Goal: Task Accomplishment & Management: Use online tool/utility

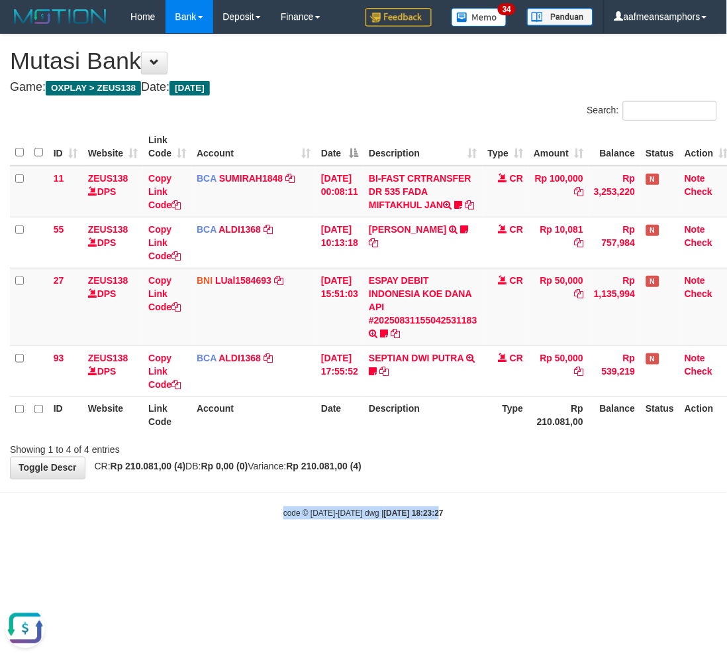
drag, startPoint x: 423, startPoint y: 508, endPoint x: 450, endPoint y: 492, distance: 32.4
click at [422, 509] on body "Toggle navigation Home Bank Account List Load By Website Group [OXPLAY] ZEUS138…" at bounding box center [363, 276] width 727 height 553
click at [455, 478] on div "**********" at bounding box center [363, 256] width 727 height 444
click at [457, 478] on div "**********" at bounding box center [363, 256] width 727 height 444
click at [464, 478] on div "**********" at bounding box center [363, 256] width 727 height 444
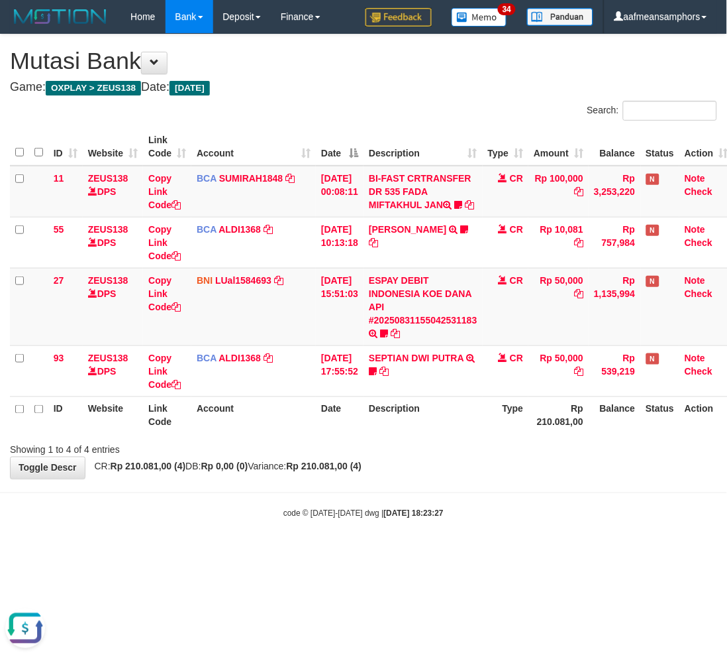
click at [462, 492] on body "Toggle navigation Home Bank Account List Load By Website Group [OXPLAY] ZEUS138…" at bounding box center [363, 276] width 727 height 553
click at [454, 498] on body "Toggle navigation Home Bank Account List Load By Website Group [OXPLAY] ZEUS138…" at bounding box center [363, 276] width 727 height 553
drag, startPoint x: 464, startPoint y: 488, endPoint x: 456, endPoint y: 488, distance: 8.0
click at [456, 478] on div "**********" at bounding box center [363, 256] width 727 height 444
drag, startPoint x: 412, startPoint y: 503, endPoint x: 396, endPoint y: 513, distance: 19.0
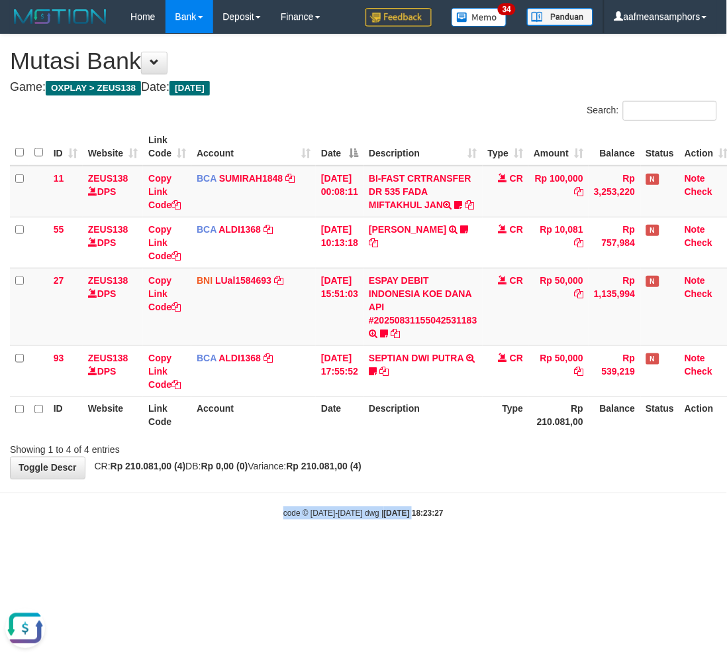
click at [396, 513] on body "Toggle navigation Home Bank Account List Load By Website Group [OXPLAY] ZEUS138…" at bounding box center [363, 276] width 727 height 553
drag, startPoint x: 374, startPoint y: 492, endPoint x: 424, endPoint y: 498, distance: 50.7
click at [364, 497] on body "Toggle navigation Home Bank Account List Load By Website Group [OXPLAY] ZEUS138…" at bounding box center [363, 276] width 727 height 553
click at [479, 506] on body "Toggle navigation Home Bank Account List Load By Website Group [OXPLAY] ZEUS138…" at bounding box center [363, 276] width 727 height 553
drag, startPoint x: 532, startPoint y: 482, endPoint x: 721, endPoint y: 474, distance: 189.0
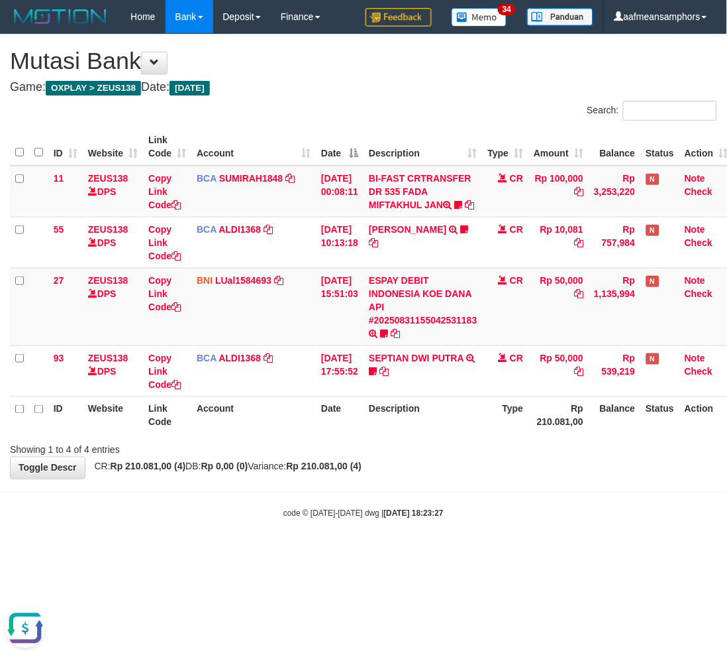
click at [531, 478] on div "**********" at bounding box center [363, 256] width 727 height 444
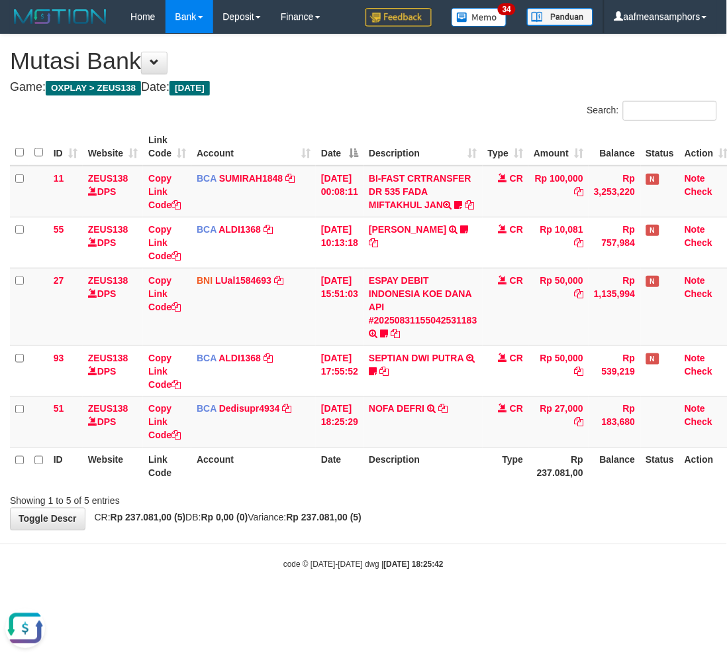
drag, startPoint x: 454, startPoint y: 615, endPoint x: 447, endPoint y: 606, distance: 11.8
click at [441, 604] on html "Toggle navigation Home Bank Account List Load By Website Group [OXPLAY] ZEUS138…" at bounding box center [363, 302] width 727 height 604
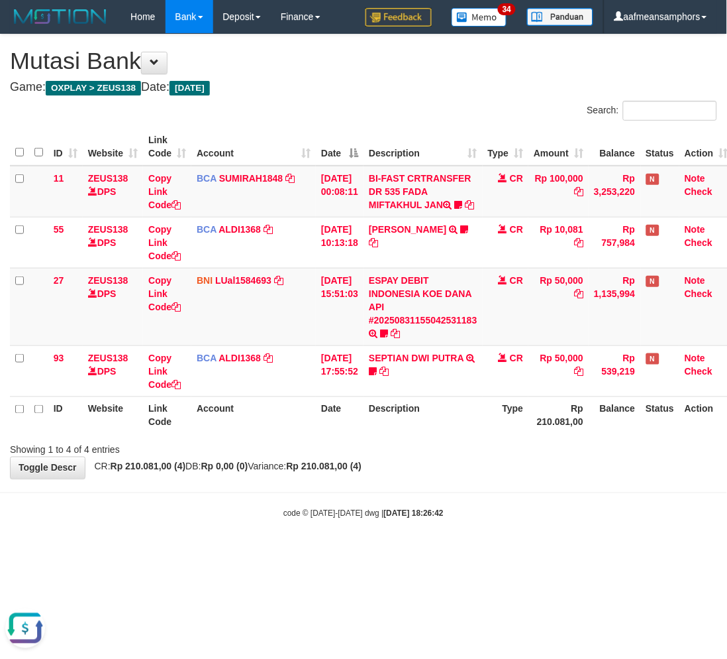
click at [506, 541] on body "Toggle navigation Home Bank Account List Load By Website Group [OXPLAY] ZEUS138…" at bounding box center [363, 276] width 727 height 553
click at [504, 540] on body "Toggle navigation Home Bank Account List Load By Website Group [OXPLAY] ZEUS138…" at bounding box center [363, 276] width 727 height 553
drag, startPoint x: 494, startPoint y: 534, endPoint x: 497, endPoint y: 525, distance: 9.8
click at [492, 534] on body "Toggle navigation Home Bank Account List Load By Website Group [OXPLAY] ZEUS138…" at bounding box center [363, 276] width 727 height 553
click at [484, 519] on div "code © 2012-2018 dwg | 2025/08/31 18:26:42" at bounding box center [363, 512] width 727 height 13
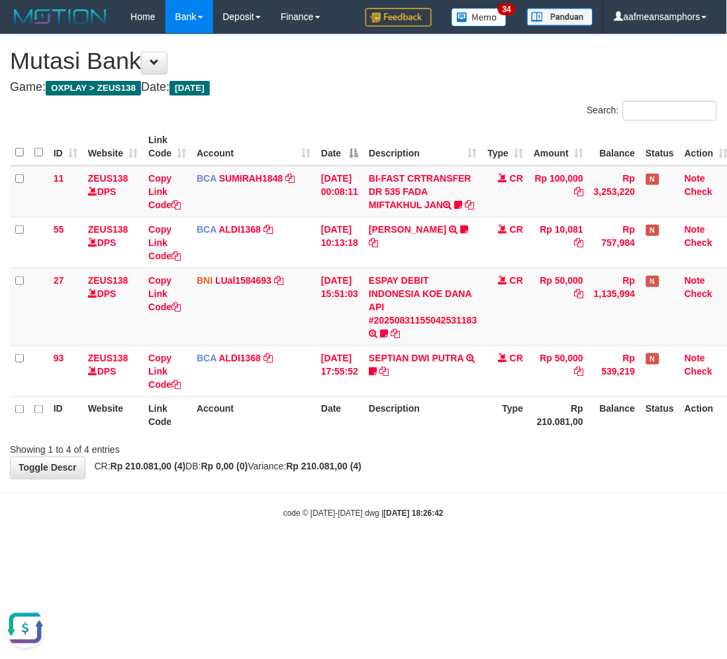
click at [484, 519] on div "code © 2012-2018 dwg | 2025/08/31 18:26:42" at bounding box center [363, 512] width 727 height 13
click at [492, 519] on div "code © 2012-2018 dwg | 2025/08/31 18:26:42" at bounding box center [363, 512] width 727 height 13
click at [492, 553] on body "Toggle navigation Home Bank Account List Load By Website Group [OXPLAY] ZEUS138…" at bounding box center [363, 276] width 727 height 553
drag, startPoint x: 492, startPoint y: 555, endPoint x: 503, endPoint y: 553, distance: 11.3
click at [493, 553] on body "Toggle navigation Home Bank Account List Load By Website Group [OXPLAY] ZEUS138…" at bounding box center [363, 276] width 727 height 553
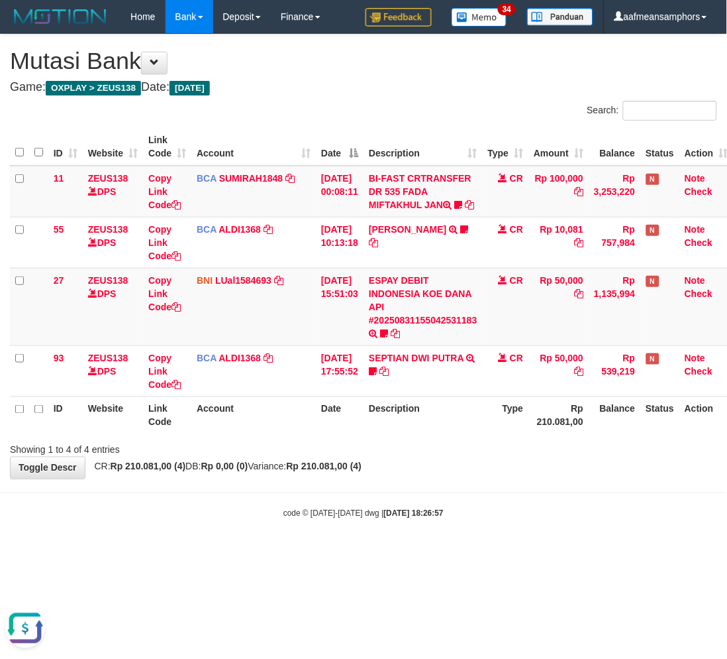
click at [509, 542] on body "Toggle navigation Home Bank Account List Load By Website Group [OXPLAY] ZEUS138…" at bounding box center [363, 276] width 727 height 553
click at [511, 543] on body "Toggle navigation Home Bank Account List Load By Website Group [OXPLAY] ZEUS138…" at bounding box center [363, 276] width 727 height 553
click at [514, 542] on body "Toggle navigation Home Bank Account List Load By Website Group [OXPLAY] ZEUS138…" at bounding box center [363, 276] width 727 height 553
click at [505, 519] on body "Toggle navigation Home Bank Account List Load By Website Group [OXPLAY] ZEUS138…" at bounding box center [363, 276] width 727 height 553
drag, startPoint x: 502, startPoint y: 511, endPoint x: 491, endPoint y: 525, distance: 17.4
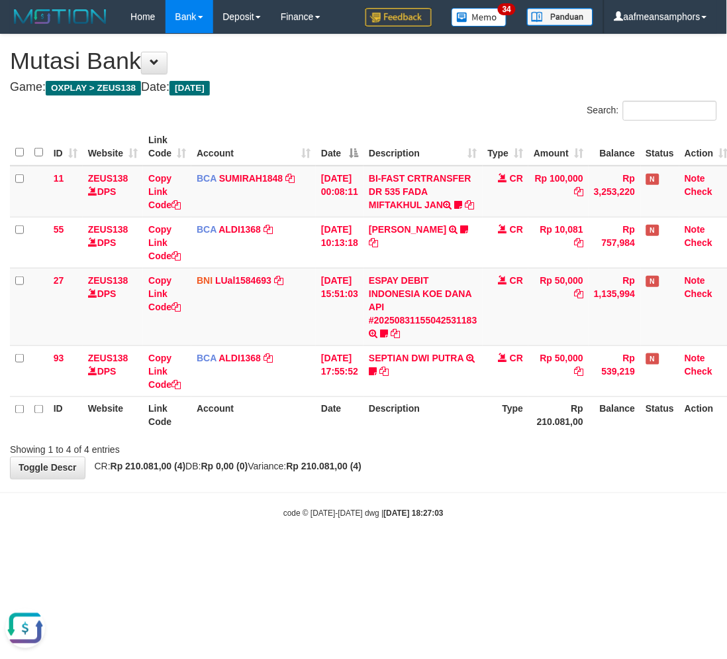
click at [488, 526] on body "Toggle navigation Home Bank Account List Load By Website Group [OXPLAY] ZEUS138…" at bounding box center [363, 276] width 727 height 553
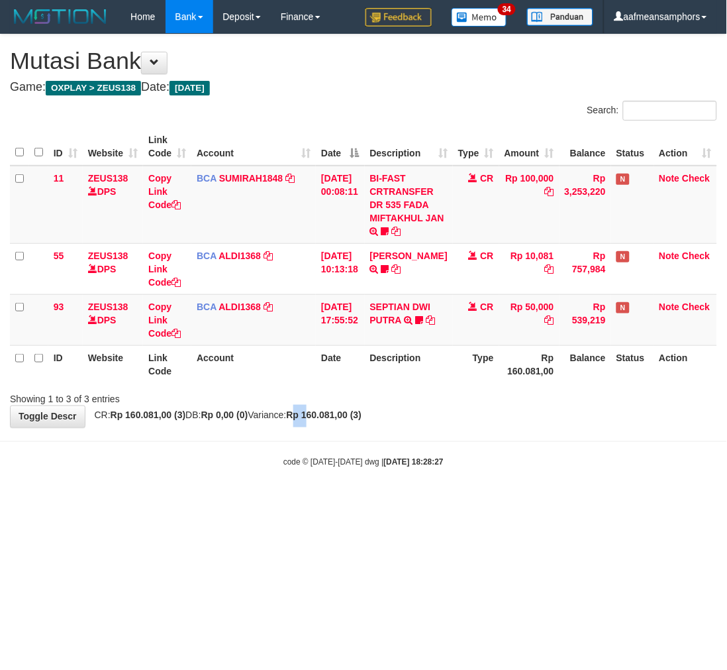
drag, startPoint x: 329, startPoint y: 428, endPoint x: 338, endPoint y: 426, distance: 9.5
click at [338, 426] on div "**********" at bounding box center [363, 230] width 727 height 393
click at [337, 428] on body "Toggle navigation Home Bank Account List Load By Website Group [OXPLAY] ZEUS138…" at bounding box center [363, 251] width 727 height 502
click at [424, 443] on body "Toggle navigation Home Bank Account List Load By Website Group [OXPLAY] ZEUS138…" at bounding box center [363, 251] width 727 height 502
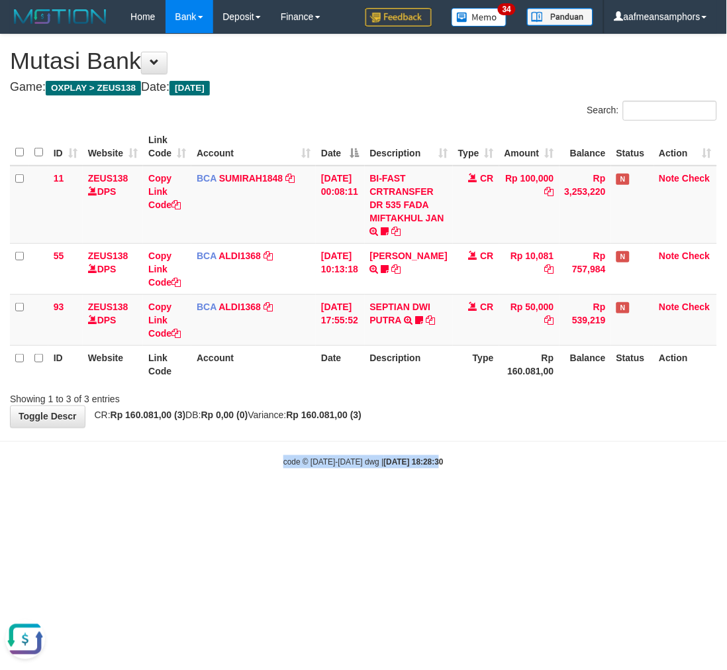
drag, startPoint x: 453, startPoint y: 441, endPoint x: 716, endPoint y: 458, distance: 263.6
click at [452, 441] on body "Toggle navigation Home Bank Account List Load By Website Group [OXPLAY] ZEUS138…" at bounding box center [363, 251] width 727 height 502
click at [492, 462] on div "code © 2012-2018 dwg | 2025/08/31 18:28:38" at bounding box center [363, 461] width 727 height 13
click at [505, 464] on div "code © 2012-2018 dwg | 2025/08/31 18:28:38" at bounding box center [363, 461] width 727 height 13
click at [474, 461] on div "code © [DATE]-[DATE] dwg | [DATE] 18:28:40" at bounding box center [363, 461] width 727 height 13
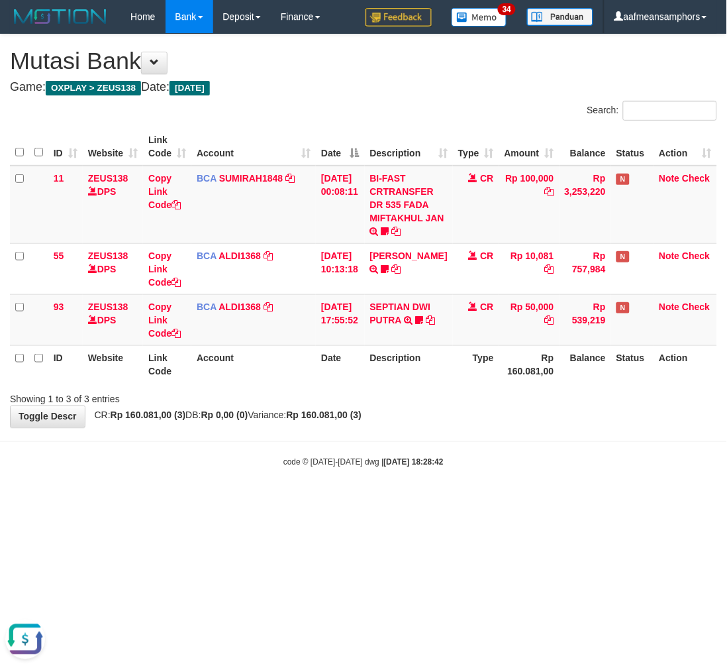
drag, startPoint x: 584, startPoint y: 414, endPoint x: 576, endPoint y: 421, distance: 10.3
click at [576, 421] on div "**********" at bounding box center [363, 230] width 727 height 393
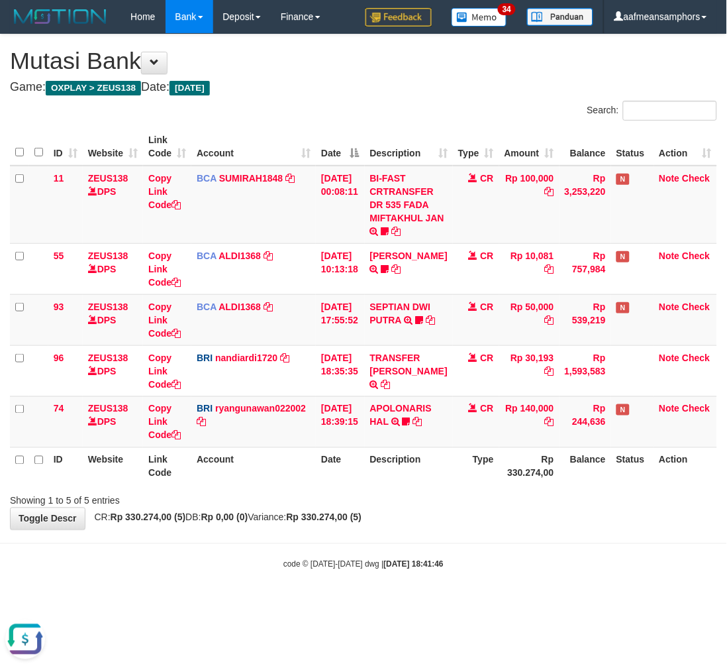
click at [475, 489] on div at bounding box center [515, 489] width 425 height 1
click at [474, 489] on div "Showing 1 to 5 of 5 entries" at bounding box center [363, 498] width 727 height 19
click at [426, 549] on body "Toggle navigation Home Bank Account List Load By Website Group [OXPLAY] ZEUS138…" at bounding box center [363, 302] width 727 height 604
click at [427, 549] on body "Toggle navigation Home Bank Account List Load By Website Group [OXPLAY] ZEUS138…" at bounding box center [363, 302] width 727 height 604
drag, startPoint x: 435, startPoint y: 537, endPoint x: 438, endPoint y: 521, distance: 16.2
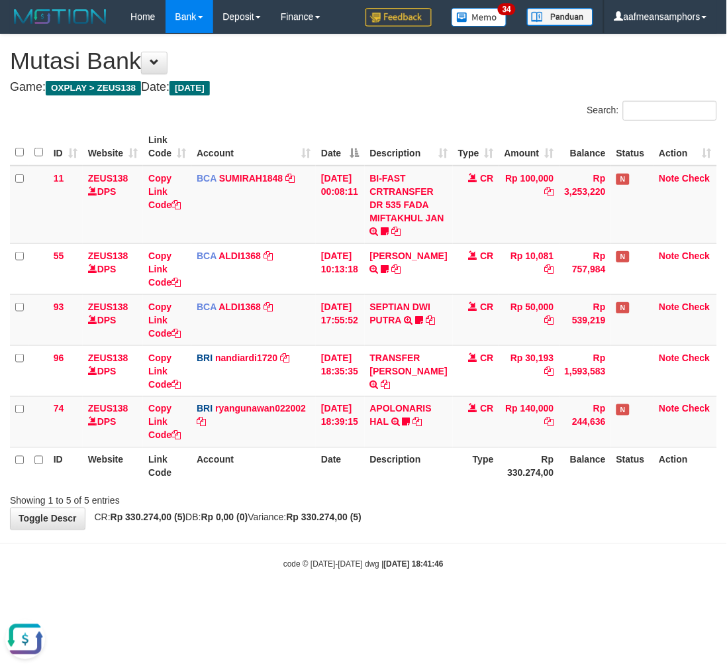
click at [436, 535] on body "Toggle navigation Home Bank Account List Load By Website Group [OXPLAY] ZEUS138…" at bounding box center [363, 302] width 727 height 604
drag, startPoint x: 417, startPoint y: 530, endPoint x: 428, endPoint y: 539, distance: 13.7
click at [428, 539] on body "Toggle navigation Home Bank Account List Load By Website Group [OXPLAY] ZEUS138…" at bounding box center [363, 302] width 727 height 604
click at [428, 537] on body "Toggle navigation Home Bank Account List Load By Website Group [OXPLAY] ZEUS138…" at bounding box center [363, 302] width 727 height 604
click at [480, 566] on div "code © 2012-2018 dwg | 2025/08/31 18:42:01" at bounding box center [363, 563] width 727 height 13
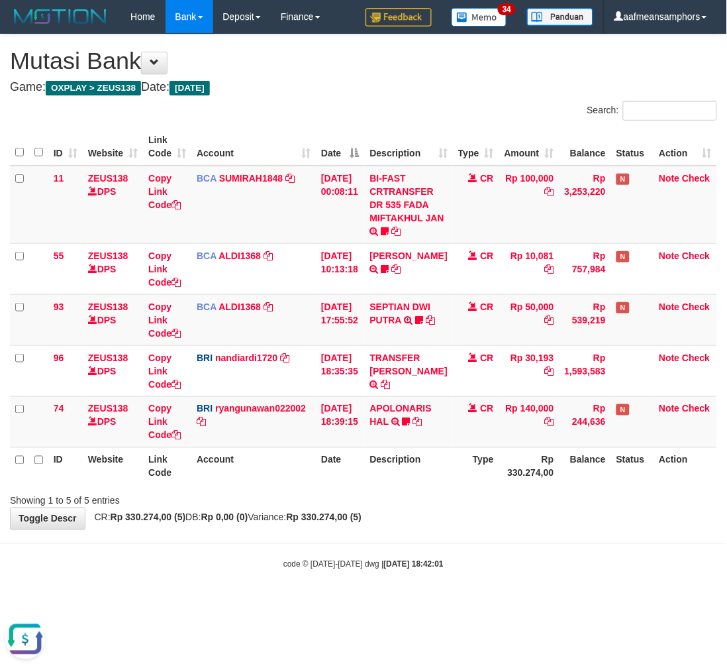
click at [469, 561] on div "code © 2012-2018 dwg | 2025/08/31 18:42:01" at bounding box center [363, 563] width 727 height 13
click at [473, 525] on div "**********" at bounding box center [363, 281] width 727 height 495
drag, startPoint x: 475, startPoint y: 520, endPoint x: 515, endPoint y: 515, distance: 40.7
click at [474, 520] on div "**********" at bounding box center [363, 281] width 727 height 495
drag, startPoint x: 515, startPoint y: 515, endPoint x: 513, endPoint y: 531, distance: 16.1
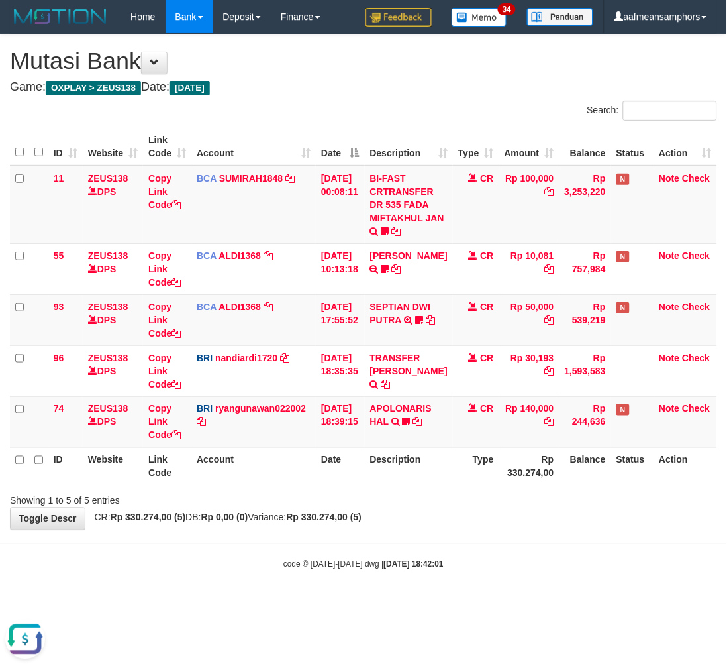
click at [507, 525] on div "**********" at bounding box center [363, 281] width 727 height 495
drag, startPoint x: 512, startPoint y: 533, endPoint x: 502, endPoint y: 533, distance: 10.6
click at [503, 533] on body "Toggle navigation Home Bank Account List Load By Website Group [OXPLAY] ZEUS138…" at bounding box center [363, 302] width 727 height 604
click at [535, 568] on div "code © [DATE]-[DATE] dwg | [DATE] 18:42:18" at bounding box center [363, 563] width 727 height 13
click at [518, 539] on body "Toggle navigation Home Bank Account List Load By Website Group [OXPLAY] ZEUS138…" at bounding box center [363, 302] width 727 height 604
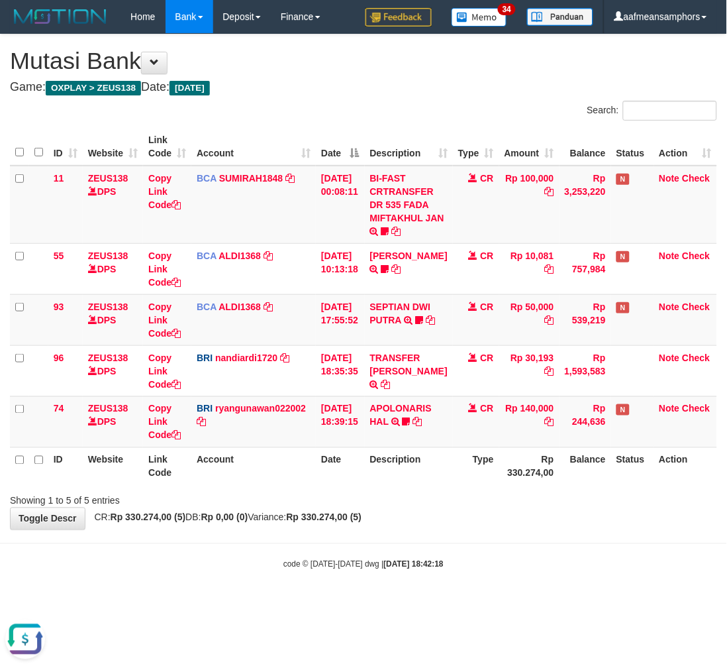
click at [518, 539] on body "Toggle navigation Home Bank Account List Load By Website Group [OXPLAY] ZEUS138…" at bounding box center [363, 302] width 727 height 604
click at [515, 539] on body "Toggle navigation Home Bank Account List Load By Website Group [OXPLAY] ZEUS138…" at bounding box center [363, 302] width 727 height 604
click at [484, 541] on body "Toggle navigation Home Bank Account List Load By Website Group [OXPLAY] ZEUS138…" at bounding box center [363, 302] width 727 height 604
click at [443, 531] on body "Toggle navigation Home Bank Account List Load By Website Group [OXPLAY] ZEUS138…" at bounding box center [363, 302] width 727 height 604
click at [586, 557] on div "code © [DATE]-[DATE] dwg | [DATE] 18:42:31" at bounding box center [363, 563] width 727 height 13
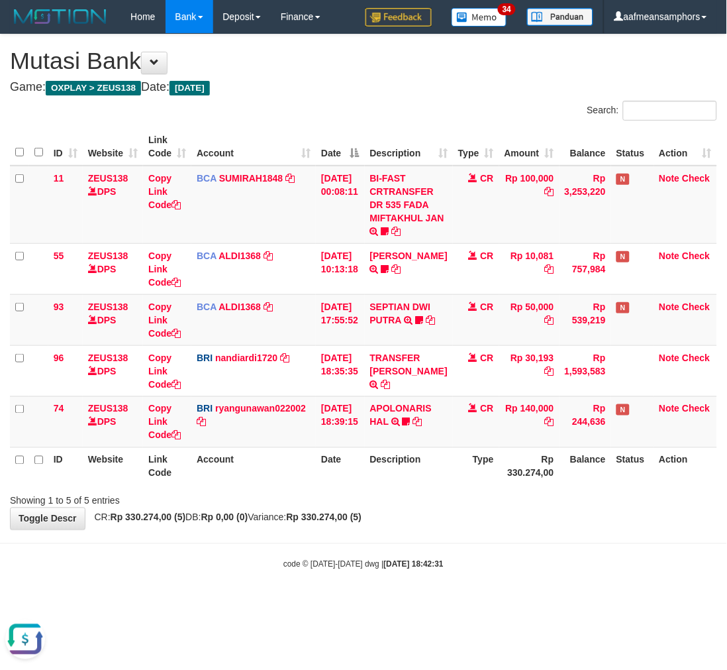
click at [588, 557] on div "code © 2012-2018 dwg | 2025/08/31 18:42:31" at bounding box center [363, 563] width 727 height 13
click at [584, 551] on body "Toggle navigation Home Bank Account List Load By Website Group [OXPLAY] ZEUS138…" at bounding box center [363, 302] width 727 height 604
click at [585, 543] on hr at bounding box center [363, 543] width 727 height 1
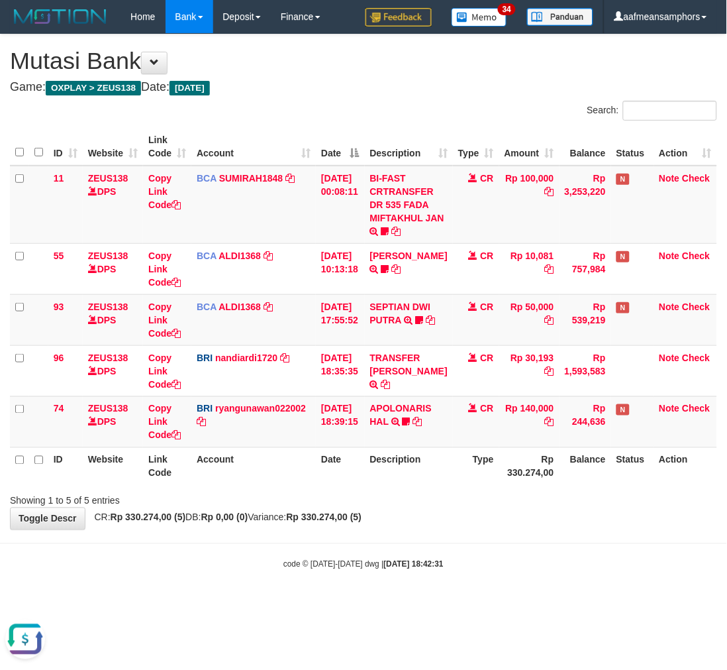
click at [570, 533] on body "Toggle navigation Home Bank Account List Load By Website Group [OXPLAY] ZEUS138…" at bounding box center [363, 302] width 727 height 604
click at [555, 525] on div "**********" at bounding box center [363, 281] width 727 height 495
click at [554, 525] on div "**********" at bounding box center [363, 281] width 727 height 495
click at [547, 527] on div "**********" at bounding box center [363, 281] width 727 height 495
click at [548, 519] on div "**********" at bounding box center [363, 281] width 727 height 495
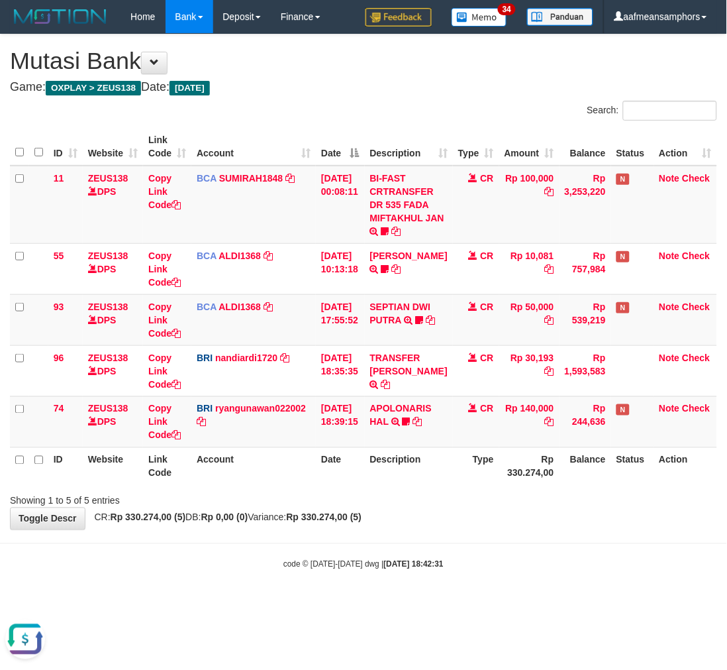
click at [548, 519] on div "**********" at bounding box center [363, 281] width 727 height 495
click at [542, 520] on div "**********" at bounding box center [363, 281] width 727 height 495
click at [541, 520] on div "**********" at bounding box center [363, 281] width 727 height 495
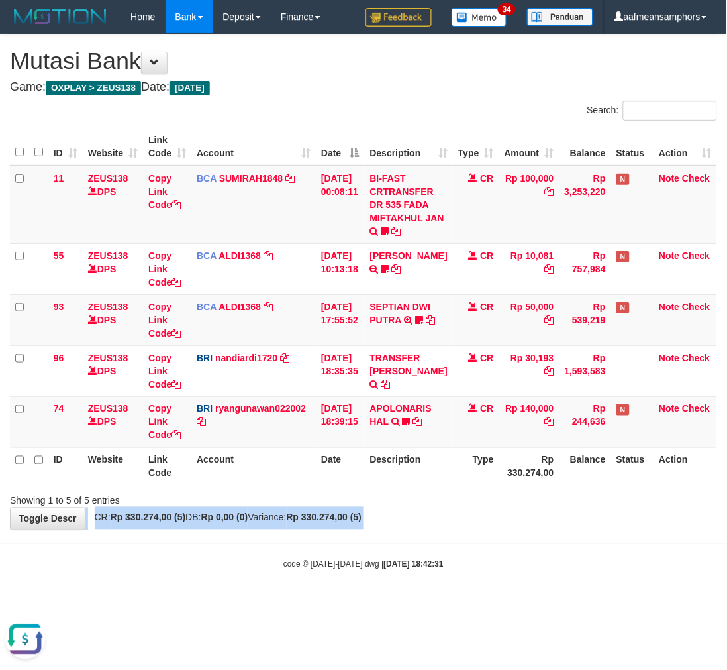
click at [541, 520] on div "**********" at bounding box center [363, 281] width 727 height 495
click at [535, 519] on div "**********" at bounding box center [363, 281] width 727 height 495
click at [541, 513] on div "**********" at bounding box center [363, 281] width 727 height 495
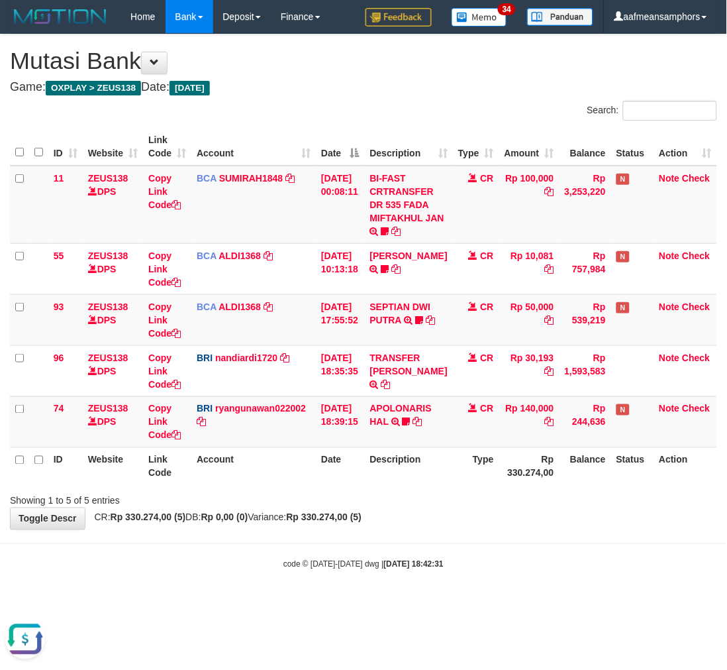
click at [541, 513] on div "**********" at bounding box center [363, 281] width 727 height 495
click at [535, 515] on div "**********" at bounding box center [363, 281] width 727 height 495
click at [534, 515] on div "**********" at bounding box center [363, 281] width 727 height 495
click at [522, 531] on body "Toggle navigation Home Bank Account List Load By Website Group [OXPLAY] ZEUS138…" at bounding box center [363, 302] width 727 height 604
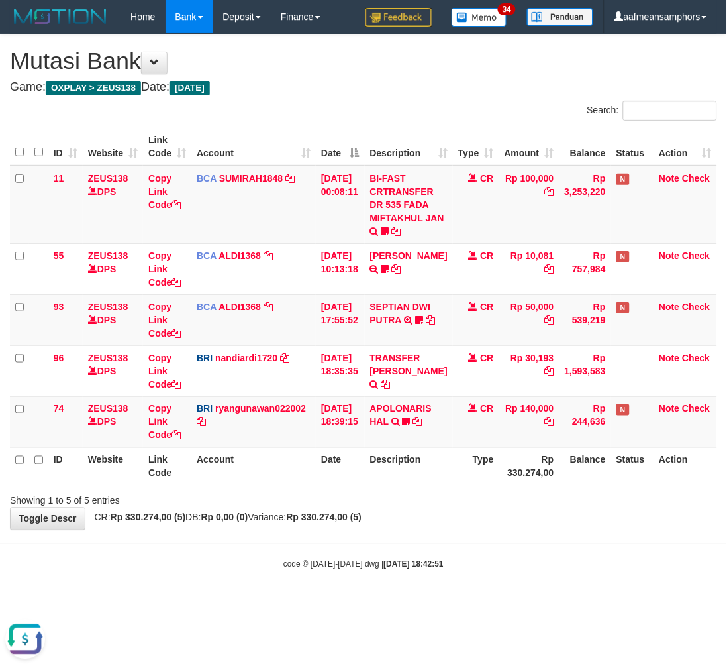
click at [522, 533] on body "Toggle navigation Home Bank Account List Load By Website Group [OXPLAY] ZEUS138…" at bounding box center [363, 302] width 727 height 604
click at [515, 537] on body "Toggle navigation Home Bank Account List Load By Website Group [OXPLAY] ZEUS138…" at bounding box center [363, 302] width 727 height 604
click at [517, 539] on body "Toggle navigation Home Bank Account List Load By Website Group [OXPLAY] ZEUS138…" at bounding box center [363, 302] width 727 height 604
click at [519, 539] on body "Toggle navigation Home Bank Account List Load By Website Group [OXPLAY] ZEUS138…" at bounding box center [363, 302] width 727 height 604
click at [518, 540] on body "Toggle navigation Home Bank Account List Load By Website Group [OXPLAY] ZEUS138…" at bounding box center [363, 302] width 727 height 604
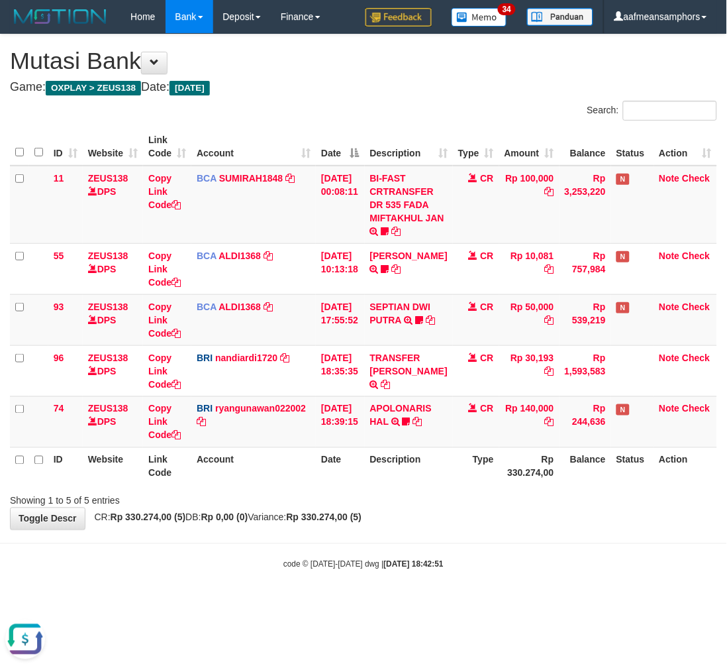
click at [518, 540] on body "Toggle navigation Home Bank Account List Load By Website Group [OXPLAY] ZEUS138…" at bounding box center [363, 302] width 727 height 604
click at [514, 541] on body "Toggle navigation Home Bank Account List Load By Website Group [OXPLAY] ZEUS138…" at bounding box center [363, 302] width 727 height 604
click at [521, 541] on body "Toggle navigation Home Bank Account List Load By Website Group [OXPLAY] ZEUS138…" at bounding box center [363, 302] width 727 height 604
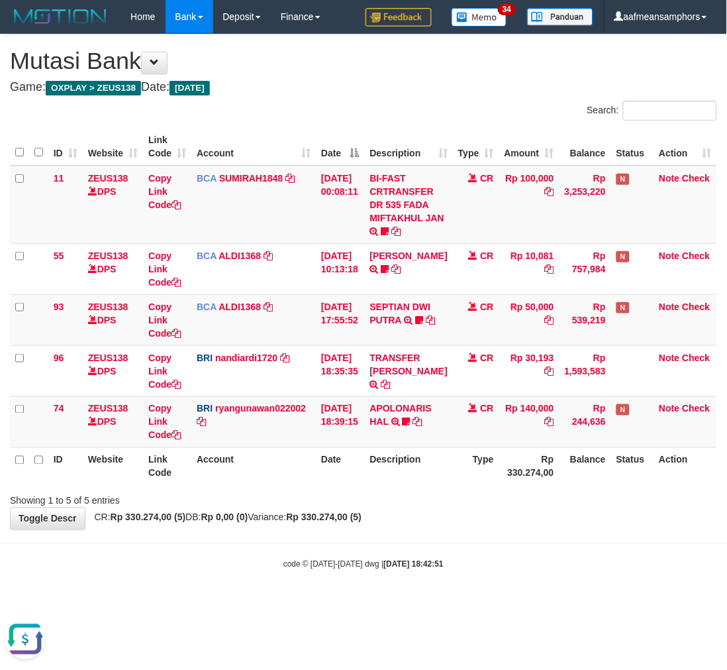
click at [515, 542] on body "Toggle navigation Home Bank Account List Load By Website Group [OXPLAY] ZEUS138…" at bounding box center [363, 302] width 727 height 604
click at [517, 543] on hr at bounding box center [363, 543] width 727 height 1
click at [513, 543] on hr at bounding box center [363, 543] width 727 height 1
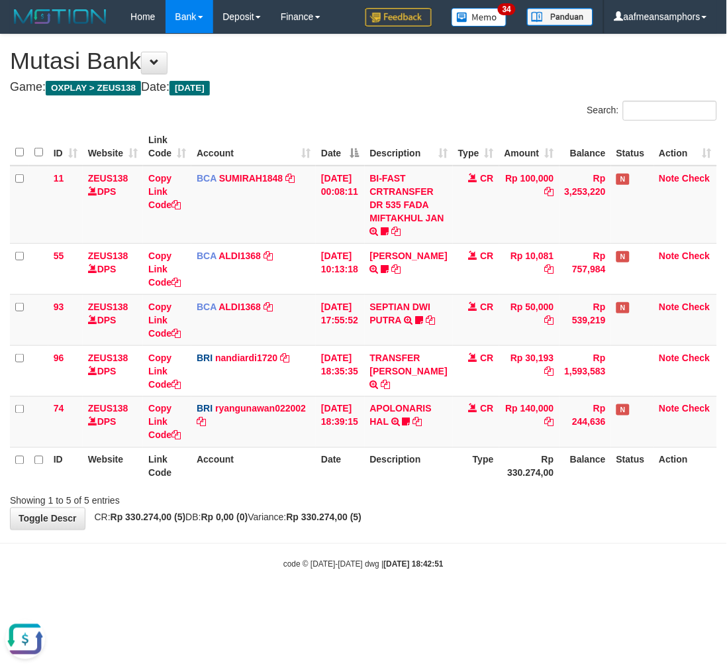
drag, startPoint x: 574, startPoint y: 521, endPoint x: 566, endPoint y: 529, distance: 11.2
click at [572, 525] on div "**********" at bounding box center [363, 281] width 727 height 495
click at [558, 537] on body "Toggle navigation Home Bank Account List Load By Website Group [OXPLAY] ZEUS138…" at bounding box center [363, 302] width 727 height 604
click at [519, 512] on div "**********" at bounding box center [363, 281] width 727 height 495
click at [511, 509] on div "**********" at bounding box center [363, 281] width 727 height 495
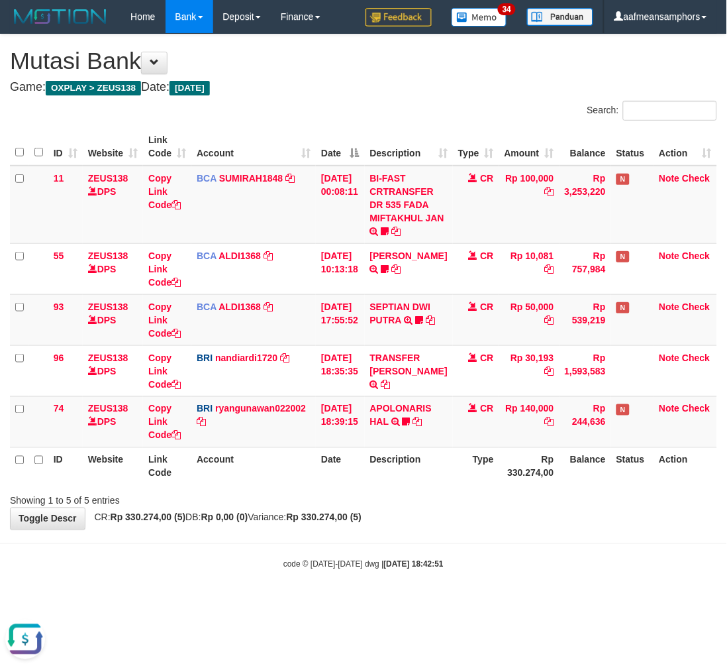
click at [519, 513] on div "**********" at bounding box center [363, 281] width 727 height 495
click at [518, 515] on div "**********" at bounding box center [363, 281] width 727 height 495
click at [518, 517] on div "**********" at bounding box center [363, 281] width 727 height 495
click at [523, 522] on div "**********" at bounding box center [363, 281] width 727 height 495
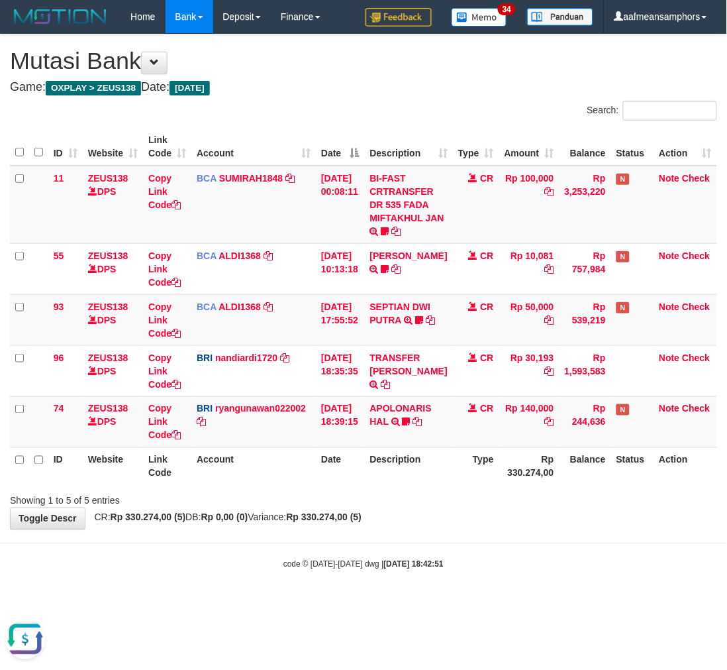
click at [523, 522] on div "**********" at bounding box center [363, 281] width 727 height 495
click at [501, 449] on th "Rp 330.274,00" at bounding box center [530, 466] width 60 height 38
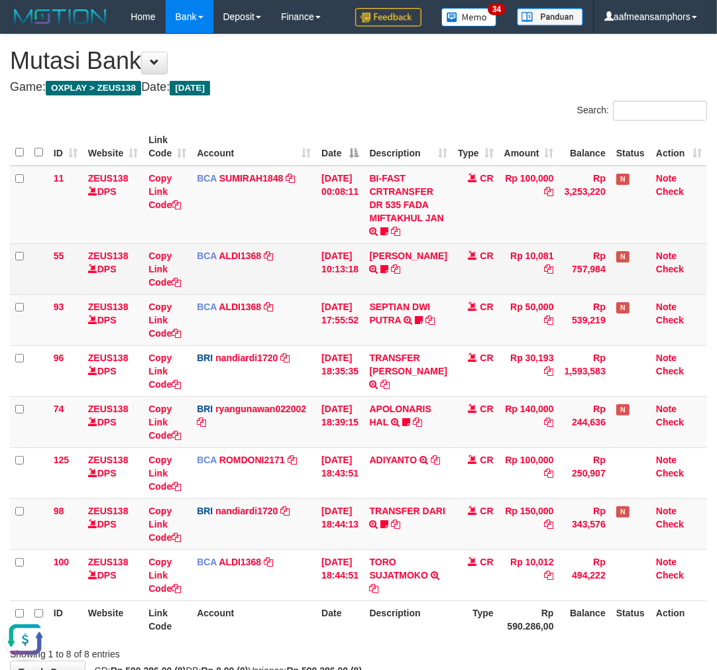
drag, startPoint x: 314, startPoint y: 290, endPoint x: 331, endPoint y: 292, distance: 17.4
click at [319, 290] on tr "55 ZEUS138 DPS Copy Link Code BCA ALDI1368 DPS ALDI mutasi_20250831_3354 | 55 m…" at bounding box center [358, 268] width 697 height 51
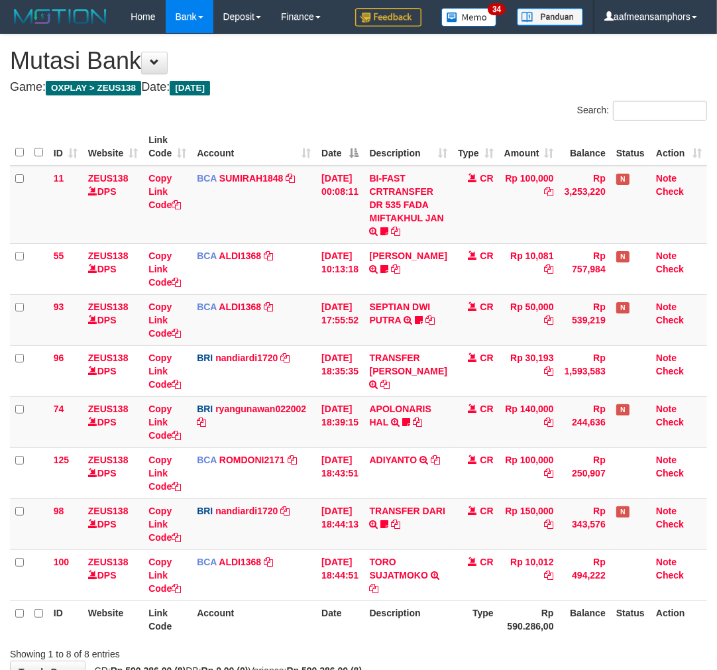
click at [513, 420] on td "Rp 140,000" at bounding box center [529, 421] width 60 height 51
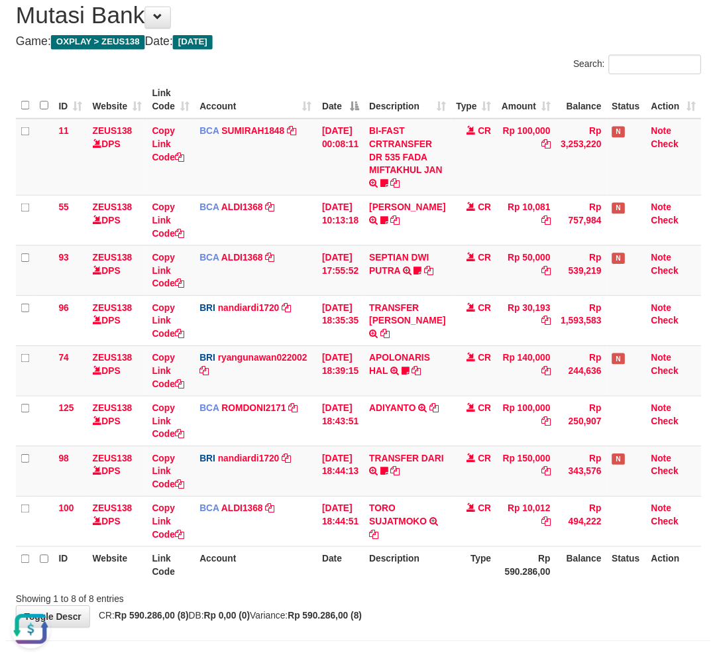
scroll to position [86, 0]
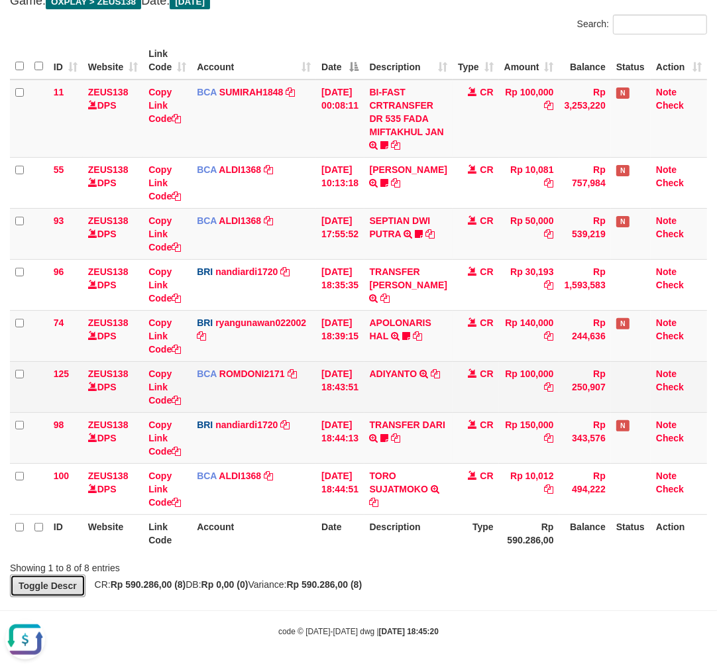
click at [74, 578] on link "Toggle Descr" at bounding box center [48, 585] width 76 height 23
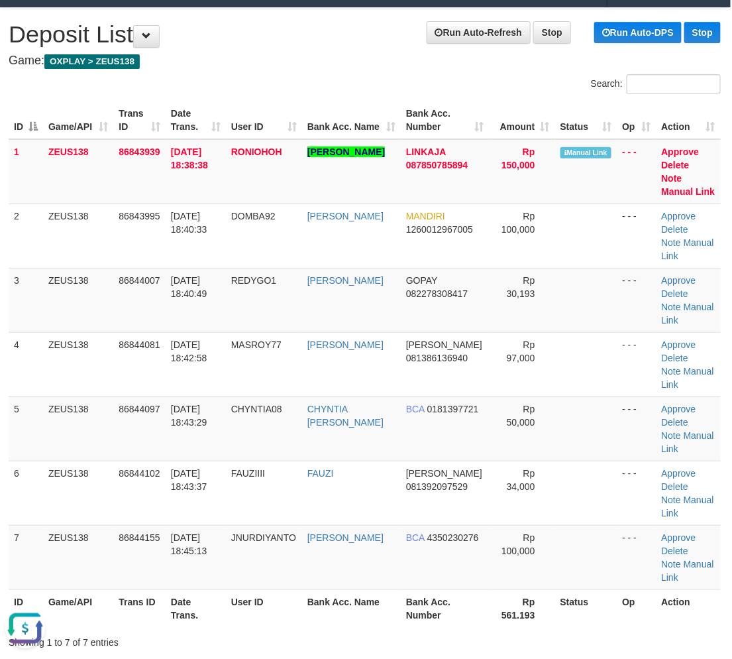
drag, startPoint x: 282, startPoint y: 604, endPoint x: 290, endPoint y: 595, distance: 11.3
click at [283, 602] on th "User ID" at bounding box center [264, 608] width 76 height 38
click at [689, 186] on link "Manual Link" at bounding box center [688, 191] width 54 height 11
click at [237, 412] on tr "5 ZEUS138 86844097 31/08/2025 18:43:29 CHYNTIA08 CHYNTIA INDRA DEWI BCA 0181397…" at bounding box center [365, 428] width 712 height 64
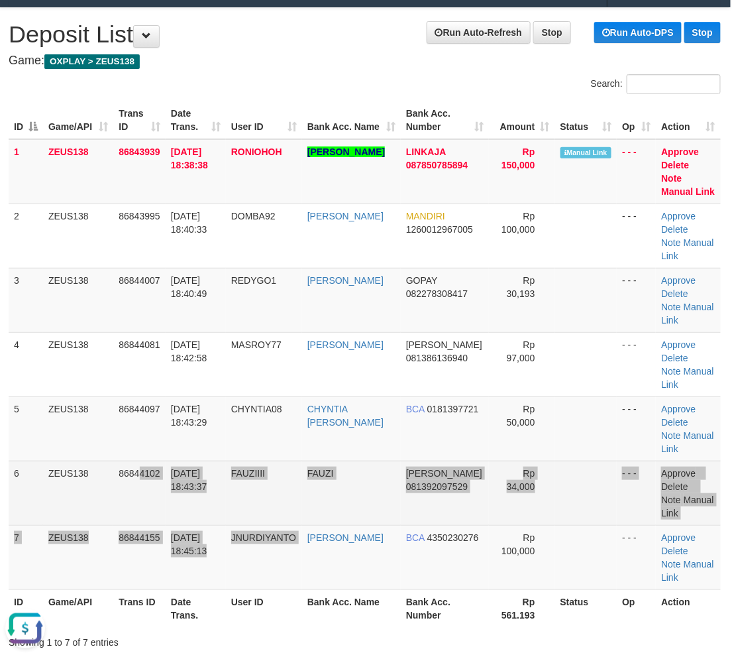
drag, startPoint x: 314, startPoint y: 527, endPoint x: 323, endPoint y: 478, distance: 49.2
click at [321, 493] on tr "6 ZEUS138 86844102 31/08/2025 18:43:37 FAUZIIII FAUZI DANA 081392097529 Rp 34,0…" at bounding box center [365, 492] width 712 height 64
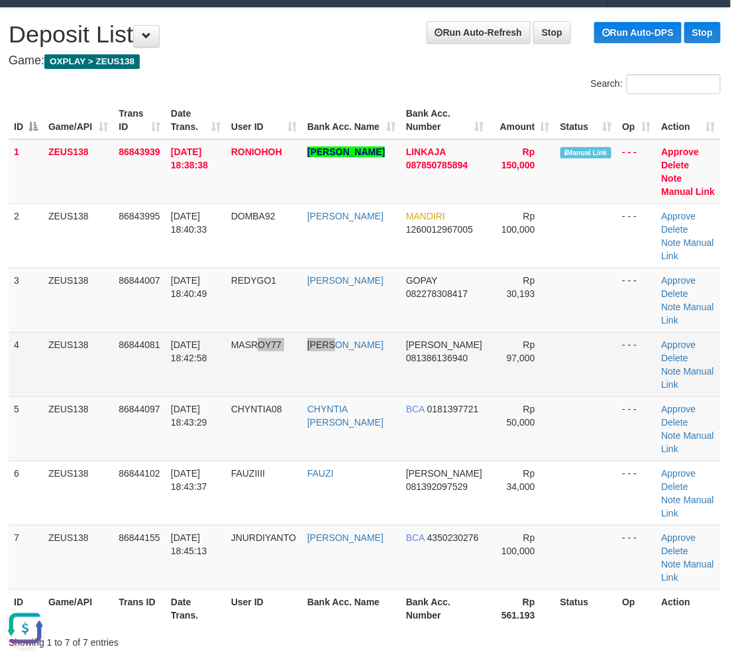
click at [340, 394] on tr "4 ZEUS138 86844081 31/08/2025 18:42:58 MASROY77 DIKY VARKHAN DANA 081386136940 …" at bounding box center [365, 364] width 712 height 64
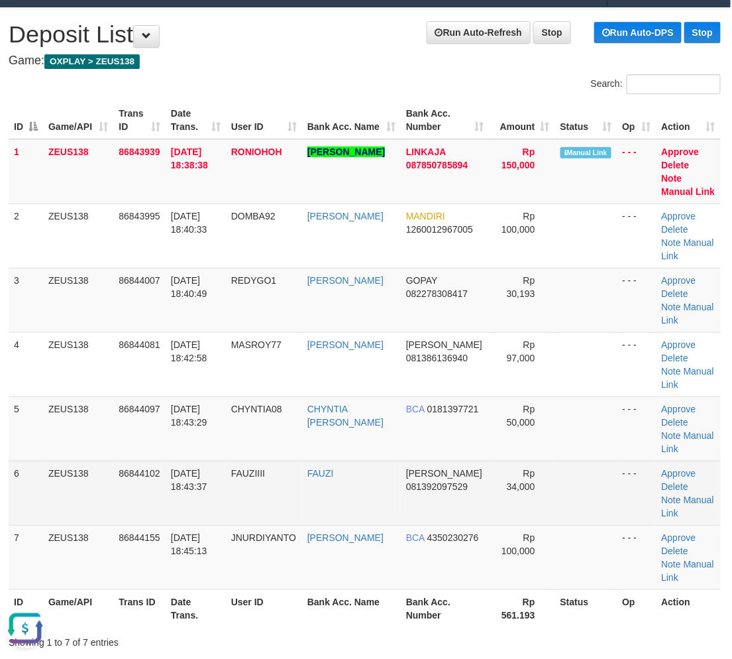
drag, startPoint x: 213, startPoint y: 500, endPoint x: 1, endPoint y: 494, distance: 212.7
click at [213, 500] on td "31/08/2025 18:43:37" at bounding box center [196, 492] width 60 height 64
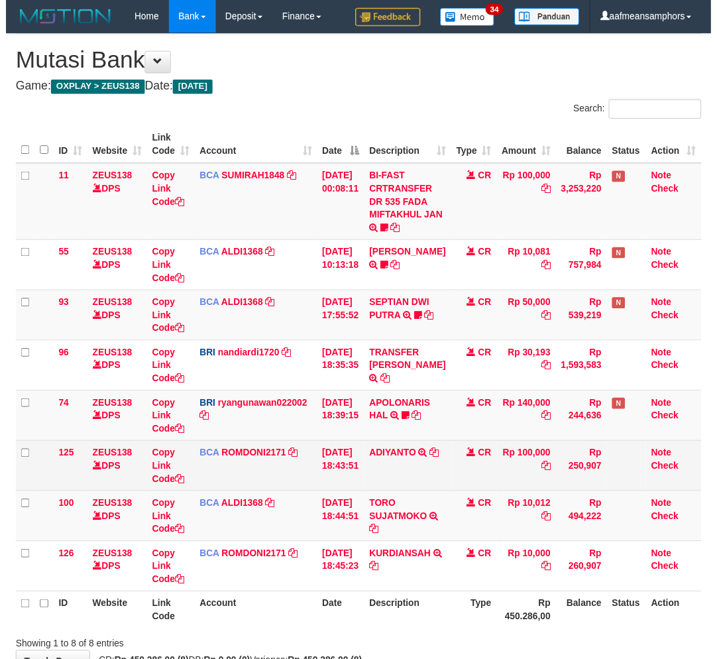
scroll to position [86, 0]
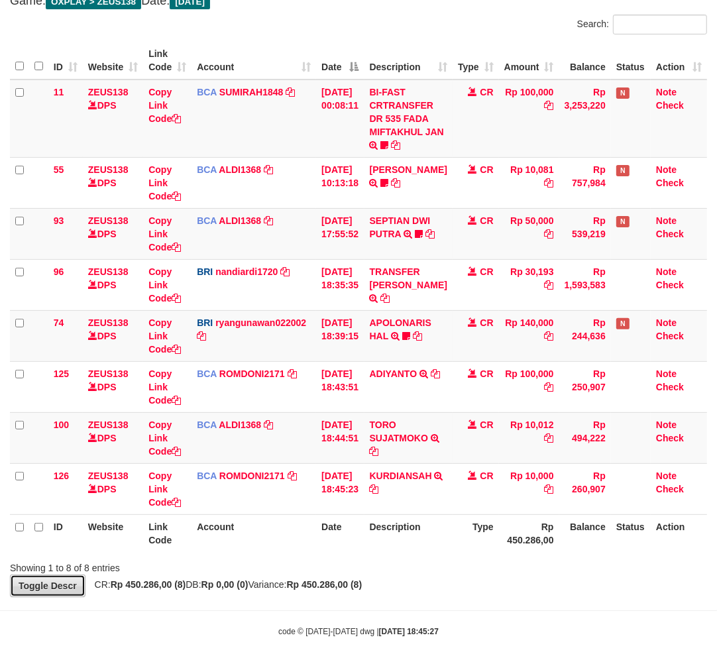
click at [44, 582] on link "Toggle Descr" at bounding box center [48, 585] width 76 height 23
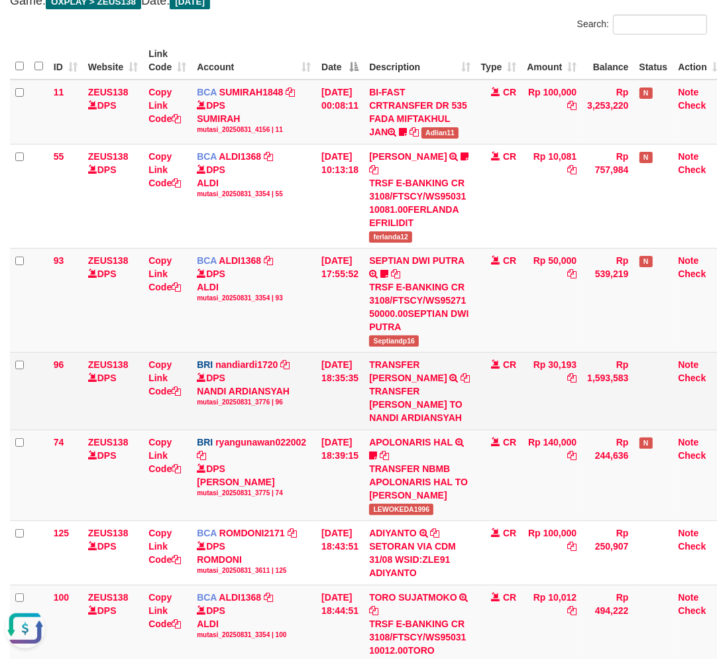
scroll to position [0, 0]
click at [414, 408] on div "TRANSFER [PERSON_NAME] TO NANDI ARDIANSYAH" at bounding box center [419, 404] width 101 height 40
click at [445, 407] on div "TRANSFER [PERSON_NAME] TO NANDI ARDIANSYAH" at bounding box center [419, 404] width 101 height 40
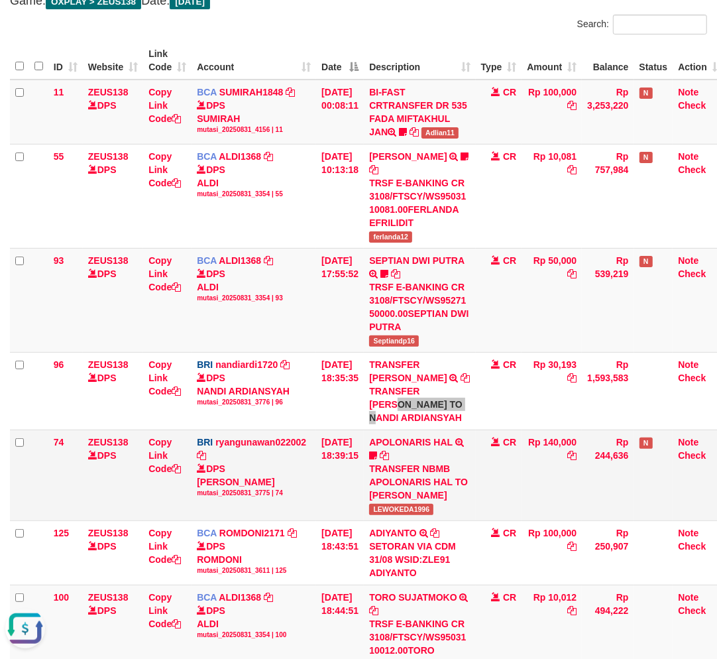
scroll to position [219, 0]
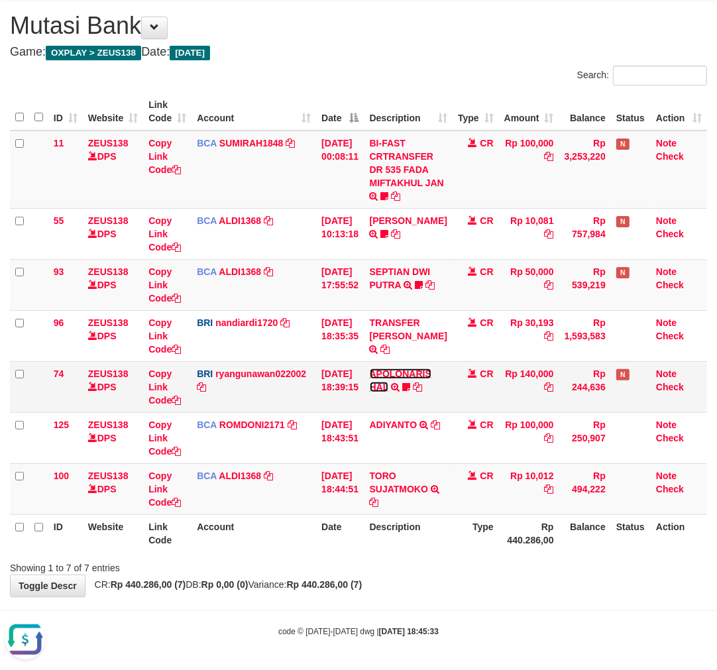
click at [391, 387] on link "APOLONARIS HAL" at bounding box center [401, 380] width 62 height 24
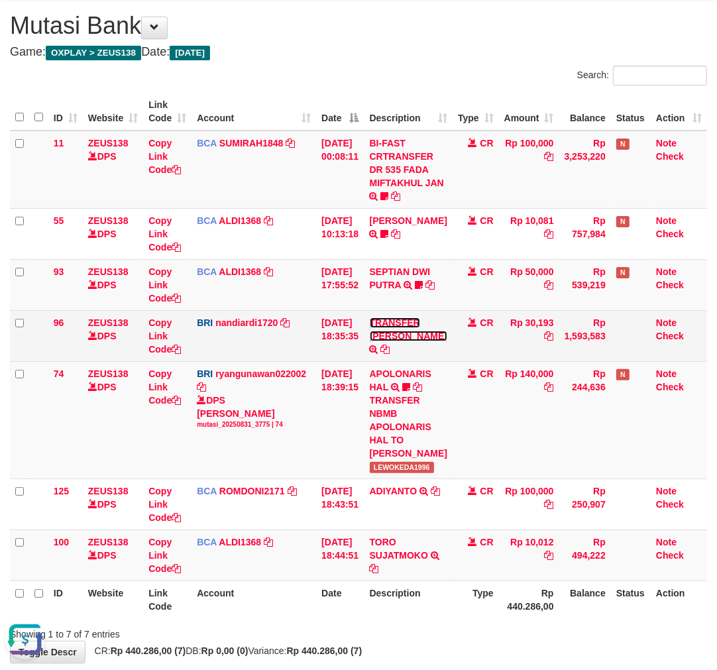
click at [394, 323] on link "TRANSFER [PERSON_NAME]" at bounding box center [409, 329] width 78 height 24
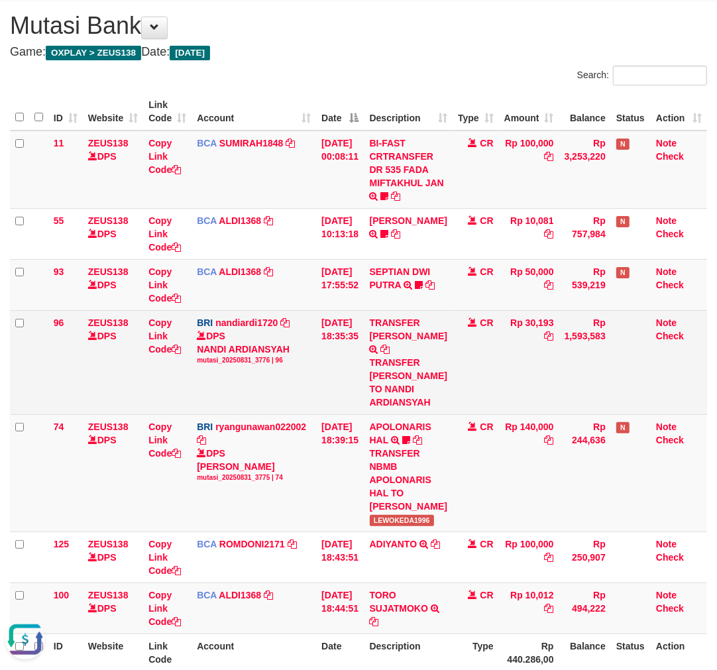
click at [405, 379] on div "TRANSFER [PERSON_NAME] TO NANDI ARDIANSYAH" at bounding box center [409, 382] width 78 height 53
copy div "MUHAMMADRIZA"
click at [547, 319] on td "Rp 30,193" at bounding box center [529, 362] width 60 height 104
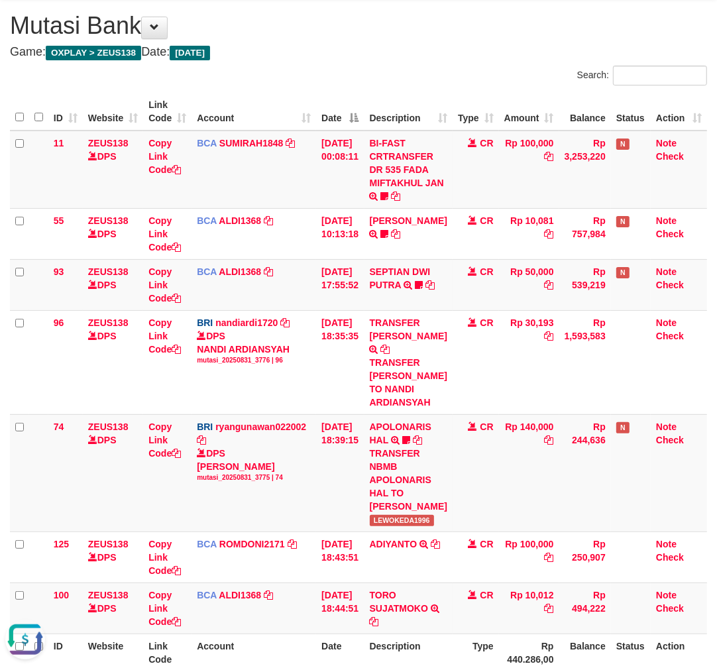
copy td "30,193"
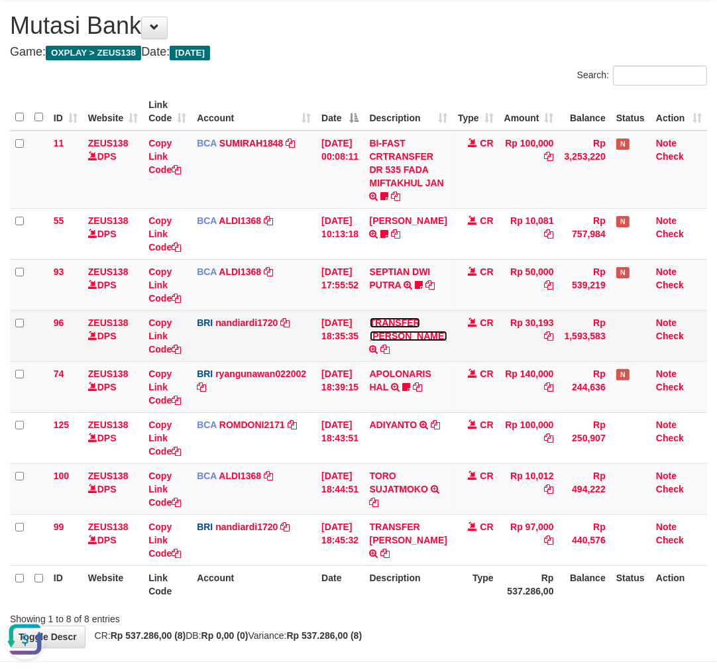
click at [391, 334] on link "TRANSFER DANA" at bounding box center [409, 329] width 78 height 24
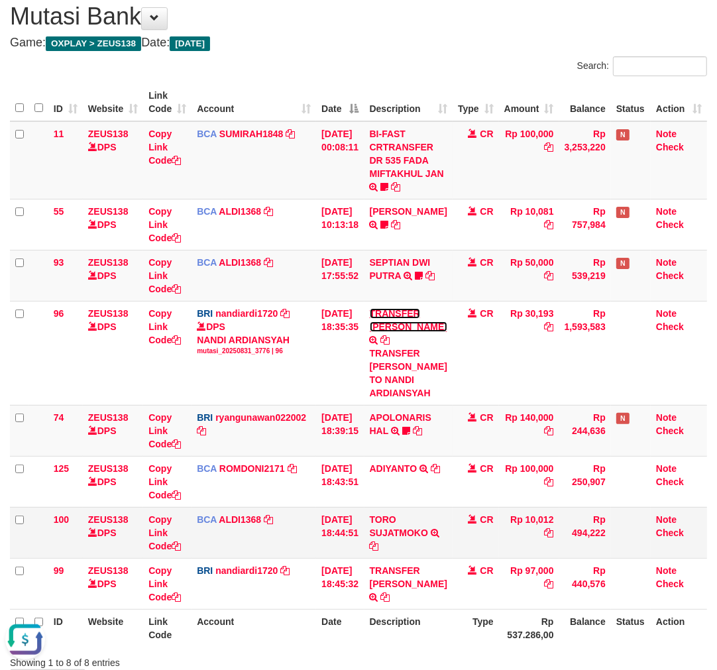
scroll to position [139, 0]
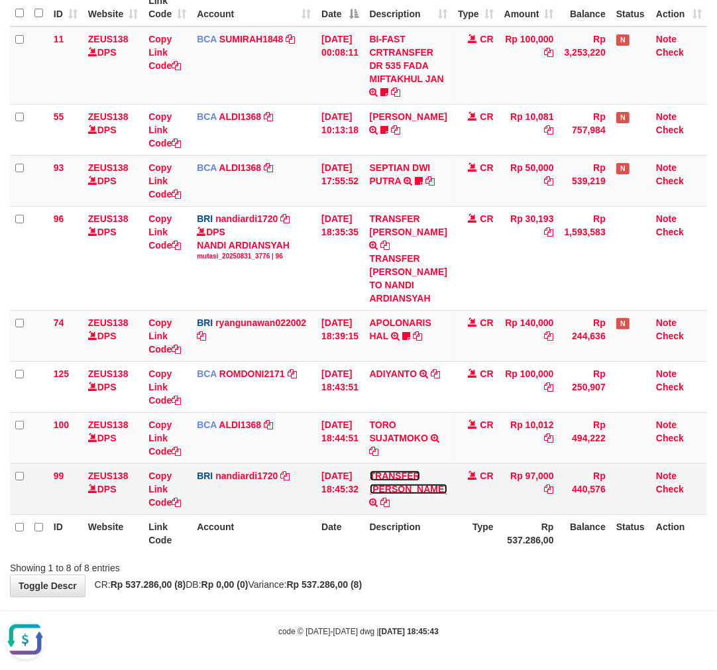
click at [390, 488] on link "TRANSFER [PERSON_NAME]" at bounding box center [409, 482] width 78 height 24
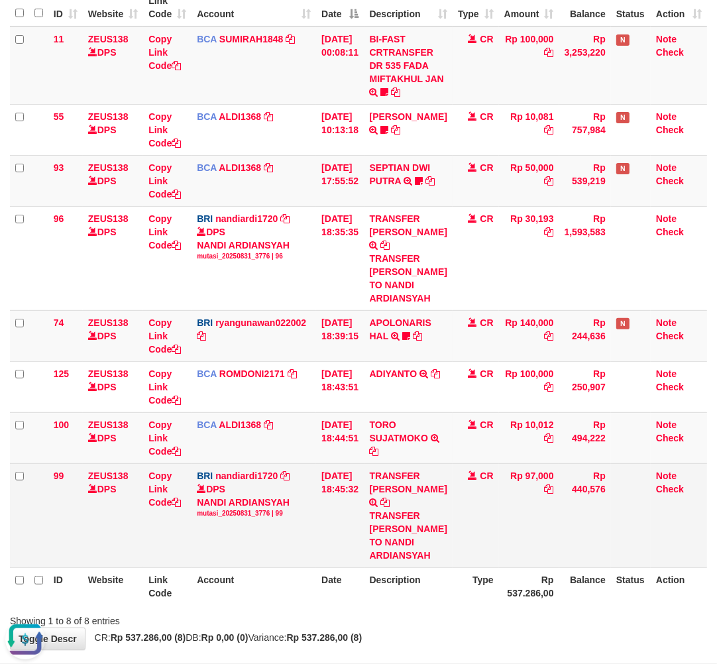
click at [407, 525] on div "TRANSFER [PERSON_NAME] TO NANDI ARDIANSYAH" at bounding box center [409, 535] width 78 height 53
click at [407, 525] on div "TRANSFER DANA DIKYVARKHAN TO NANDI ARDIANSYAH" at bounding box center [409, 535] width 78 height 53
copy div "DIKYVARKHAN"
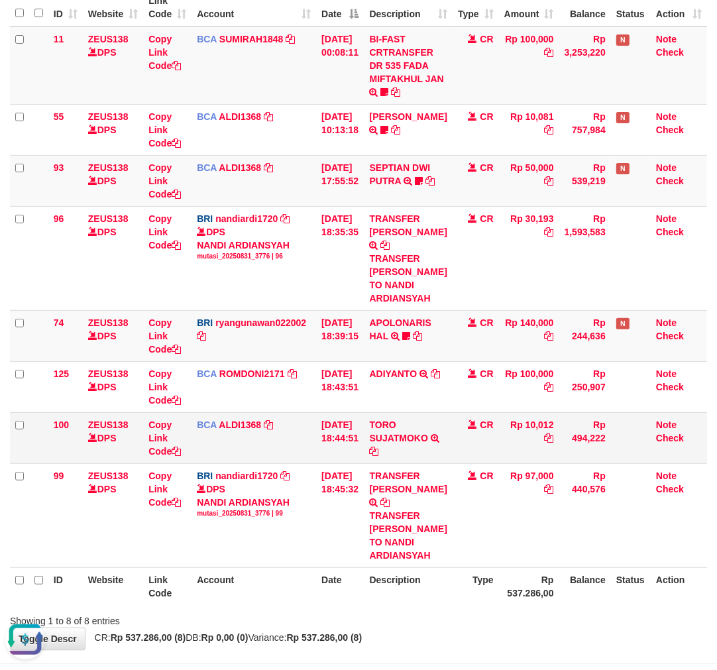
click at [392, 457] on td "TORO SUJATMOKO TRSF E-BANKING CR 3108/FTSCY/WS95031 10012.00TORO SUJATMOKO" at bounding box center [408, 437] width 88 height 51
click at [379, 449] on icon at bounding box center [374, 451] width 9 height 9
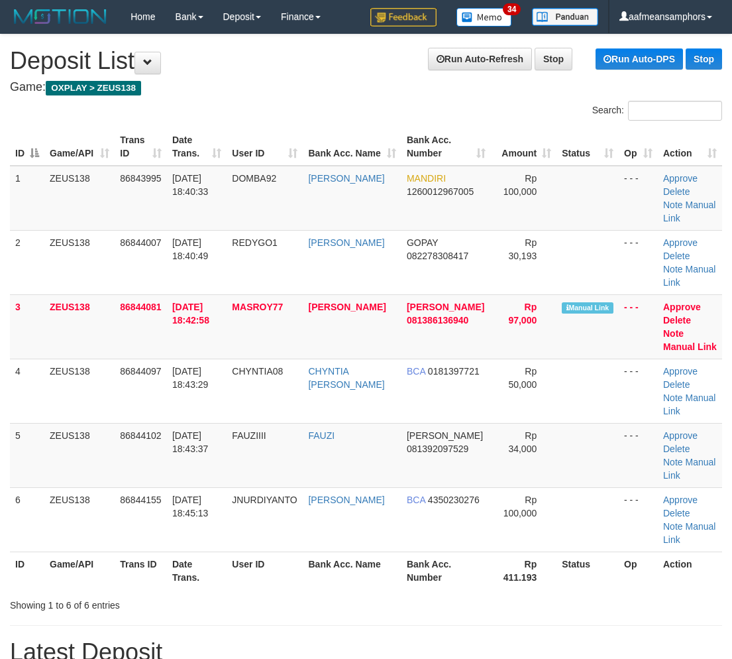
scroll to position [0, 3]
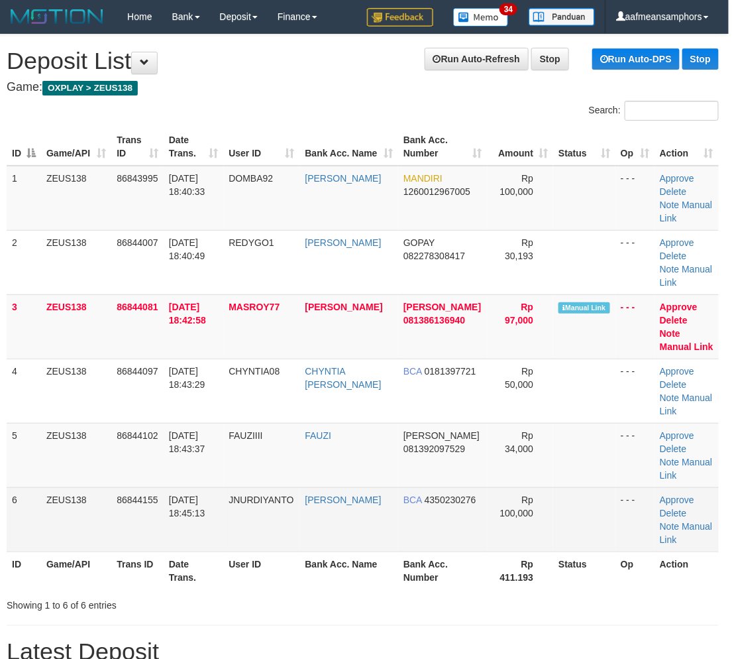
click at [291, 542] on tr "6 ZEUS138 86844155 31/08/2025 18:45:13 JNURDIYANTO JERI NURDIYANTO BCA 43502302…" at bounding box center [363, 519] width 712 height 64
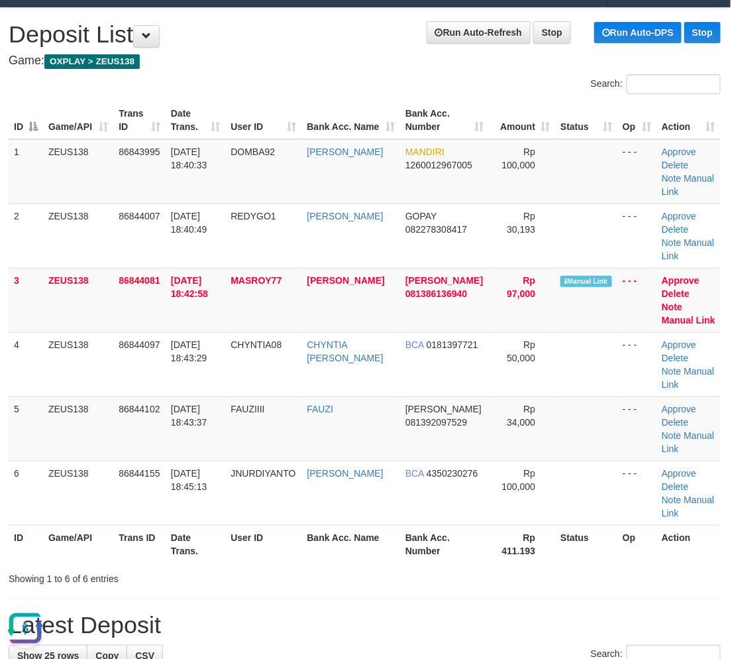
scroll to position [0, 0]
click at [694, 315] on link "Manual Link" at bounding box center [689, 320] width 54 height 11
click at [174, 445] on tr "5 ZEUS138 86844102 31/08/2025 18:43:37 FAUZIIII FAUZI DANA 081392097529 Rp 34,0…" at bounding box center [365, 428] width 712 height 64
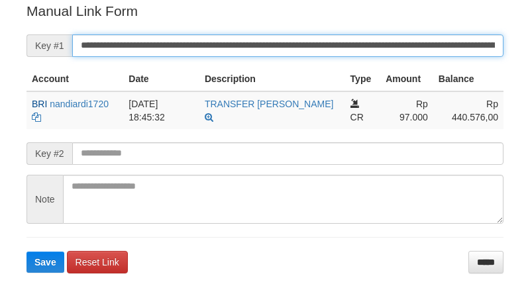
click at [336, 40] on input "**********" at bounding box center [287, 45] width 431 height 23
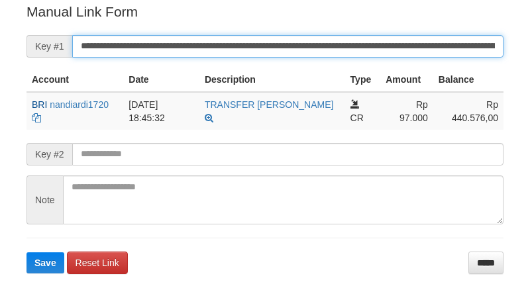
click at [336, 40] on input "**********" at bounding box center [287, 46] width 431 height 23
click at [26, 252] on button "Save" at bounding box center [45, 262] width 38 height 21
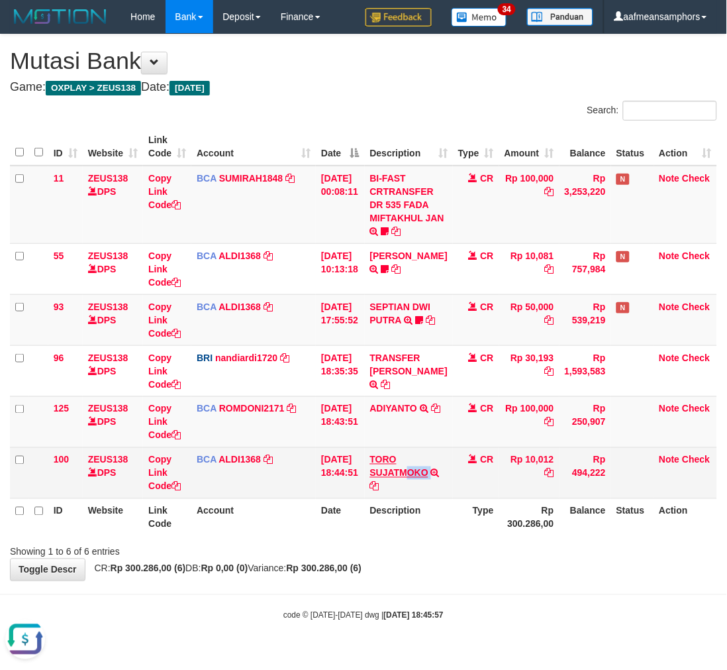
click at [415, 474] on tr "100 ZEUS138 DPS Copy Link Code BCA ALDI1368 DPS ALDI mutasi_20250831_3354 | 100…" at bounding box center [364, 472] width 708 height 51
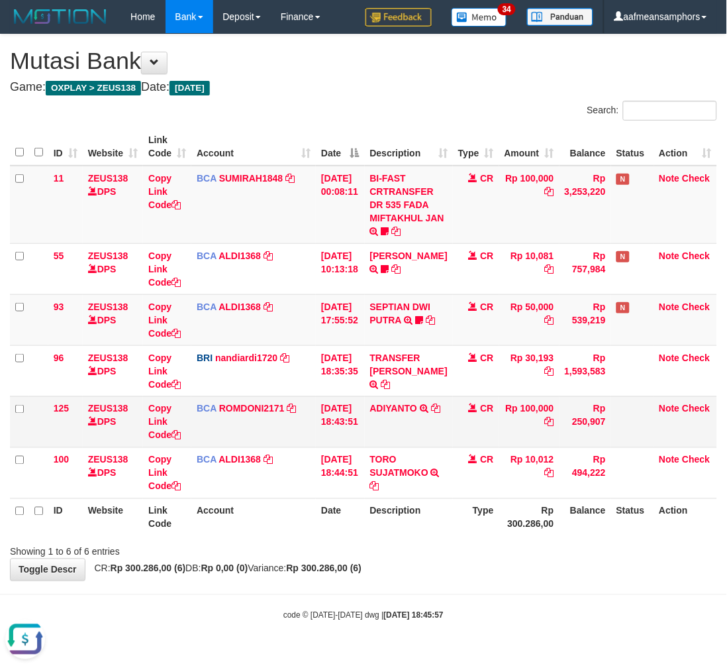
click at [405, 444] on td "ADIYANTO SETORAN VIA CDM 31/08 WSID:ZLE91 ADIYANTO" at bounding box center [409, 421] width 88 height 51
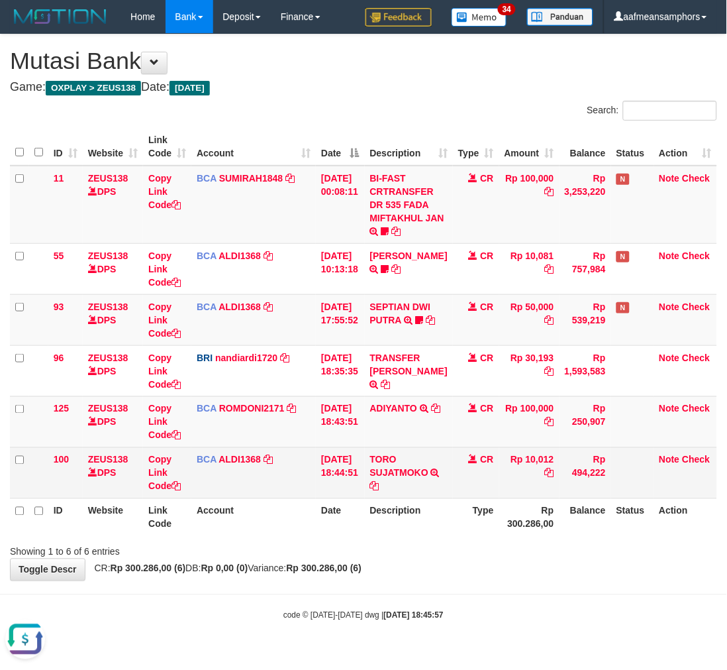
click at [411, 447] on td "TORO SUJATMOKO TRSF E-BANKING CR 3108/FTSCY/WS95031 10012.00TORO SUJATMOKO" at bounding box center [409, 472] width 88 height 51
click at [402, 447] on td "TORO SUJATMOKO TRSF E-BANKING CR 3108/FTSCY/WS95031 10012.00TORO SUJATMOKO" at bounding box center [409, 472] width 88 height 51
click at [453, 476] on td "CR" at bounding box center [476, 472] width 46 height 51
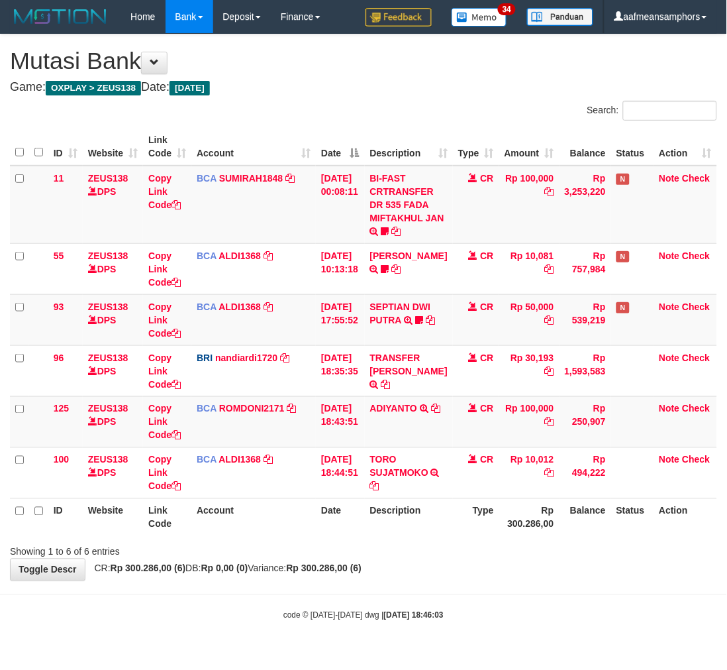
click at [472, 561] on div "**********" at bounding box center [363, 307] width 727 height 546
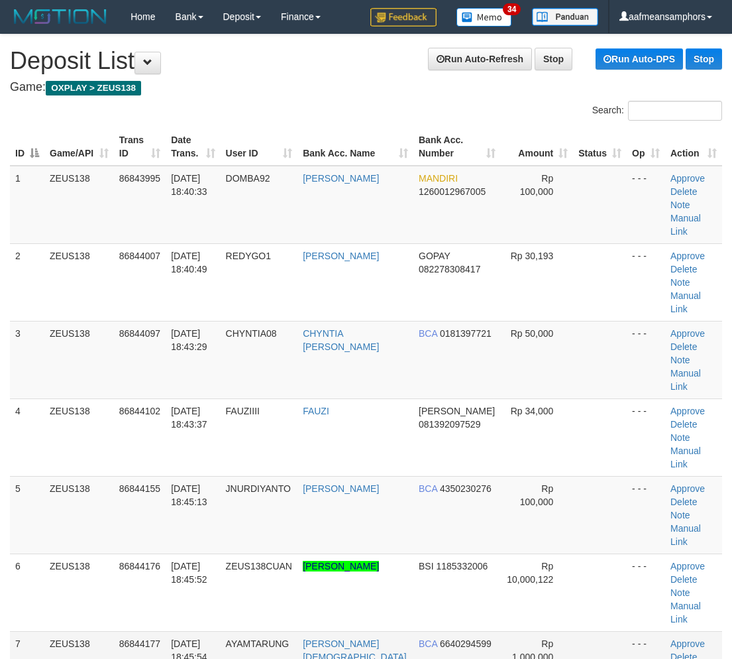
scroll to position [26, 1]
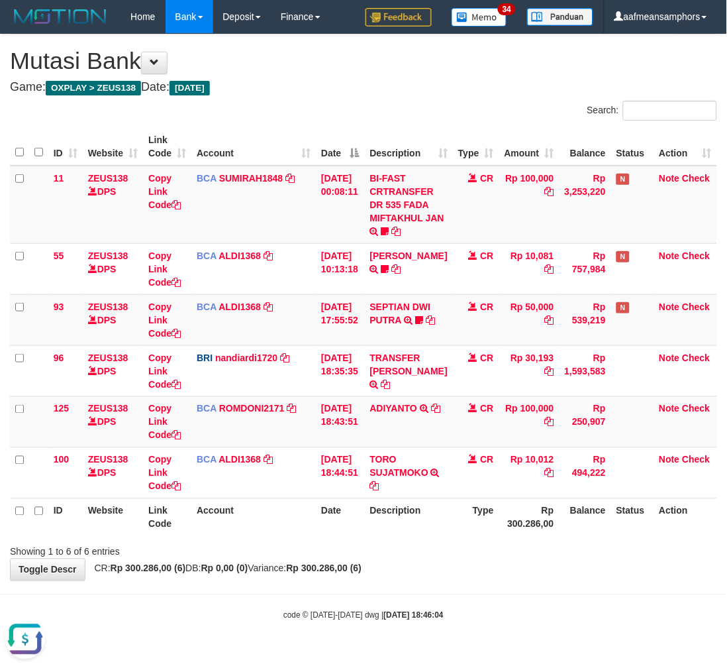
drag, startPoint x: 503, startPoint y: 608, endPoint x: 492, endPoint y: 602, distance: 13.1
click at [498, 608] on div "code © 2012-2018 dwg | 2025/08/31 18:46:04" at bounding box center [363, 614] width 727 height 13
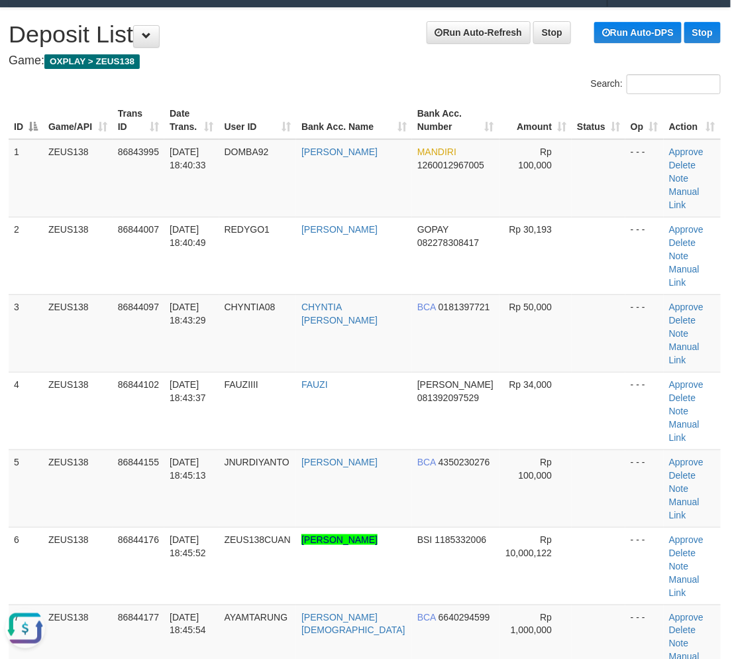
drag, startPoint x: 571, startPoint y: 634, endPoint x: 276, endPoint y: 606, distance: 296.8
drag, startPoint x: 297, startPoint y: 590, endPoint x: 310, endPoint y: 584, distance: 14.5
click at [302, 604] on tr "7 ZEUS138 86844177 31/08/2025 18:45:54 AYAMTARUNG RUBBY AGUSTIANTO BCA 66402945…" at bounding box center [365, 643] width 712 height 78
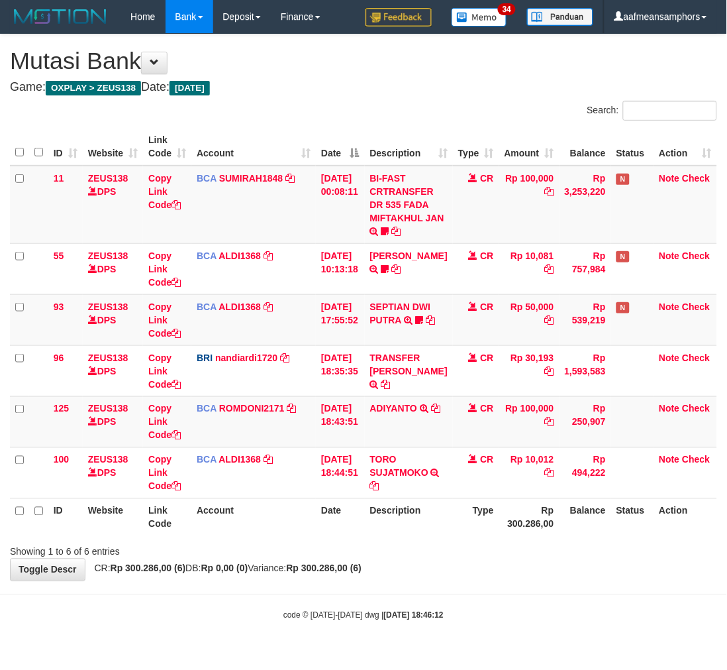
click at [438, 562] on div "**********" at bounding box center [363, 307] width 727 height 546
click at [426, 566] on div "**********" at bounding box center [363, 307] width 727 height 546
click at [411, 562] on div "**********" at bounding box center [363, 307] width 727 height 546
click at [413, 553] on div "Showing 1 to 6 of 6 entries" at bounding box center [363, 549] width 727 height 19
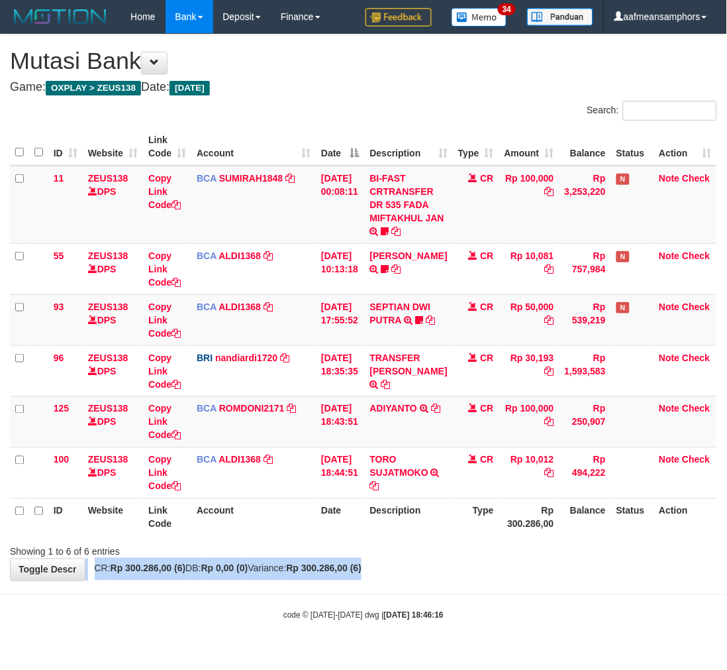
click at [419, 564] on div "**********" at bounding box center [363, 307] width 727 height 546
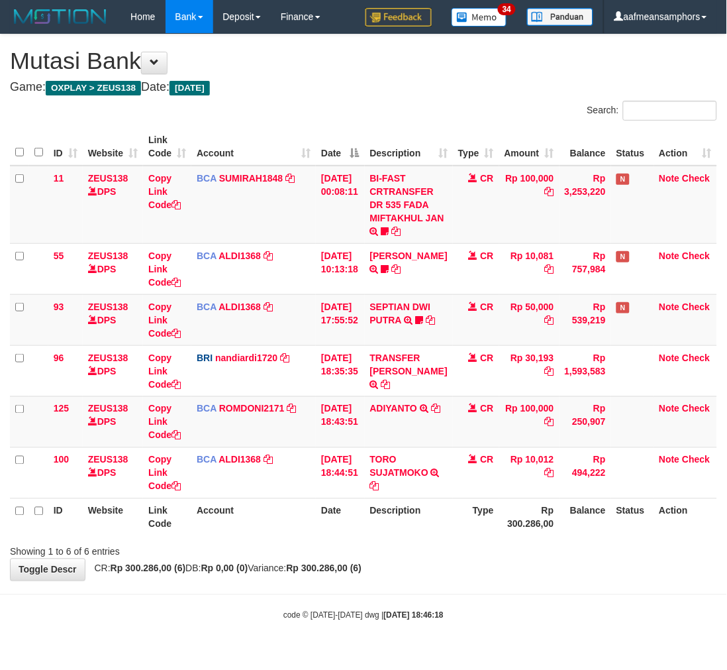
click at [509, 585] on body "Toggle navigation Home Bank Account List Load By Website Group [OXPLAY] ZEUS138…" at bounding box center [363, 327] width 727 height 655
click at [496, 588] on body "Toggle navigation Home Bank Account List Load By Website Group [OXPLAY] ZEUS138…" at bounding box center [363, 327] width 727 height 655
click at [399, 572] on div "**********" at bounding box center [363, 307] width 727 height 546
click at [433, 567] on div "**********" at bounding box center [363, 307] width 727 height 546
click at [440, 558] on div "**********" at bounding box center [363, 307] width 727 height 546
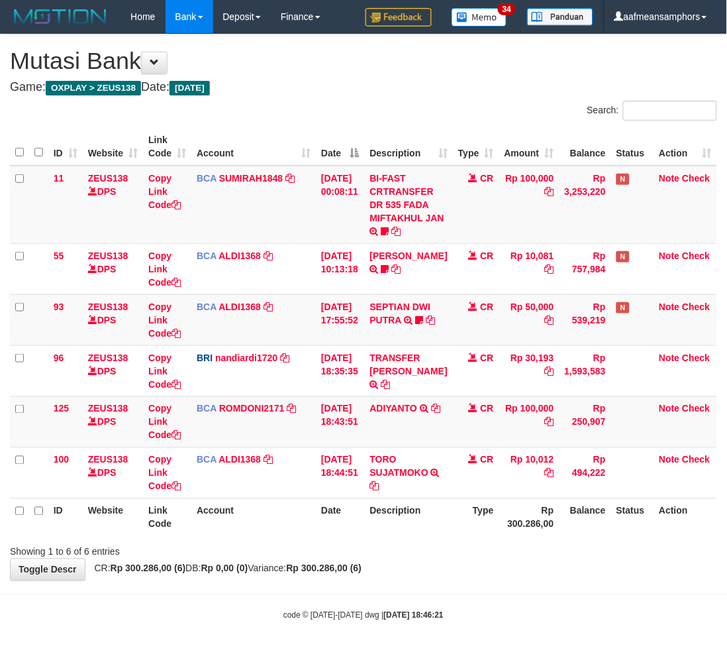
click at [438, 547] on div "Showing 1 to 6 of 6 entries" at bounding box center [363, 549] width 727 height 19
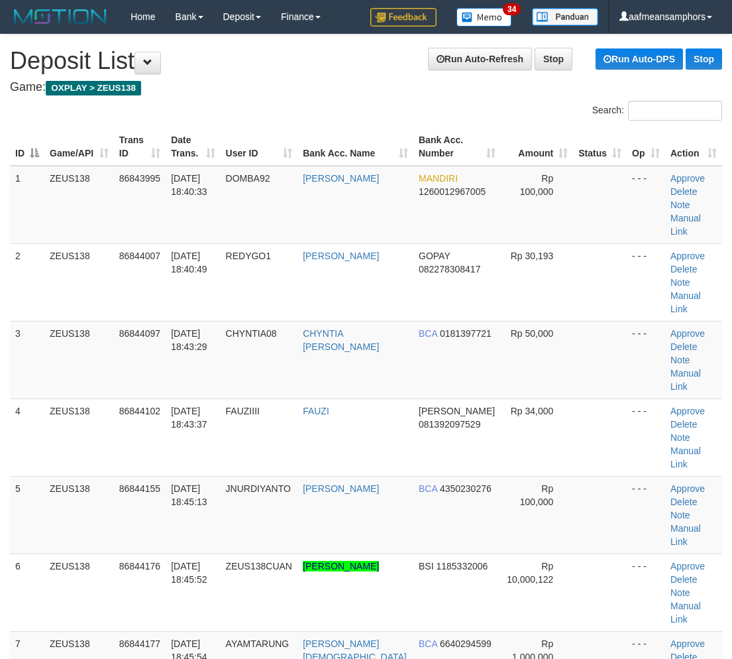
scroll to position [26, 1]
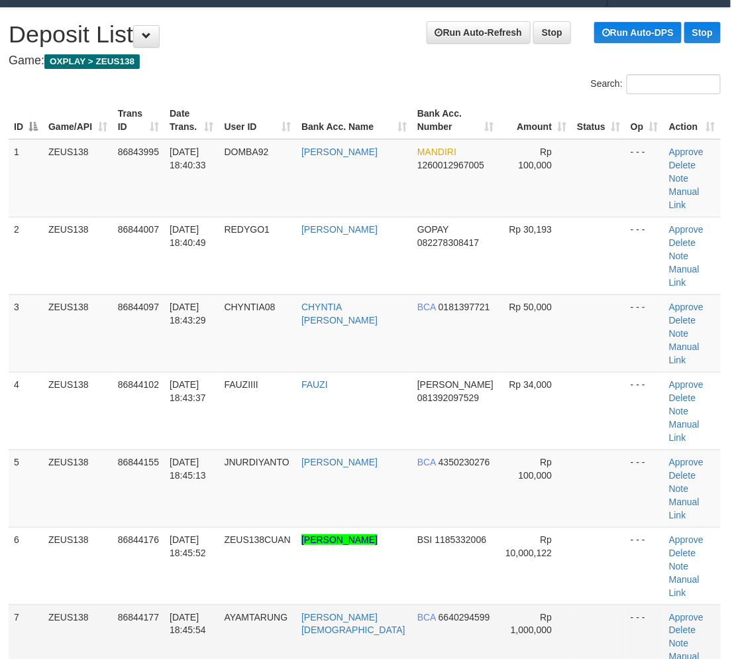
click at [219, 604] on td "[DATE] 18:45:54" at bounding box center [191, 643] width 54 height 78
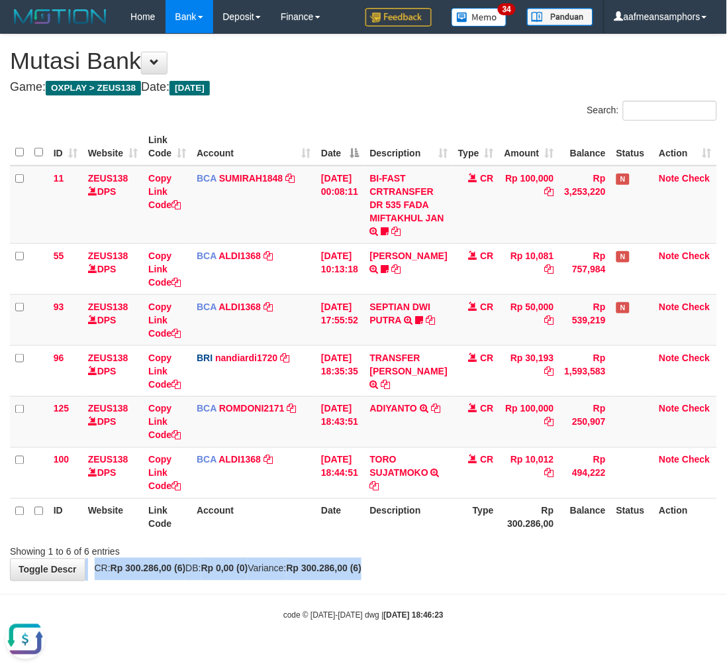
drag, startPoint x: 492, startPoint y: 565, endPoint x: 499, endPoint y: 563, distance: 7.6
click at [490, 565] on div "**********" at bounding box center [363, 307] width 727 height 546
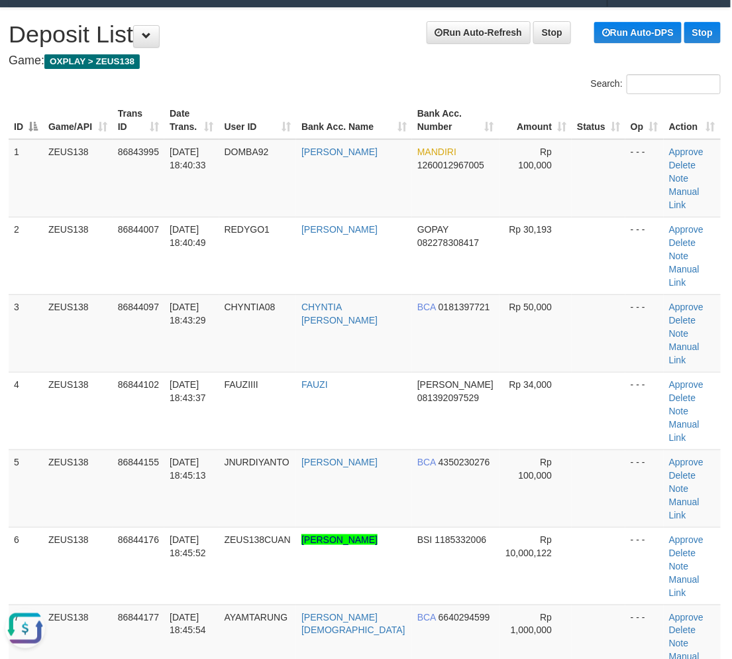
click at [219, 604] on td "31/08/2025 18:45:54" at bounding box center [191, 643] width 54 height 78
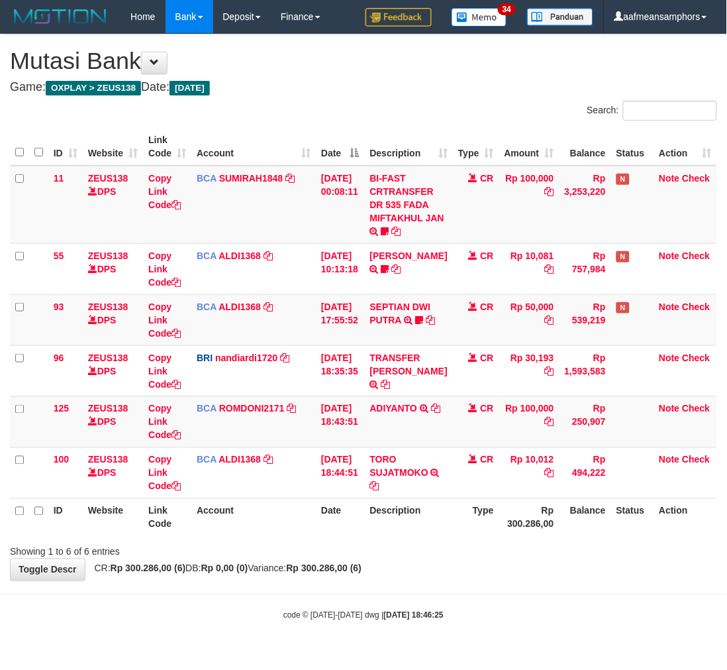
click at [466, 581] on body "Toggle navigation Home Bank Account List Load By Website Group [OXPLAY] ZEUS138…" at bounding box center [363, 327] width 727 height 655
click at [465, 581] on body "Toggle navigation Home Bank Account List Load By Website Group [OXPLAY] ZEUS138…" at bounding box center [363, 327] width 727 height 655
drag, startPoint x: 517, startPoint y: 613, endPoint x: 525, endPoint y: 604, distance: 12.7
click at [517, 613] on div "code © 2012-2018 dwg | 2025/08/31 18:46:26" at bounding box center [363, 614] width 727 height 13
click at [502, 594] on body "Toggle navigation Home Bank Account List Load By Website Group [OXPLAY] ZEUS138…" at bounding box center [363, 327] width 727 height 655
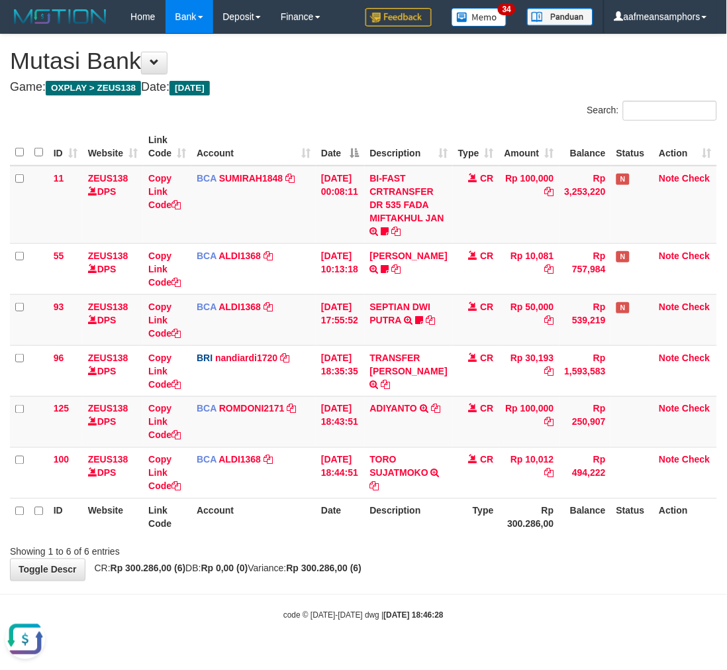
drag, startPoint x: 272, startPoint y: 631, endPoint x: 286, endPoint y: 627, distance: 13.8
click at [272, 631] on body "Toggle navigation Home Bank Account List Load By Website Group [OXPLAY] ZEUS138…" at bounding box center [363, 327] width 727 height 655
drag, startPoint x: 311, startPoint y: 613, endPoint x: 341, endPoint y: 620, distance: 30.5
click at [341, 620] on div "code © 2012-2018 dwg | 2025/08/31 18:46:28" at bounding box center [363, 614] width 727 height 13
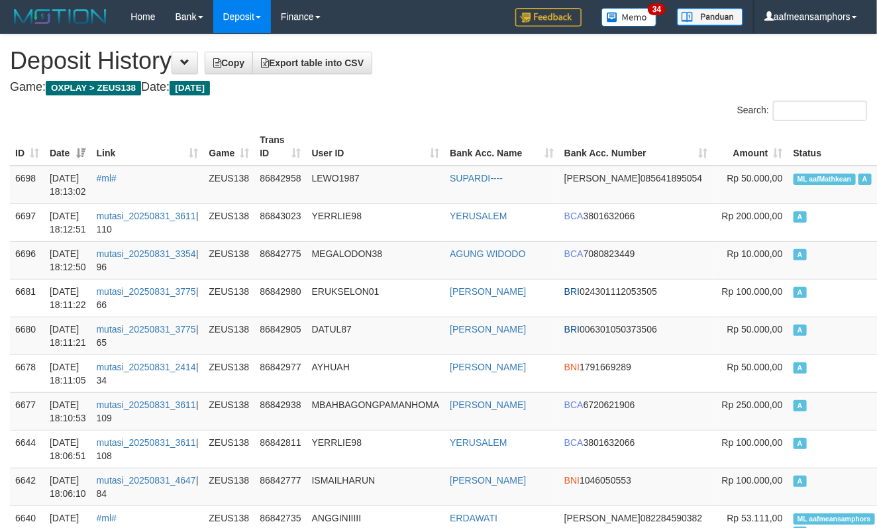
drag, startPoint x: 0, startPoint y: 0, endPoint x: 401, endPoint y: 128, distance: 420.7
click at [401, 128] on th "User ID" at bounding box center [376, 147] width 138 height 38
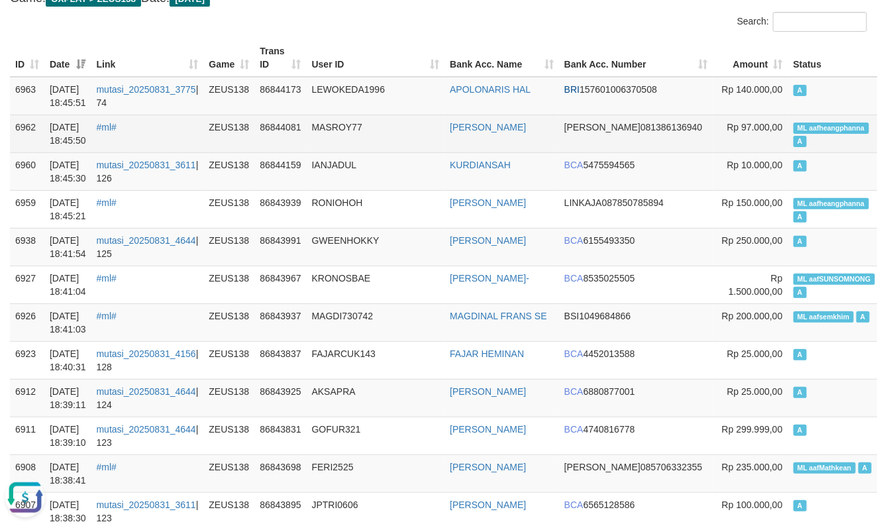
scroll to position [74, 0]
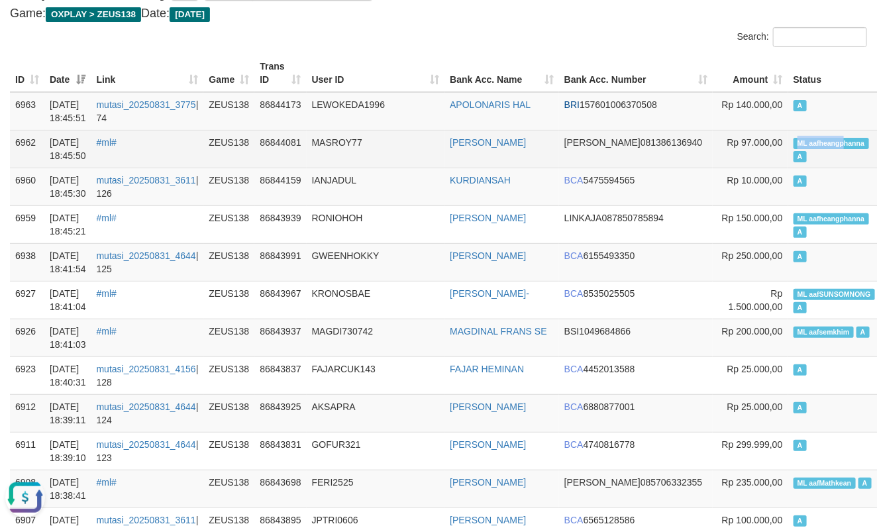
drag, startPoint x: 745, startPoint y: 135, endPoint x: 778, endPoint y: 141, distance: 34.3
click at [788, 141] on td "ML aafheangphanna A" at bounding box center [834, 149] width 92 height 38
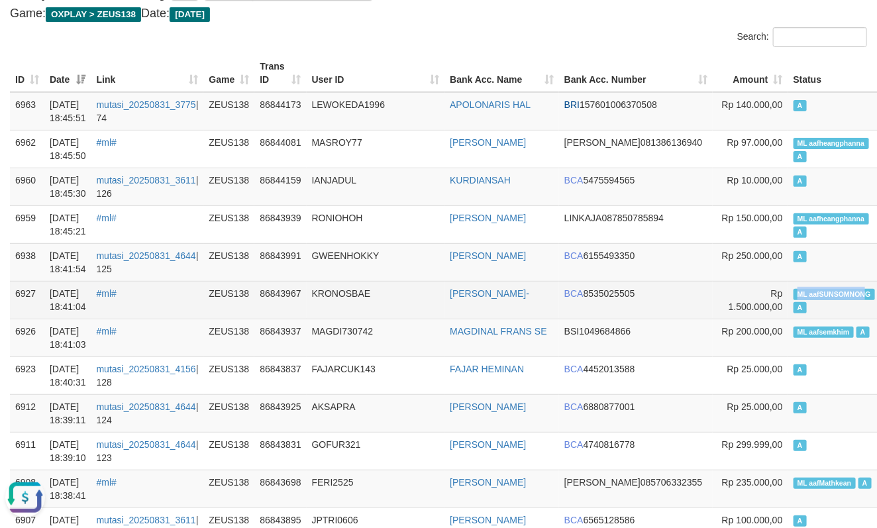
copy span "ML aafSUNSOMNON"
drag, startPoint x: 740, startPoint y: 293, endPoint x: 796, endPoint y: 293, distance: 56.3
click at [796, 293] on span "ML aafSUNSOMNONG" at bounding box center [834, 294] width 81 height 11
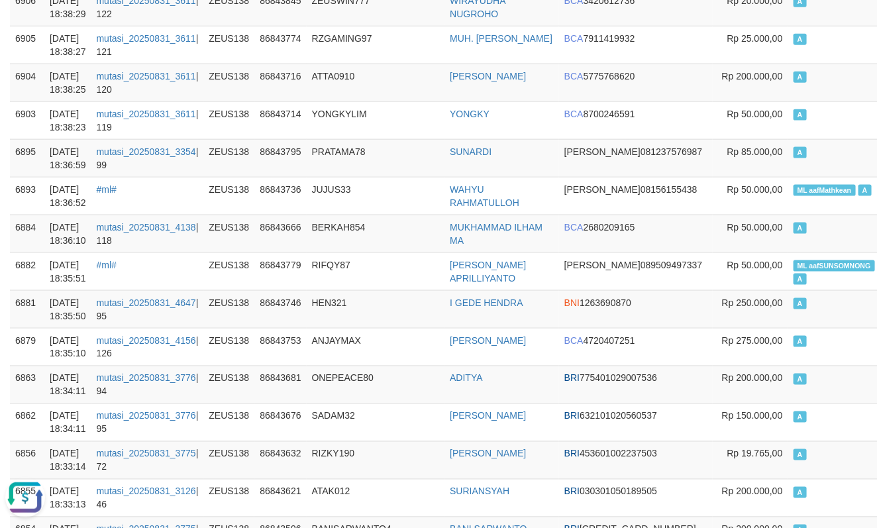
scroll to position [704, 0]
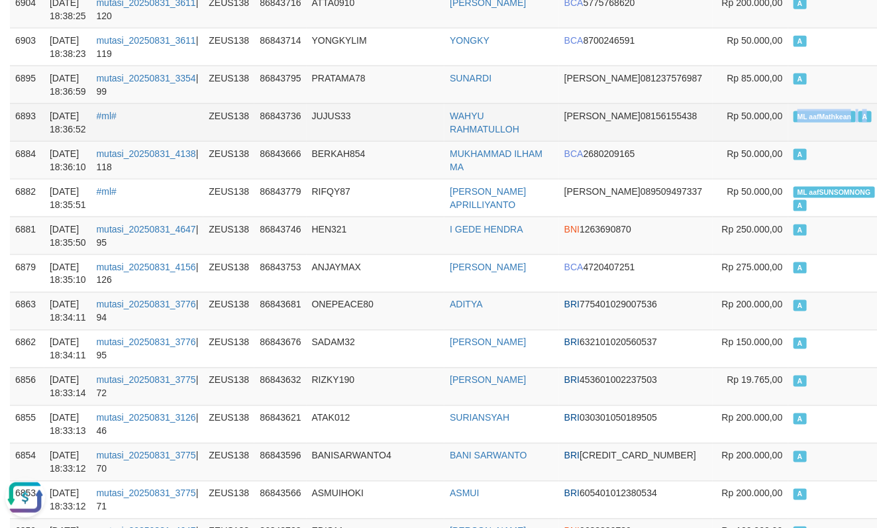
copy td "ML aafMathkean A"
drag, startPoint x: 725, startPoint y: 111, endPoint x: 798, endPoint y: 113, distance: 72.9
click at [798, 113] on td "ML aafMathkean A" at bounding box center [834, 122] width 92 height 38
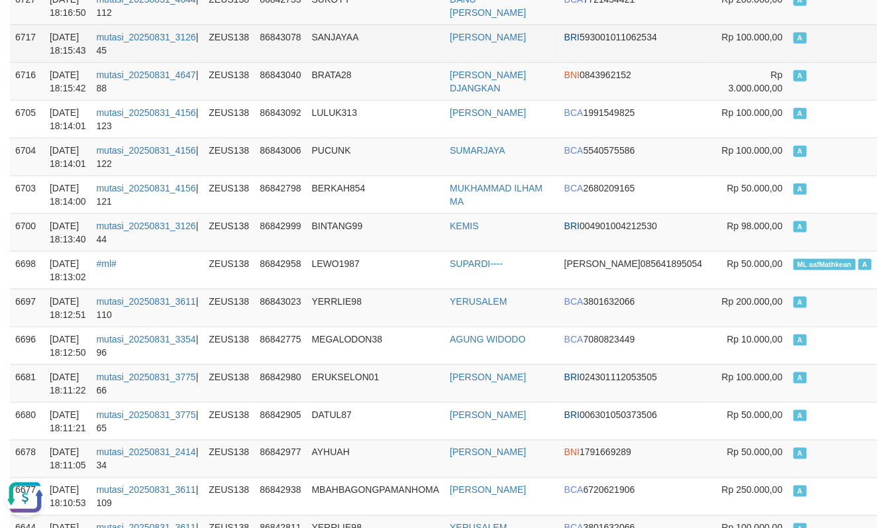
scroll to position [2860, 0]
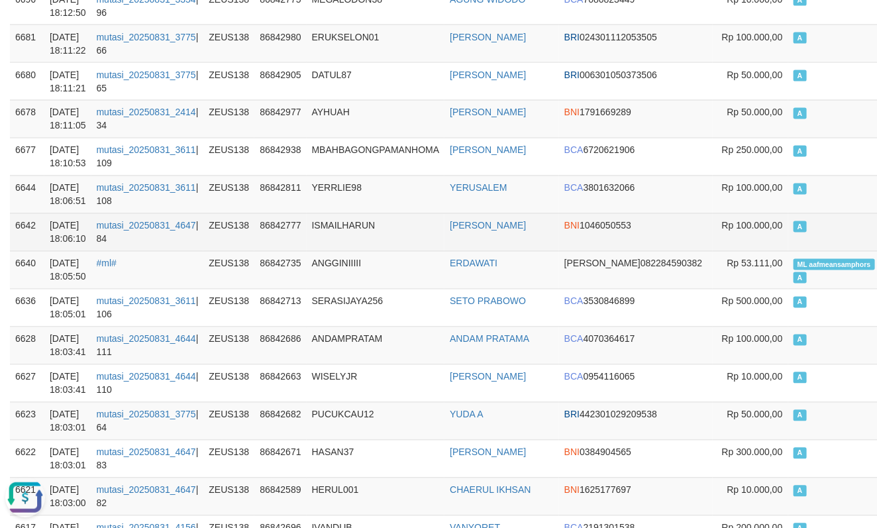
click at [359, 227] on td "ISMAILHARUN" at bounding box center [376, 232] width 138 height 38
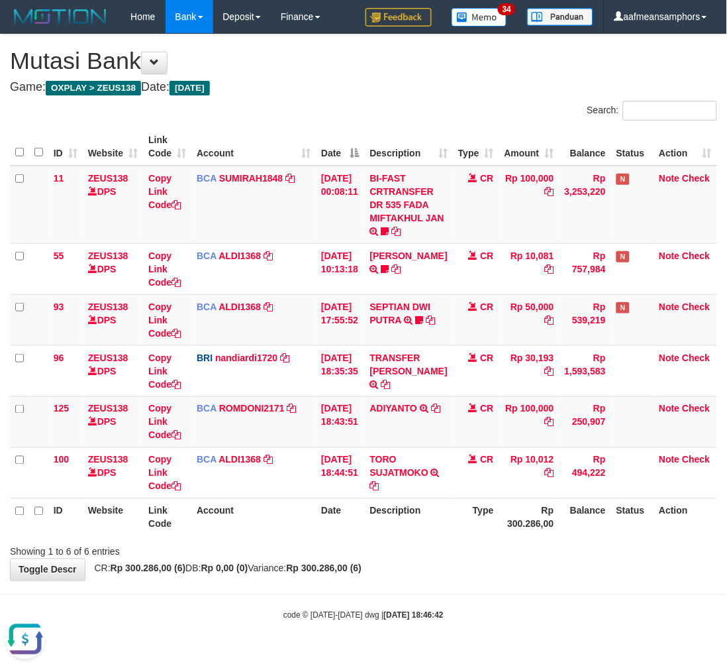
click at [348, 550] on div "Showing 1 to 6 of 6 entries" at bounding box center [363, 549] width 727 height 19
click at [350, 549] on div "Showing 1 to 6 of 6 entries" at bounding box center [363, 549] width 727 height 19
click at [459, 574] on div "**********" at bounding box center [363, 307] width 727 height 546
click at [454, 574] on div "**********" at bounding box center [363, 307] width 727 height 546
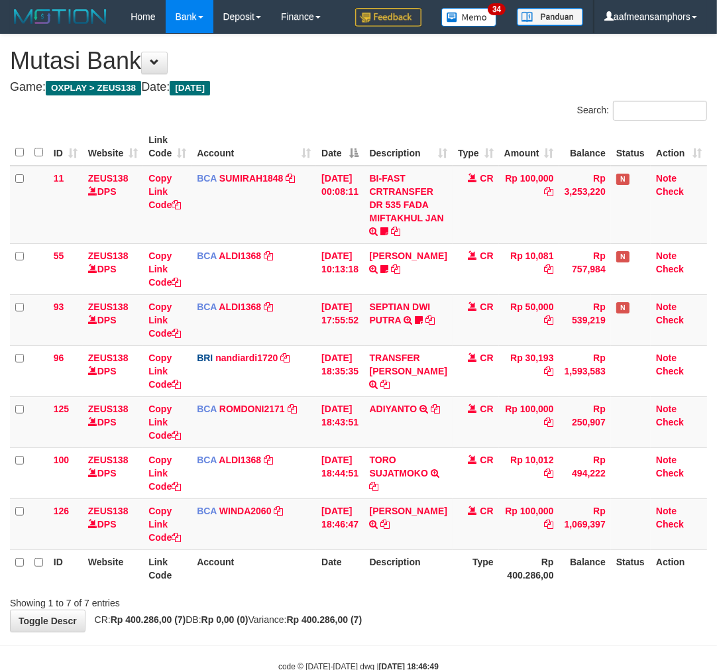
click at [548, 578] on th "Rp 400.286,00" at bounding box center [529, 568] width 60 height 38
click at [494, 591] on div "Showing 1 to 7 of 7 entries" at bounding box center [358, 600] width 717 height 19
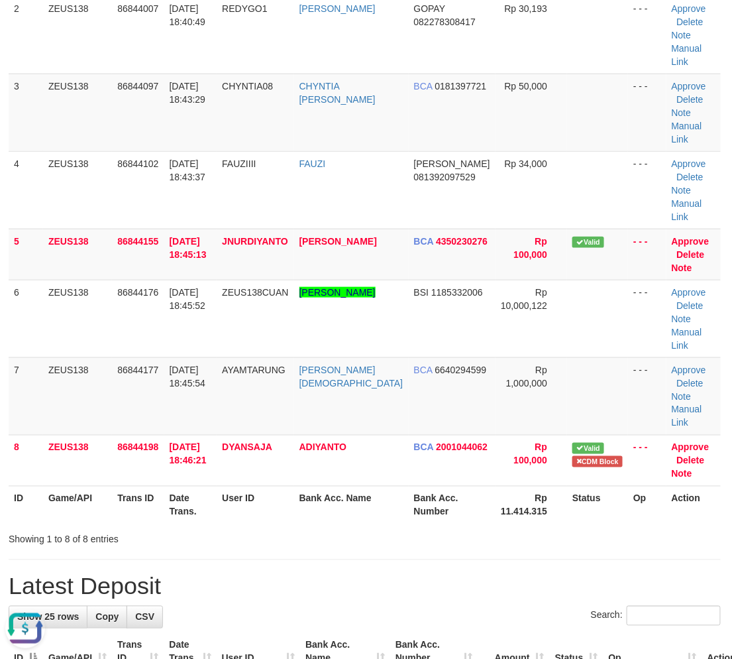
drag, startPoint x: 233, startPoint y: 503, endPoint x: 220, endPoint y: 505, distance: 12.7
click at [237, 573] on h1 "Latest Deposit" at bounding box center [365, 586] width 712 height 26
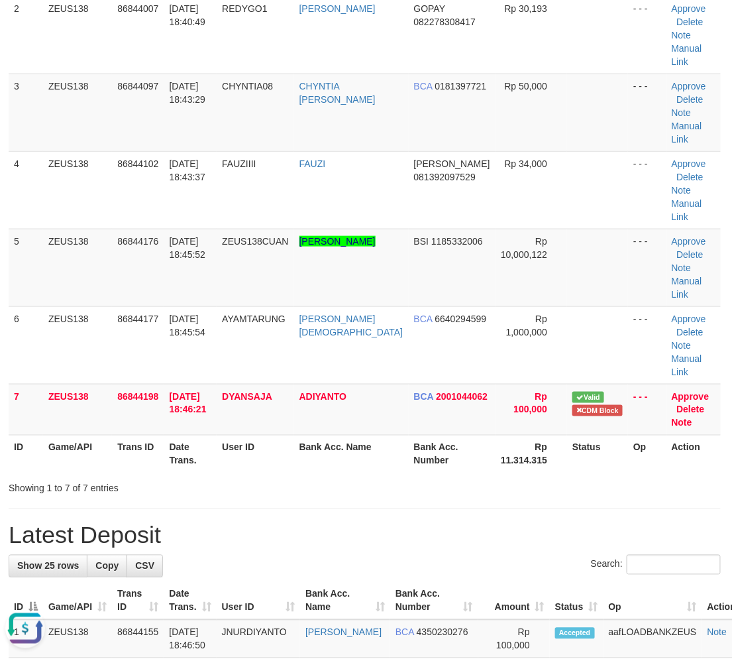
click at [342, 522] on h1 "Latest Deposit" at bounding box center [365, 535] width 712 height 26
click at [341, 522] on h1 "Latest Deposit" at bounding box center [365, 535] width 712 height 26
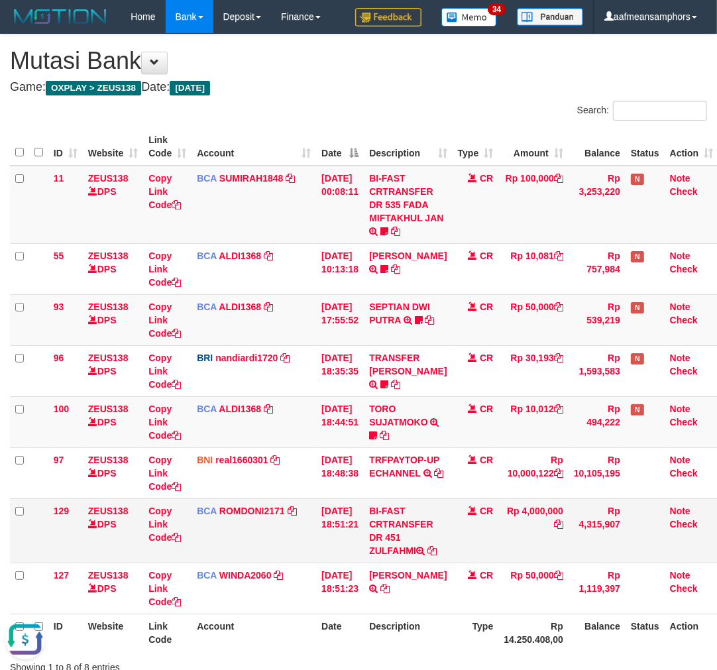
click td "BI-FAST CRTRANSFER DR 451 ZULFAHMI"
copy td "ZULFAHMI"
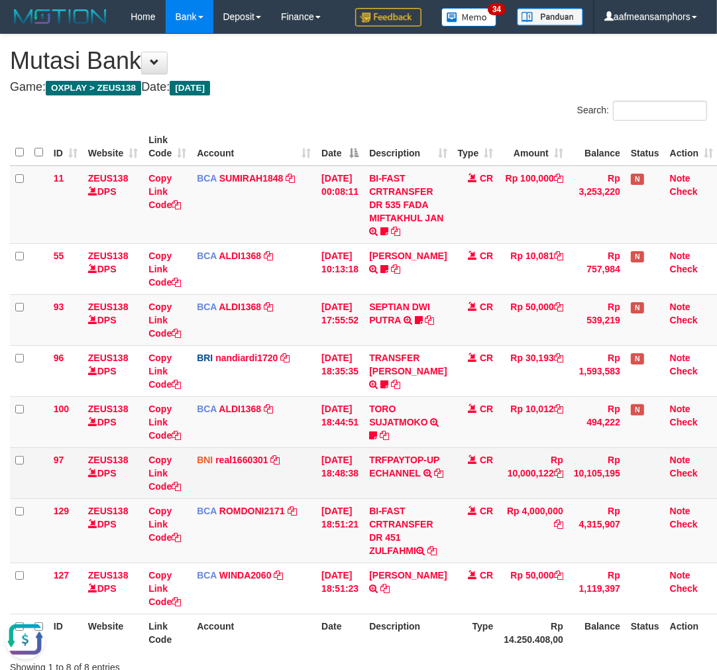
click td "CR"
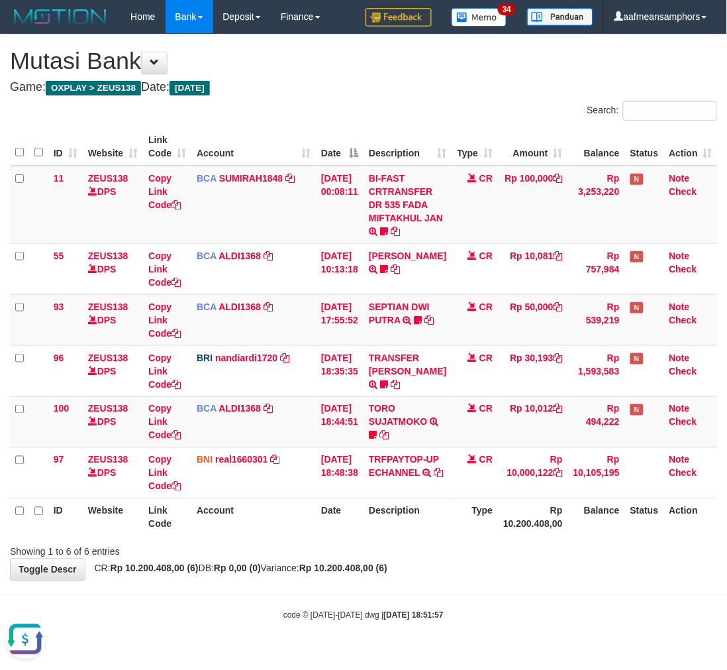
drag, startPoint x: 527, startPoint y: 551, endPoint x: 502, endPoint y: 554, distance: 24.7
click at [526, 540] on div "ID Website Link Code Account Date Description Type Amount Balance Status Action…" at bounding box center [363, 332] width 727 height 416
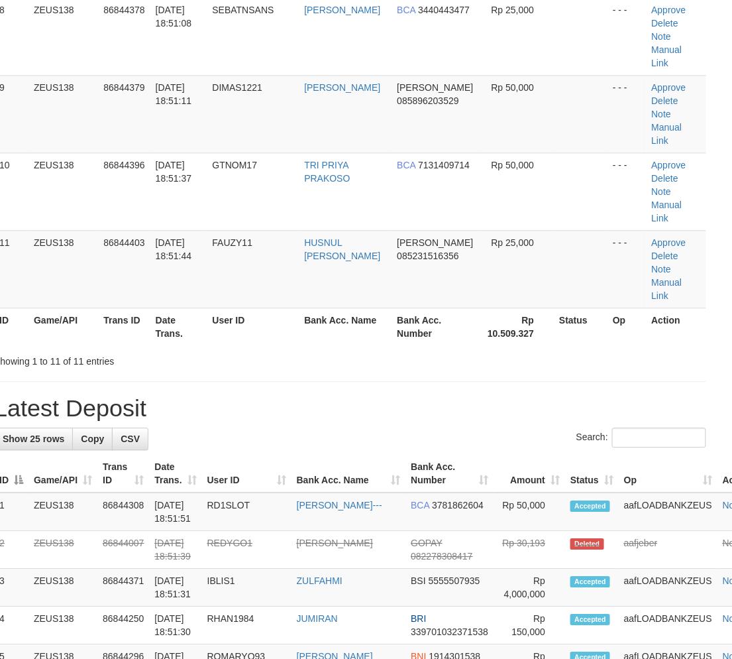
scroll to position [739, 1]
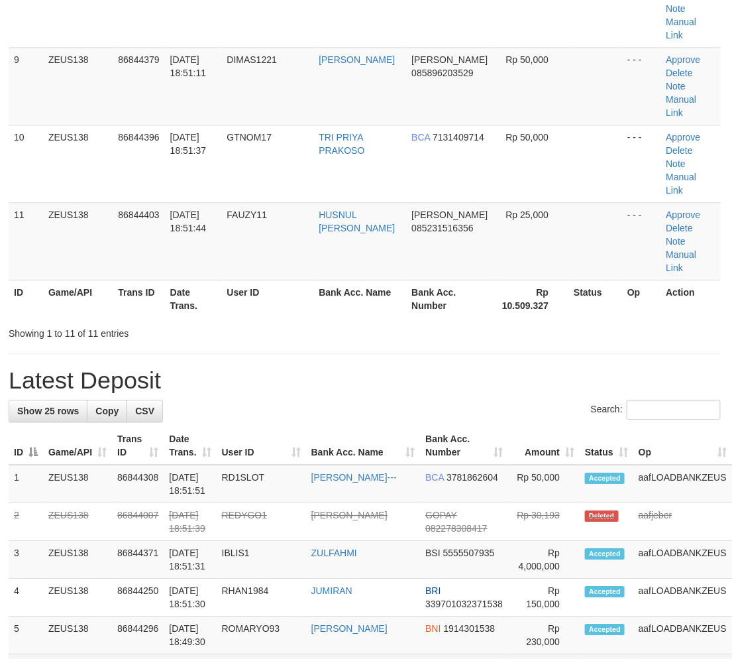
drag, startPoint x: 244, startPoint y: 541, endPoint x: 259, endPoint y: 522, distance: 24.0
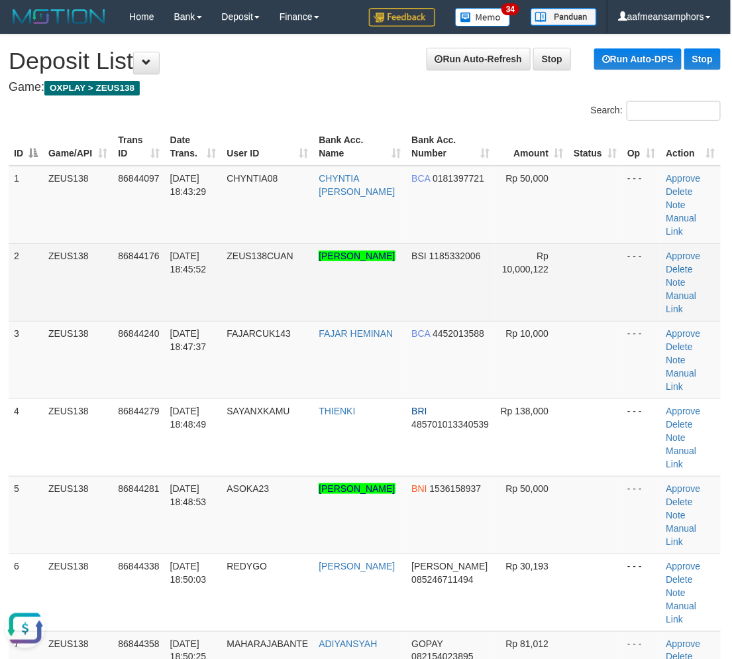
scroll to position [0, 0]
click at [690, 290] on link "Manual Link" at bounding box center [681, 302] width 30 height 24
click at [689, 290] on link "Manual Link" at bounding box center [681, 302] width 30 height 24
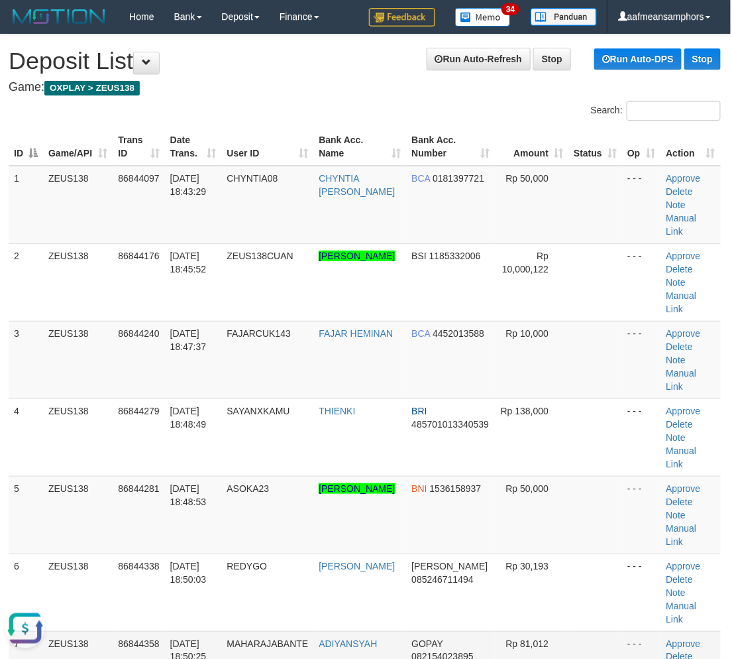
click at [256, 631] on td "MAHARAJABANTE" at bounding box center [267, 670] width 92 height 78
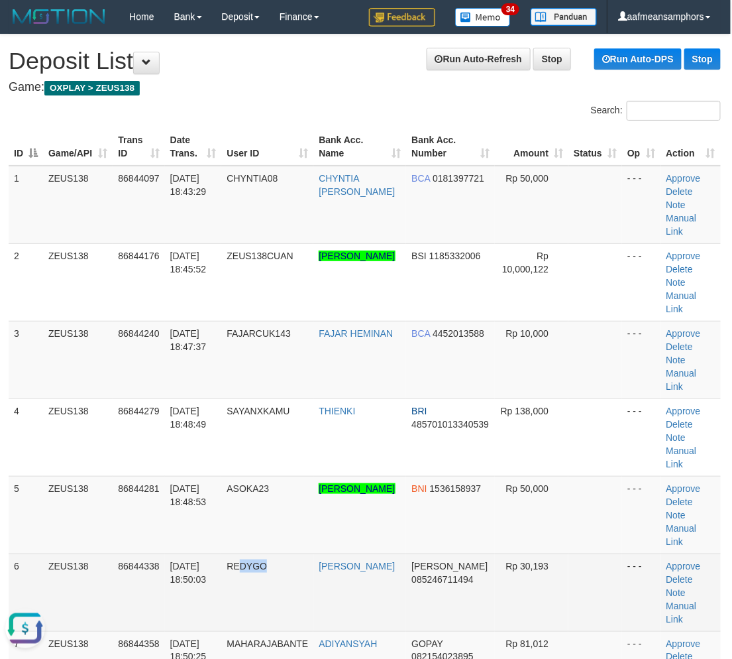
click at [313, 553] on td "REDYGO" at bounding box center [267, 592] width 92 height 78
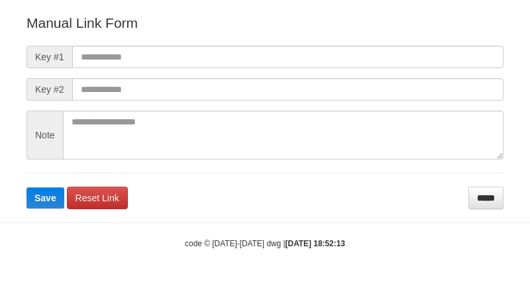
scroll to position [147, 0]
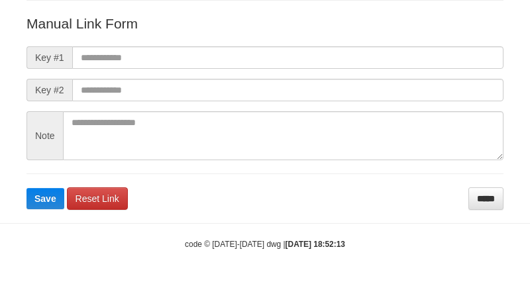
click at [356, 44] on form "Manual Link Form Key #1 Key #2 Note Save Reset Link *****" at bounding box center [264, 112] width 477 height 196
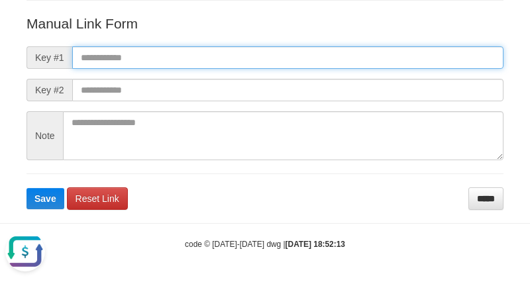
click at [349, 60] on input "text" at bounding box center [287, 57] width 431 height 23
paste input "**********"
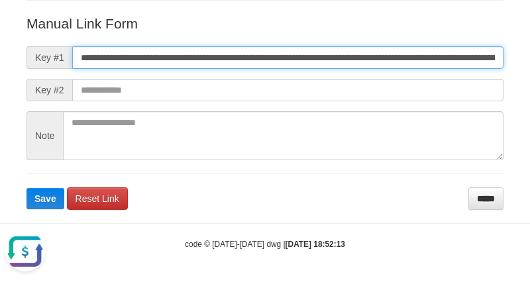
scroll to position [0, 809]
type input "**********"
click at [26, 188] on button "Save" at bounding box center [45, 198] width 38 height 21
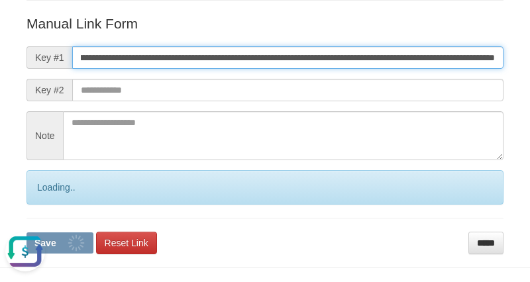
click at [26, 233] on button "Save" at bounding box center [59, 243] width 67 height 21
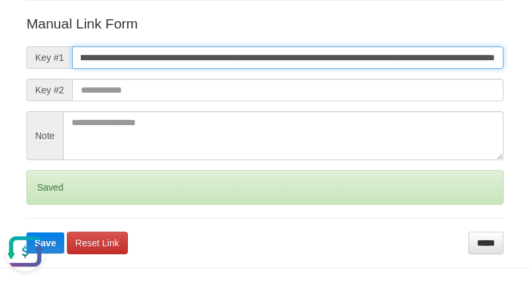
click at [26, 233] on button "Save" at bounding box center [45, 243] width 38 height 21
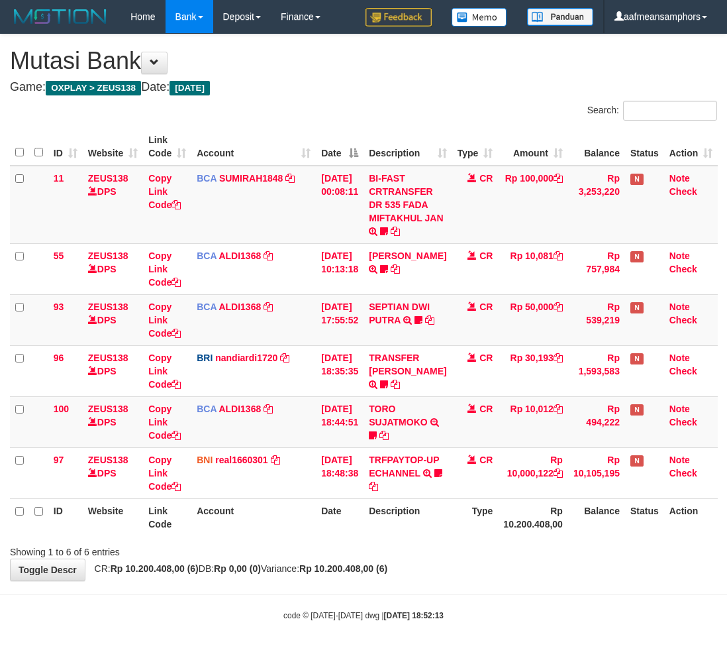
click at [70, 581] on link "Toggle Descr" at bounding box center [48, 569] width 76 height 23
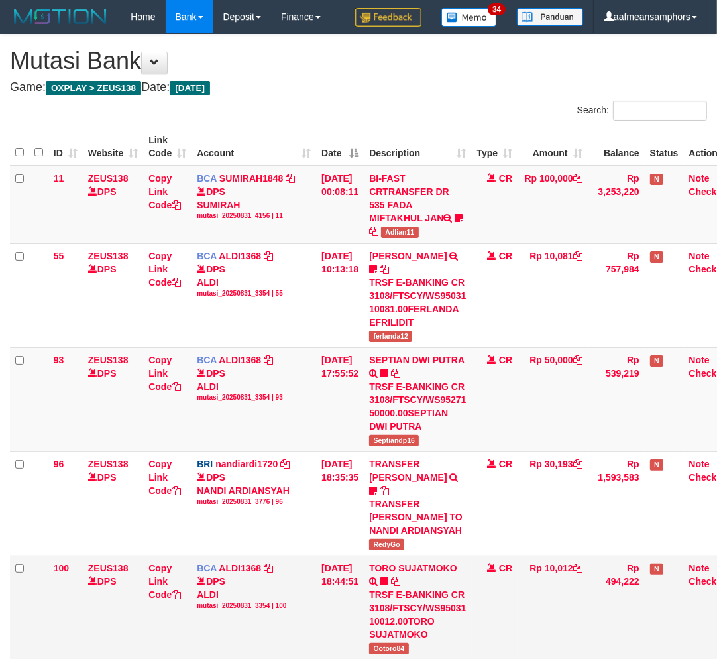
scroll to position [220, 0]
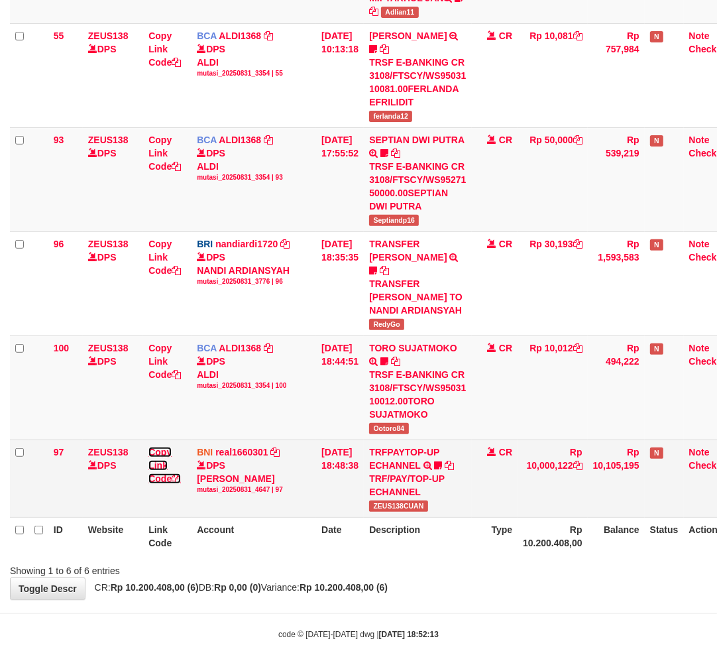
click at [157, 449] on link "Copy Link Code" at bounding box center [164, 465] width 32 height 37
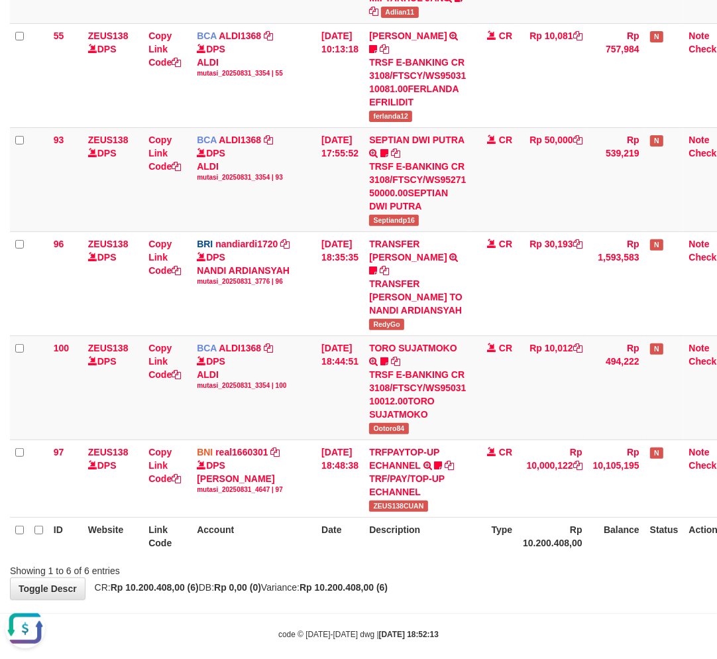
scroll to position [0, 0]
drag, startPoint x: 446, startPoint y: 575, endPoint x: 458, endPoint y: 574, distance: 12.6
click at [427, 592] on body "Toggle navigation Home Bank Account List Load By Website Group [OXPLAY] ZEUS138…" at bounding box center [358, 226] width 717 height 893
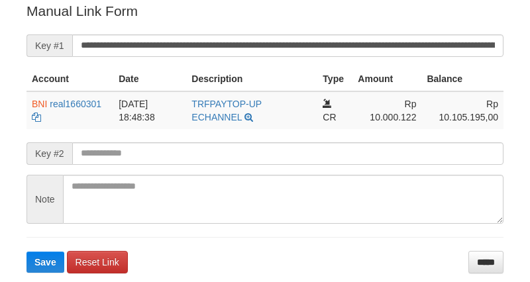
click at [368, 40] on input "**********" at bounding box center [287, 45] width 431 height 23
click at [26, 252] on button "Save" at bounding box center [45, 262] width 38 height 21
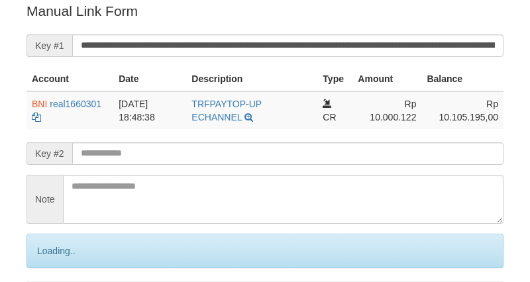
click at [368, 40] on input "**********" at bounding box center [287, 45] width 431 height 23
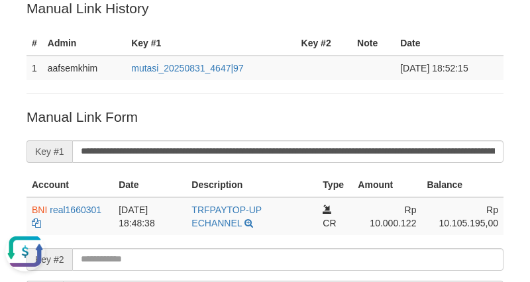
scroll to position [0, 0]
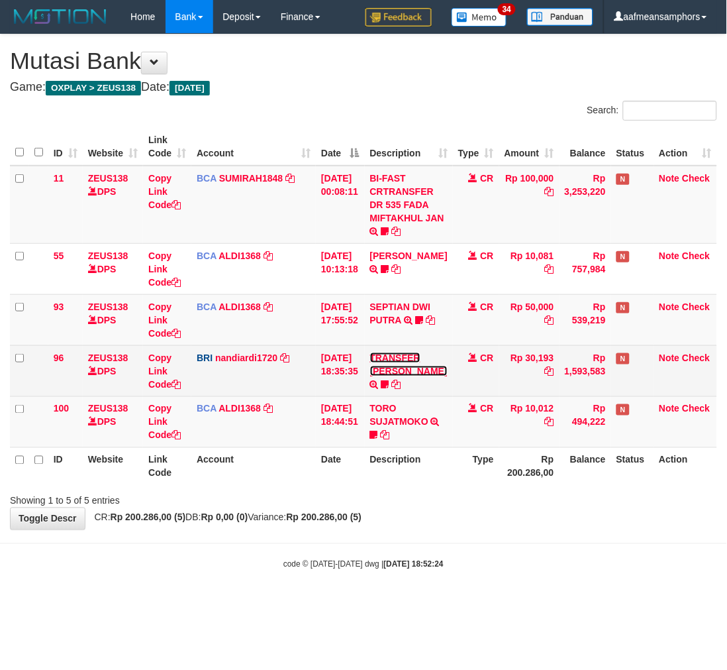
drag, startPoint x: 388, startPoint y: 367, endPoint x: 392, endPoint y: 404, distance: 37.4
click at [388, 367] on link "TRANSFER DANA" at bounding box center [409, 364] width 78 height 24
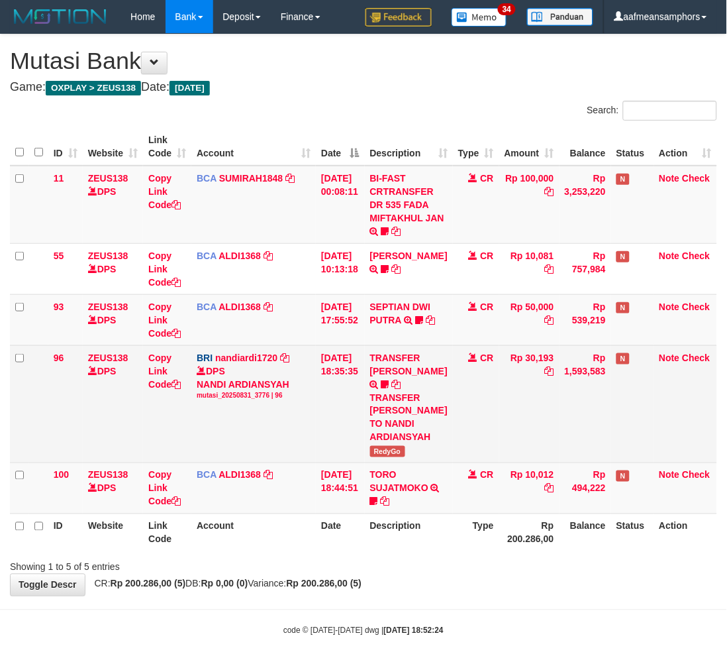
click at [384, 458] on td "TRANSFER DANA TRANSFER DANA MUHAMMADRIZA TO NANDI ARDIANSYAH RedyGo" at bounding box center [409, 403] width 88 height 117
copy span "RedyGo"
click at [159, 368] on link "Copy Link Code" at bounding box center [164, 370] width 32 height 37
copy span "RedyGo"
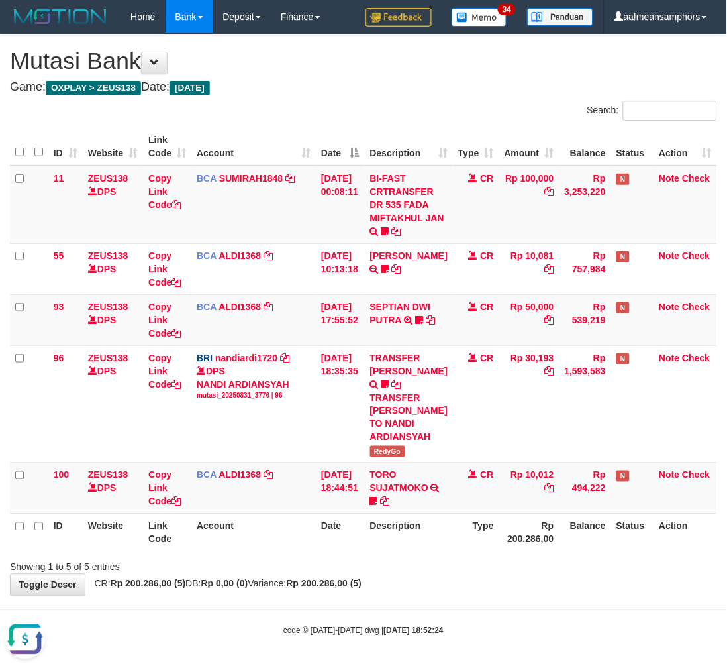
scroll to position [182, 0]
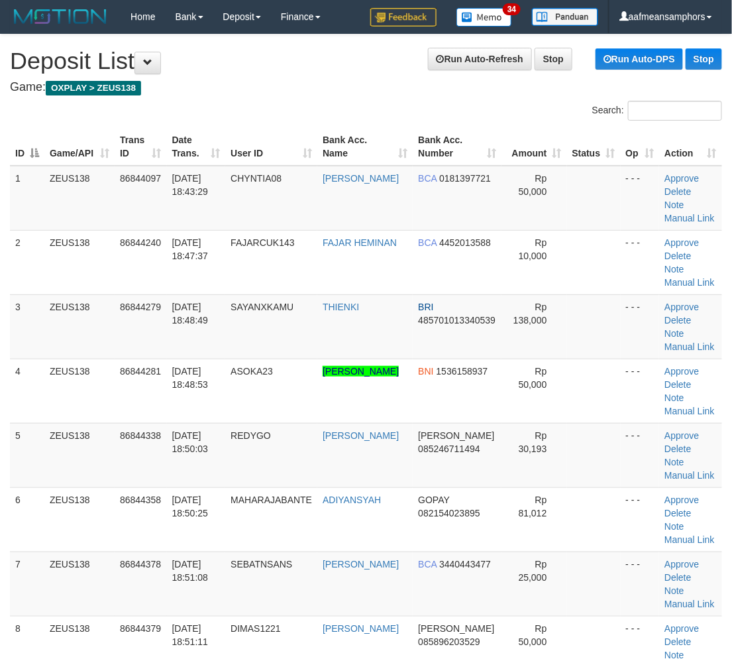
scroll to position [0, 3]
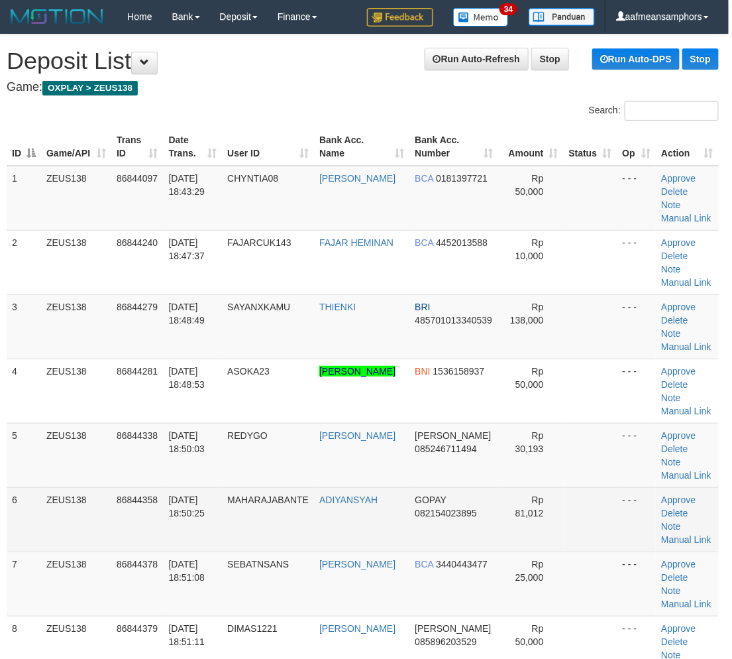
click at [193, 495] on tbody "1 ZEUS138 86844097 [DATE] 18:43:29 CHYNTIA08 [PERSON_NAME] BCA 0181397721 Rp 50…" at bounding box center [363, 520] width 712 height 708
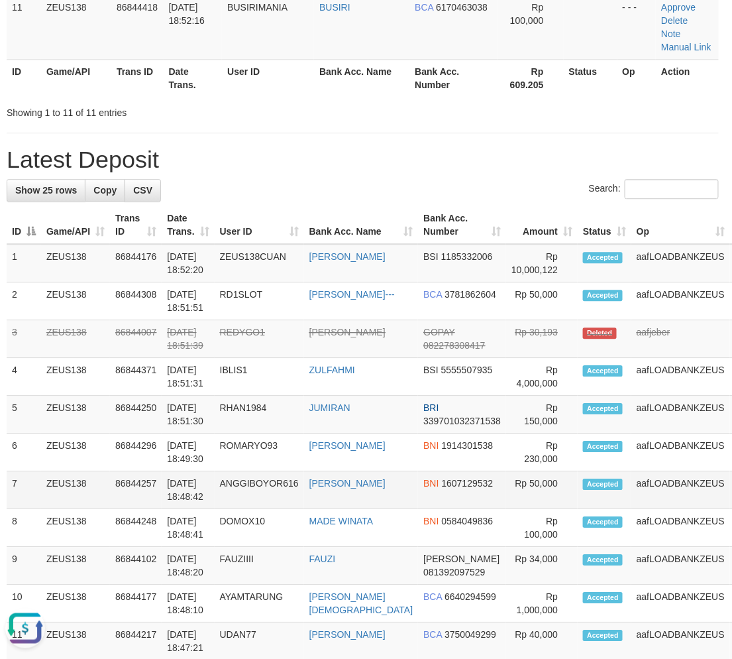
scroll to position [104, 3]
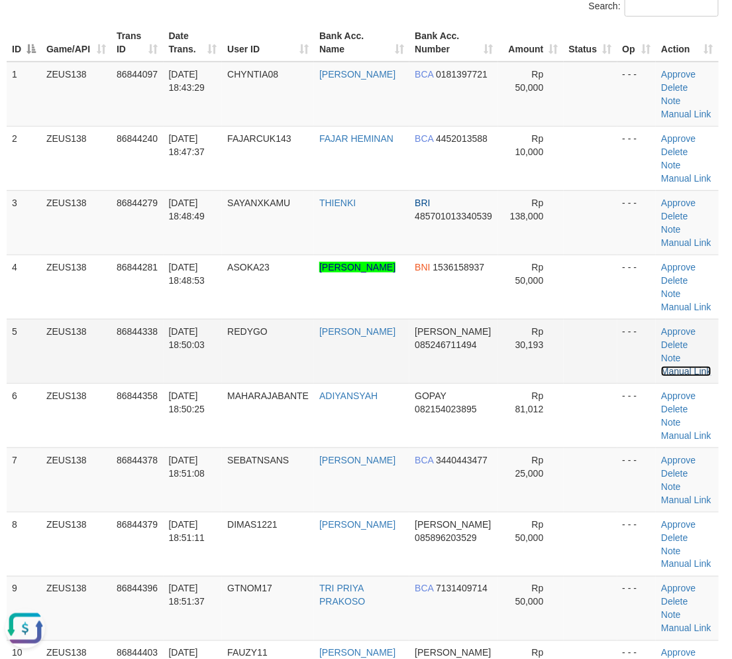
click at [690, 366] on link "Manual Link" at bounding box center [686, 371] width 50 height 11
click at [696, 366] on link "Manual Link" at bounding box center [686, 371] width 50 height 11
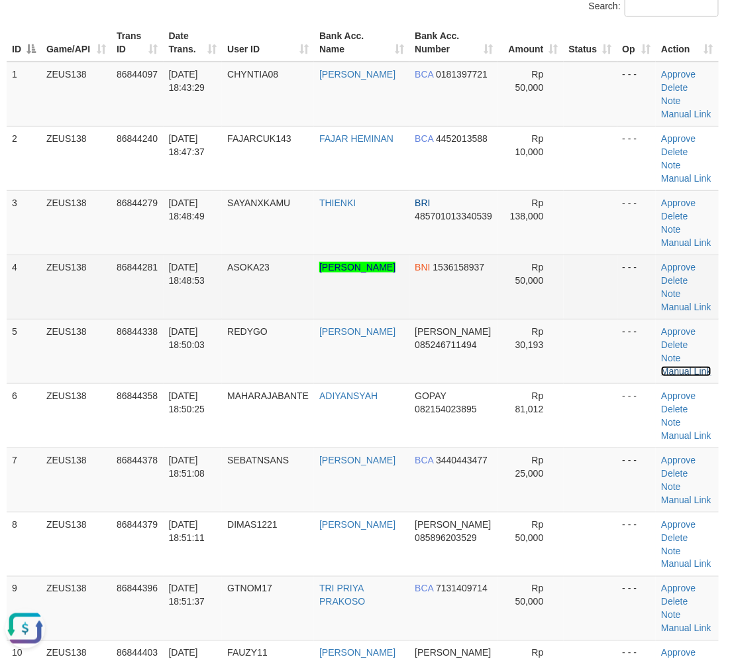
click at [661, 366] on link "Manual Link" at bounding box center [686, 371] width 50 height 11
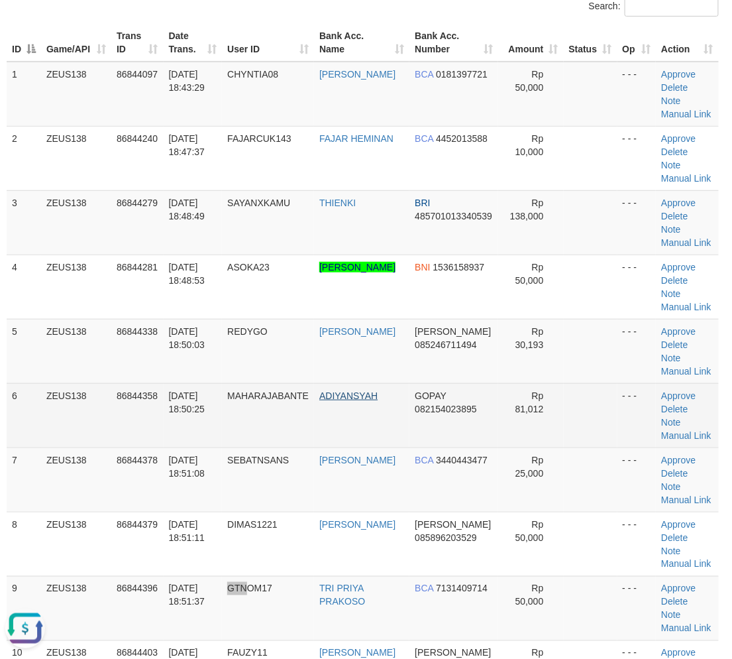
drag, startPoint x: 250, startPoint y: 637, endPoint x: 348, endPoint y: 395, distance: 260.9
click at [274, 608] on td "GTNOM17" at bounding box center [268, 608] width 92 height 64
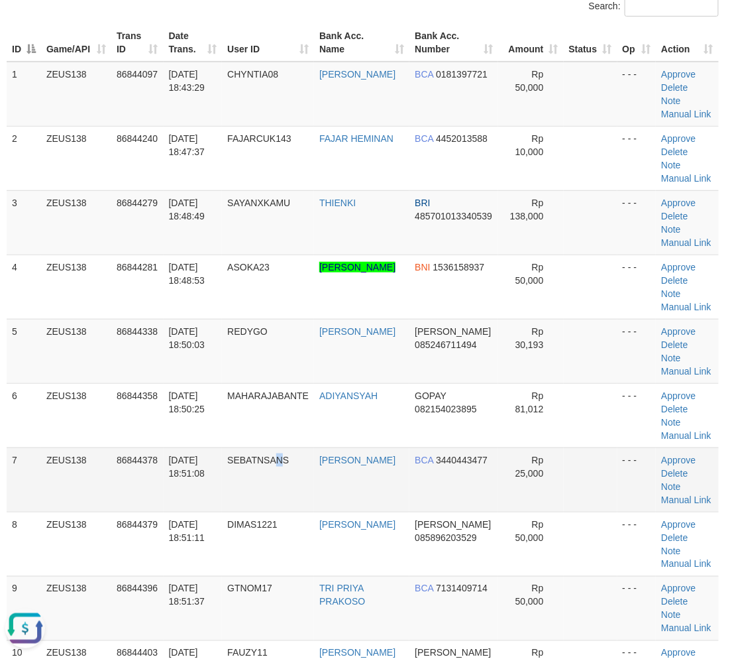
click at [290, 464] on td "SEBATNSANS" at bounding box center [268, 479] width 92 height 64
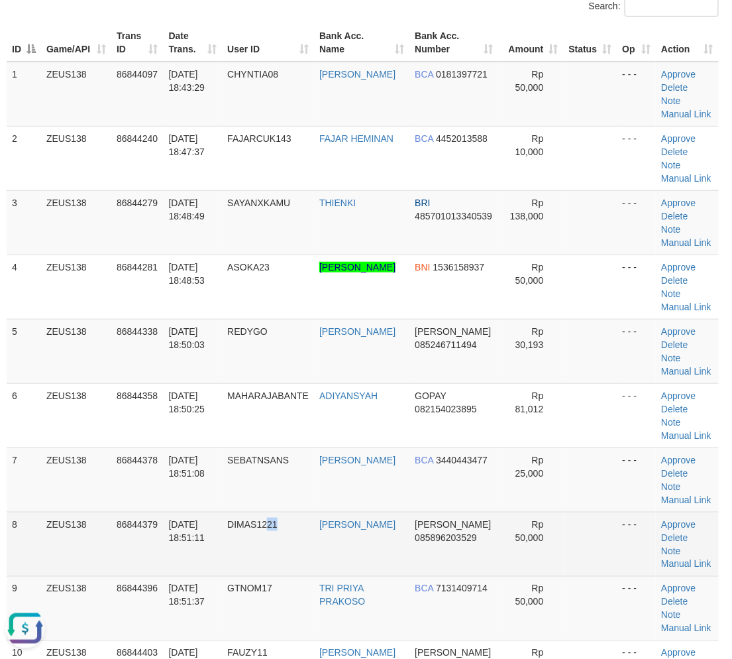
click at [303, 526] on td "DIMAS1221" at bounding box center [268, 543] width 92 height 64
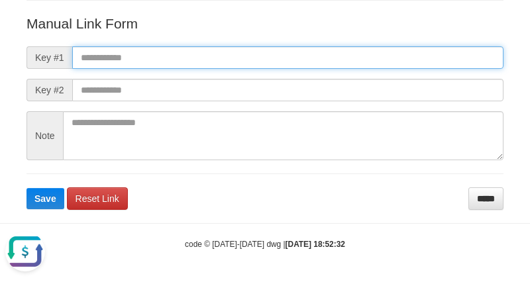
click at [352, 62] on input "text" at bounding box center [287, 57] width 431 height 23
paste input "**********"
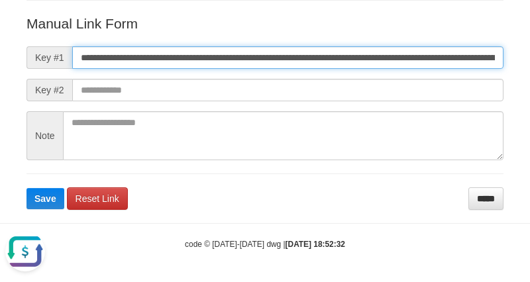
scroll to position [0, 758]
type input "**********"
click at [26, 188] on button "Save" at bounding box center [45, 198] width 38 height 21
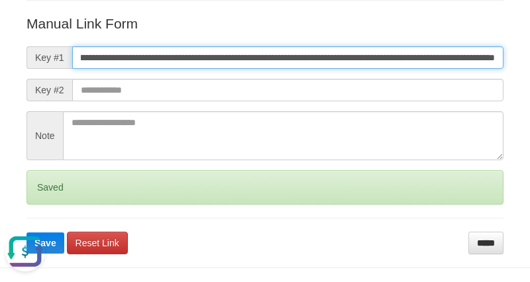
click at [26, 233] on button "Save" at bounding box center [45, 243] width 38 height 21
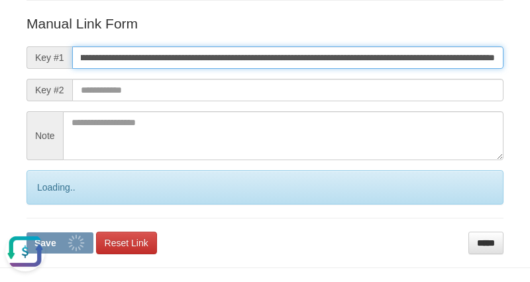
click at [26, 233] on button "Save" at bounding box center [59, 243] width 67 height 21
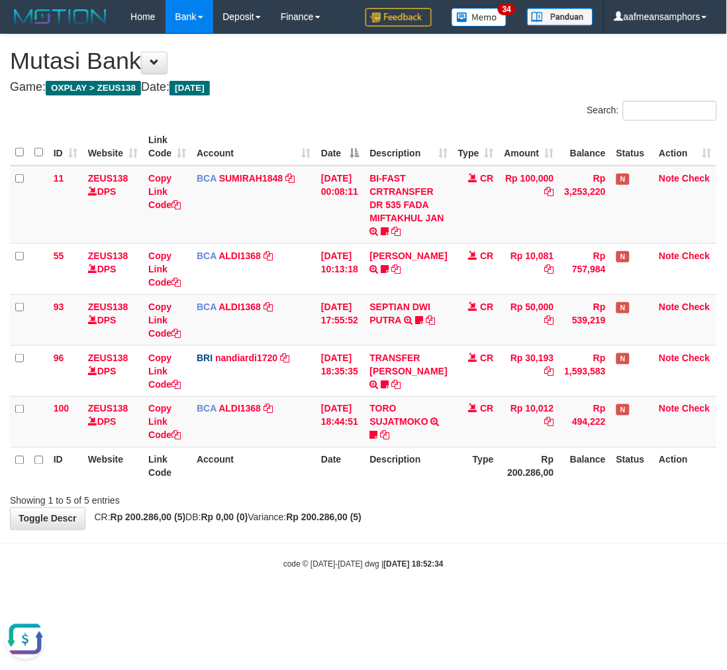
drag, startPoint x: 334, startPoint y: 519, endPoint x: 341, endPoint y: 507, distance: 13.6
click at [338, 514] on strong "Rp 200.286,00 (5)" at bounding box center [325, 517] width 76 height 11
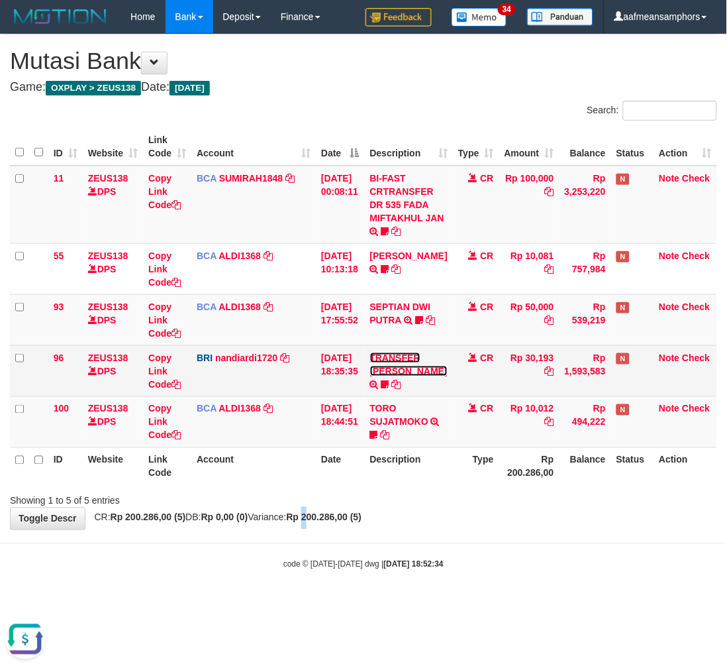
click at [392, 367] on link "TRANSFER [PERSON_NAME]" at bounding box center [409, 364] width 78 height 24
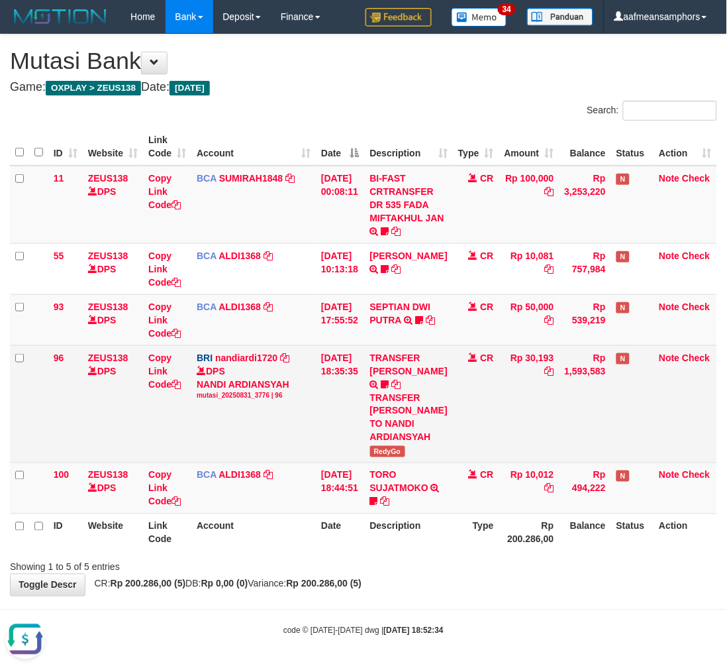
click at [405, 406] on div "TRANSFER [PERSON_NAME] TO NANDI ARDIANSYAH" at bounding box center [409, 417] width 78 height 53
copy div "MUHAMMADRIZA"
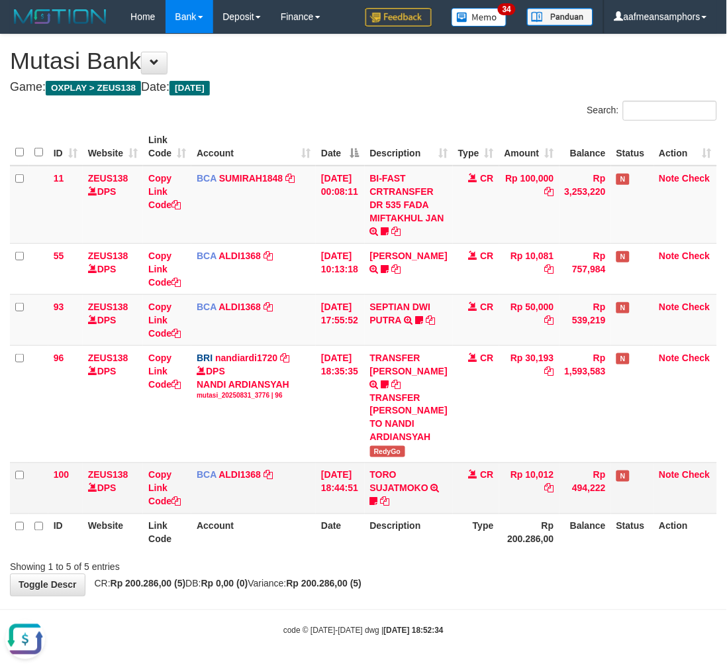
click at [500, 509] on td "CR" at bounding box center [476, 487] width 46 height 51
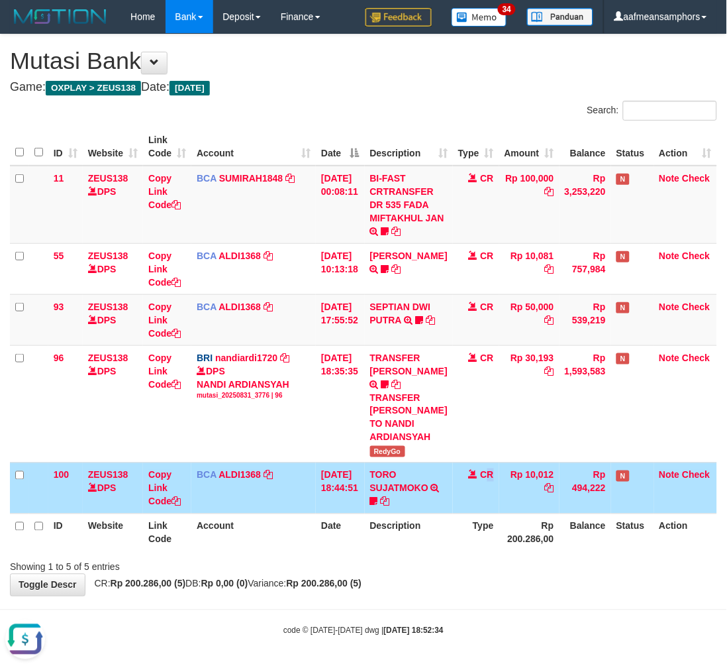
drag, startPoint x: 499, startPoint y: 507, endPoint x: 726, endPoint y: 470, distance: 230.2
click at [500, 503] on td "CR" at bounding box center [476, 487] width 46 height 51
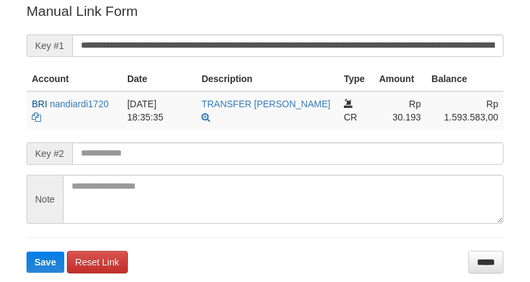
click at [305, 37] on input "**********" at bounding box center [287, 45] width 431 height 23
click at [26, 252] on button "Save" at bounding box center [45, 262] width 38 height 21
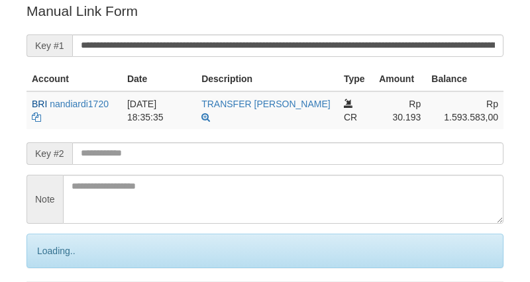
scroll to position [268, 0]
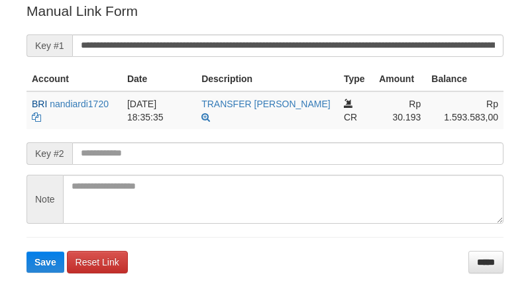
click at [270, 44] on input "**********" at bounding box center [287, 45] width 431 height 23
click at [26, 252] on button "Save" at bounding box center [45, 262] width 38 height 21
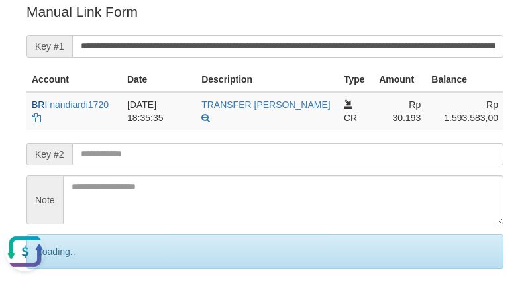
scroll to position [0, 0]
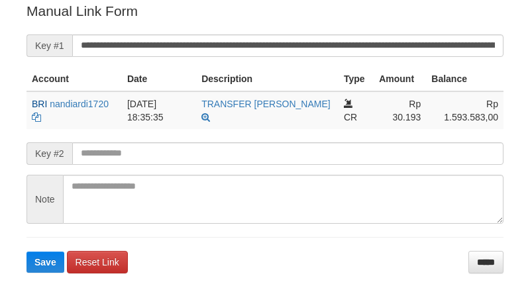
click at [262, 46] on input "**********" at bounding box center [287, 45] width 431 height 23
click at [26, 252] on button "Save" at bounding box center [45, 262] width 38 height 21
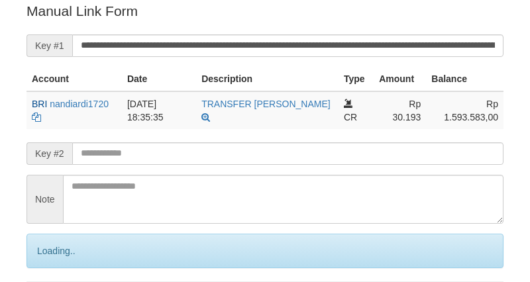
scroll to position [268, 0]
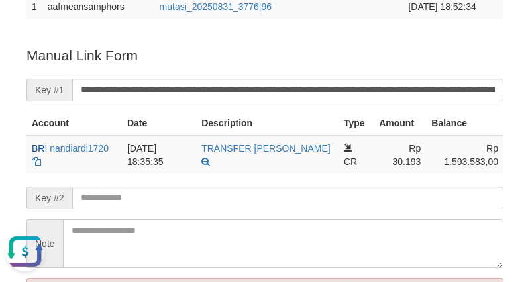
scroll to position [47, 0]
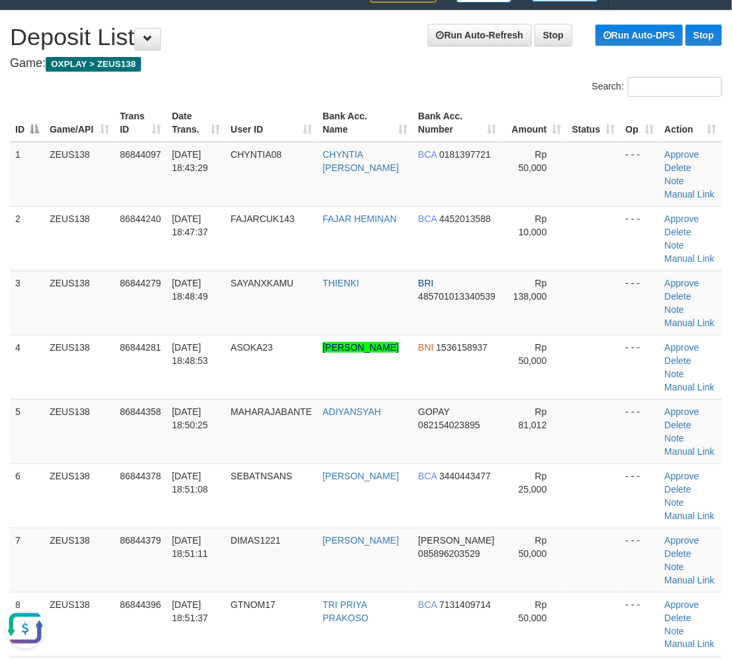
drag, startPoint x: 276, startPoint y: 81, endPoint x: 252, endPoint y: 133, distance: 56.6
click at [256, 127] on div "Search: ID Game/API Trans ID Date Trans. User ID Bank Acc. Name Bank Acc. Numbe…" at bounding box center [366, 493] width 712 height 832
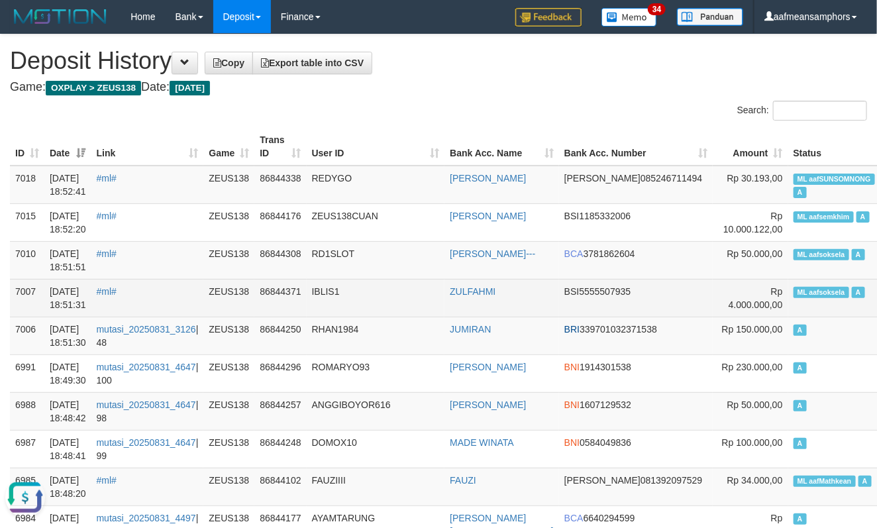
click at [306, 287] on td "86844371" at bounding box center [280, 298] width 52 height 38
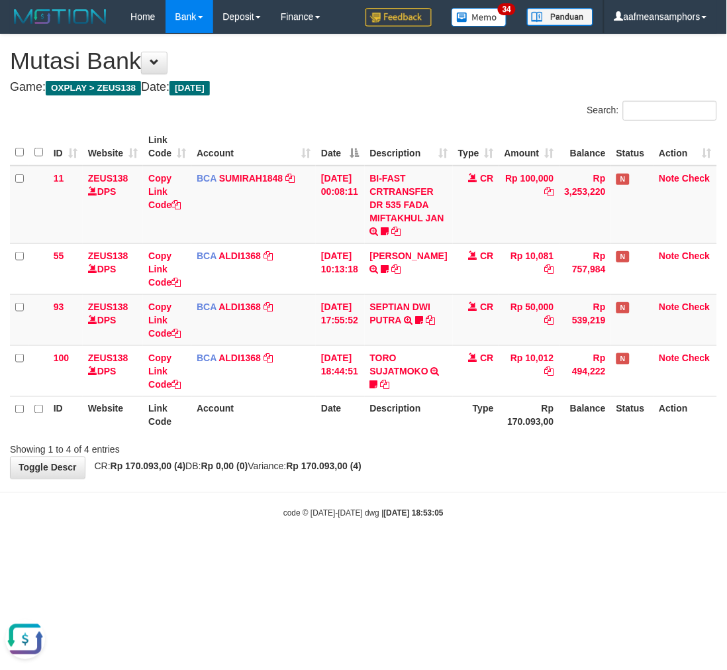
click at [205, 527] on body "Toggle navigation Home Bank Account List Load By Website Group [OXPLAY] ZEUS138…" at bounding box center [363, 276] width 727 height 553
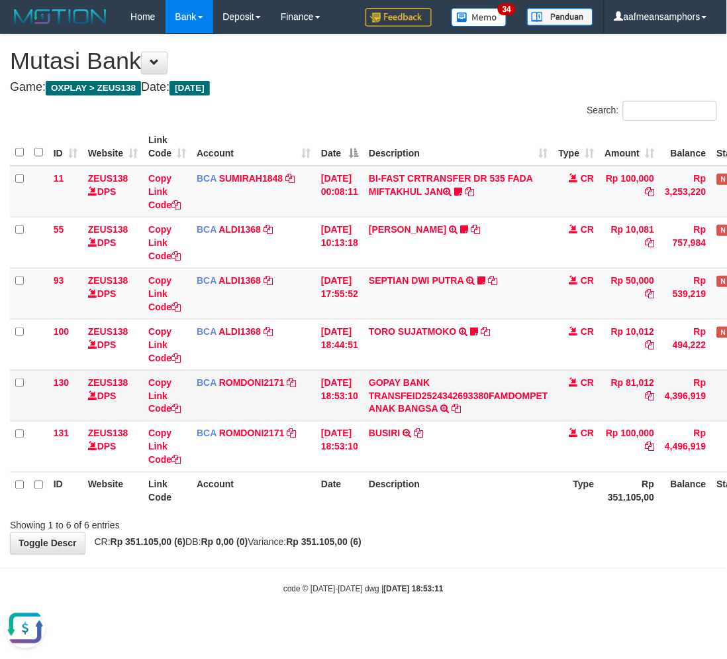
click at [640, 381] on td "Rp 81,012" at bounding box center [630, 395] width 60 height 51
copy td "81,012"
click at [166, 390] on link "Copy Link Code" at bounding box center [164, 395] width 32 height 37
copy td "81,012"
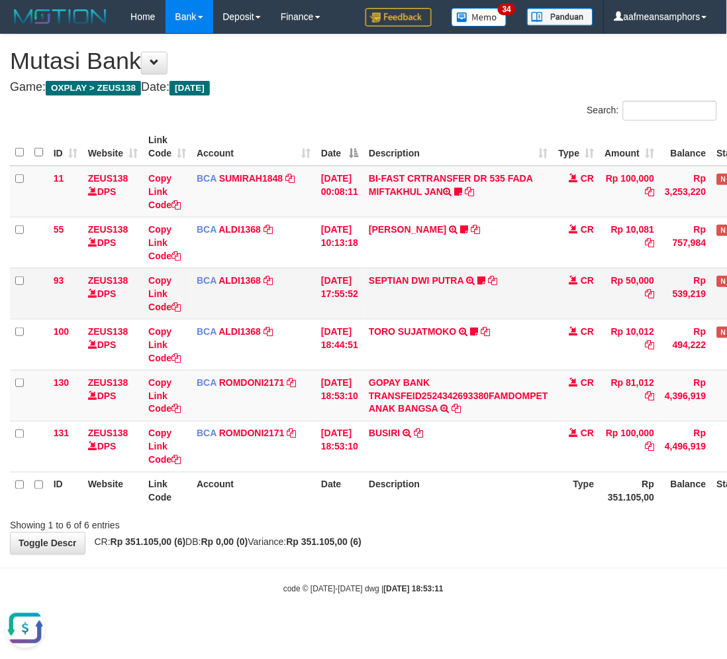
scroll to position [212, 0]
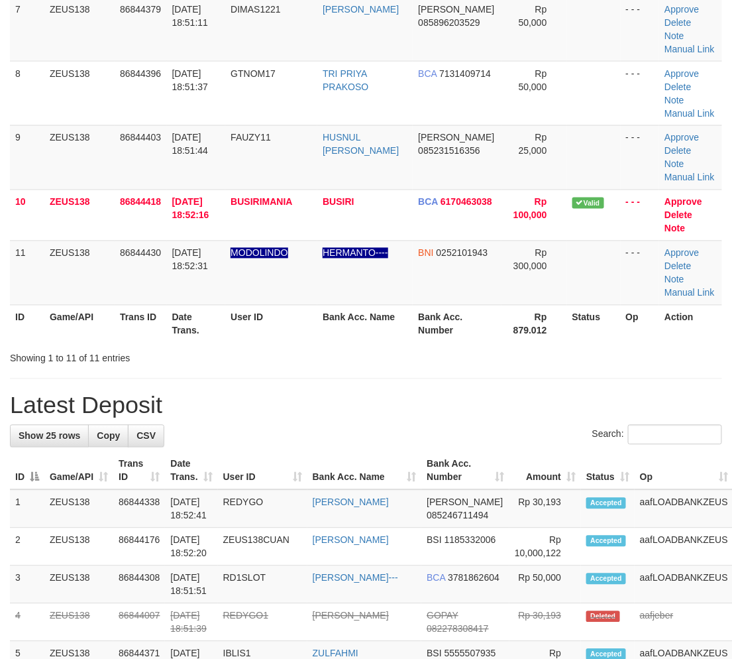
scroll to position [104, 0]
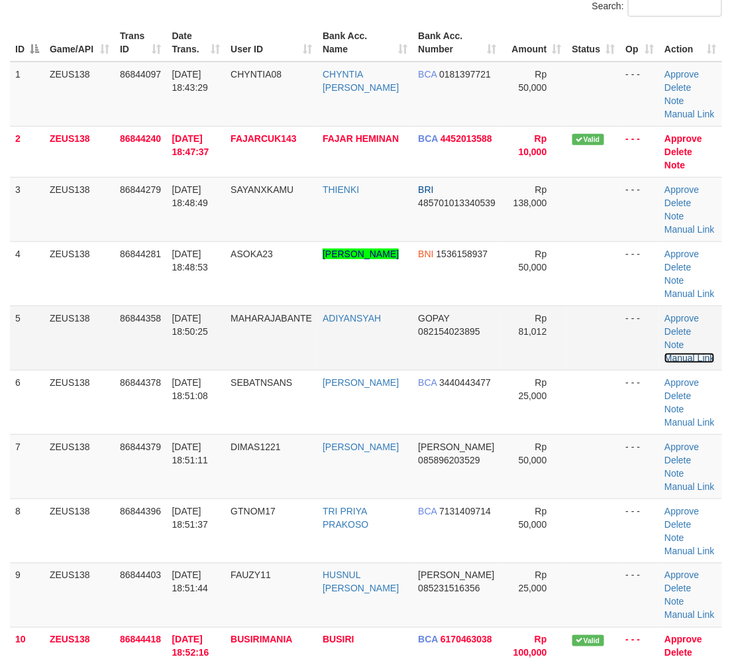
click at [704, 352] on link "Manual Link" at bounding box center [689, 357] width 50 height 11
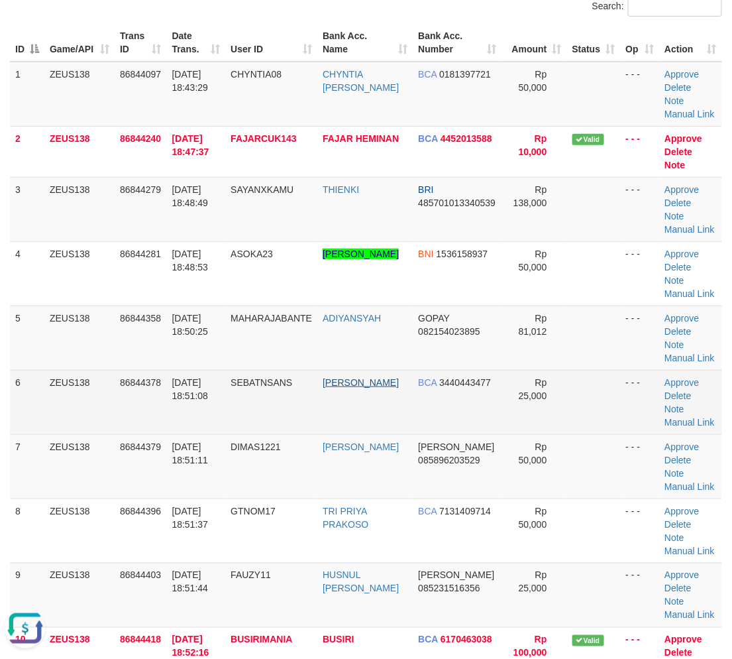
scroll to position [0, 0]
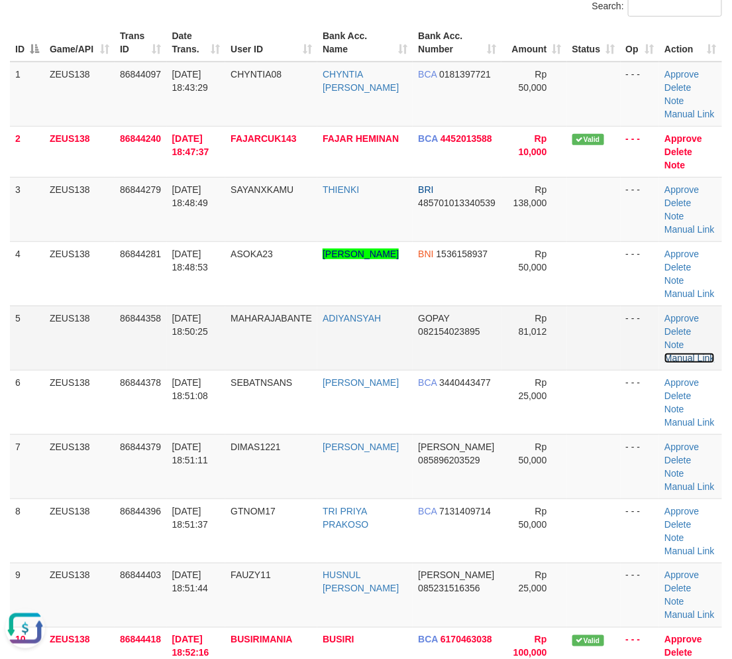
click at [692, 352] on link "Manual Link" at bounding box center [689, 357] width 50 height 11
drag, startPoint x: 133, startPoint y: 553, endPoint x: 0, endPoint y: 527, distance: 135.5
click at [113, 539] on tr "8 ZEUS138 86844396 31/08/2025 18:51:37 GTNOM17 TRI PRIYA PRAKOSO BCA 7131409714…" at bounding box center [366, 530] width 712 height 64
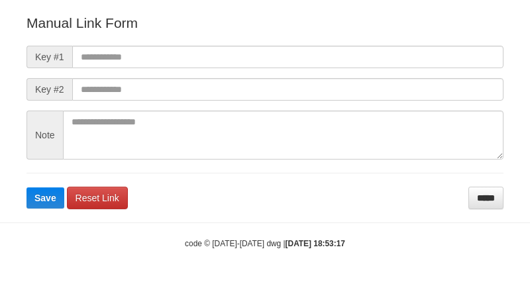
scroll to position [147, 0]
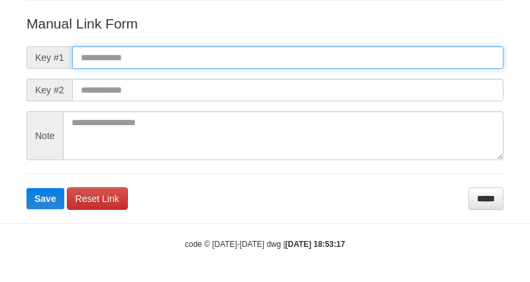
paste input "**********"
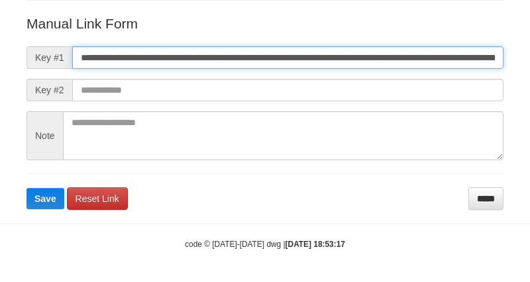
click at [372, 58] on input "**********" at bounding box center [287, 57] width 431 height 23
type input "**********"
click at [26, 188] on button "Save" at bounding box center [45, 198] width 38 height 21
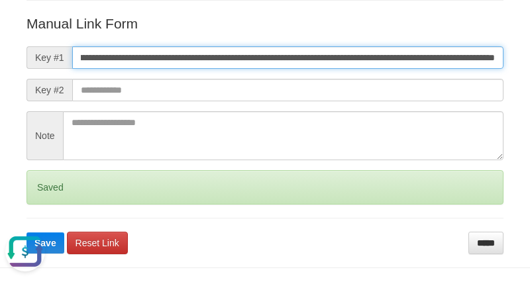
click at [26, 233] on button "Save" at bounding box center [45, 243] width 38 height 21
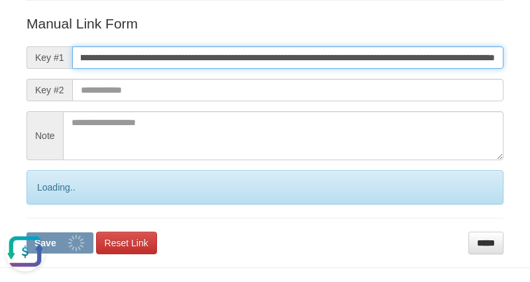
click at [26, 233] on button "Save" at bounding box center [59, 243] width 67 height 21
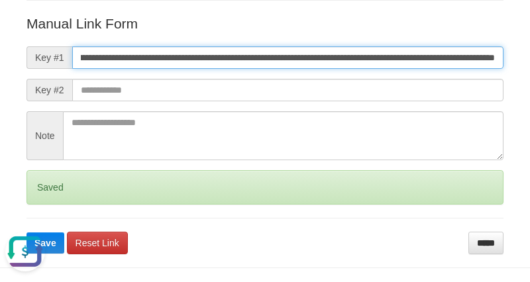
click at [26, 233] on button "Save" at bounding box center [45, 243] width 38 height 21
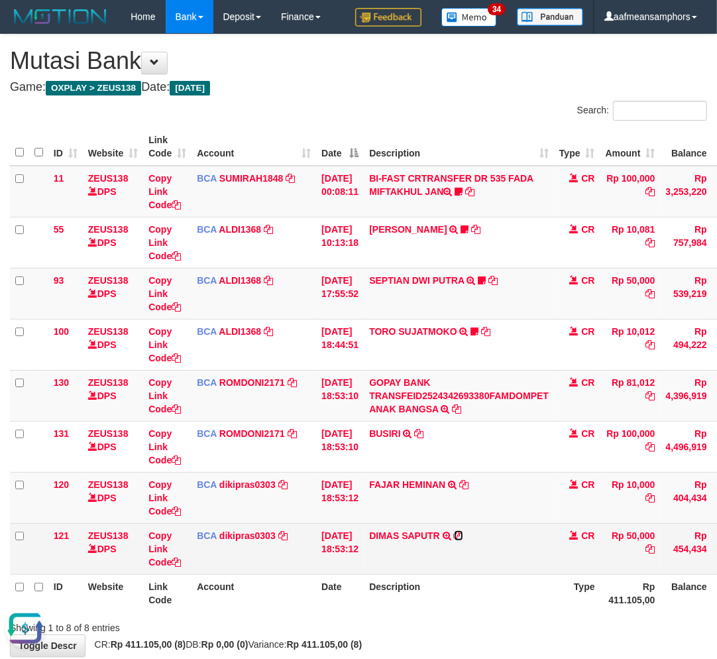
click at [463, 533] on icon at bounding box center [458, 535] width 9 height 9
click at [155, 543] on link "Copy Link Code" at bounding box center [164, 548] width 32 height 37
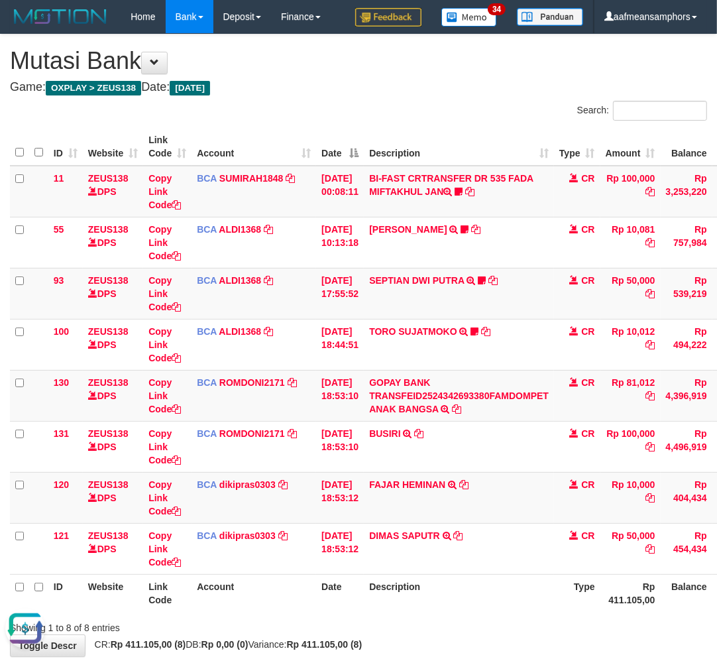
scroll to position [212, 0]
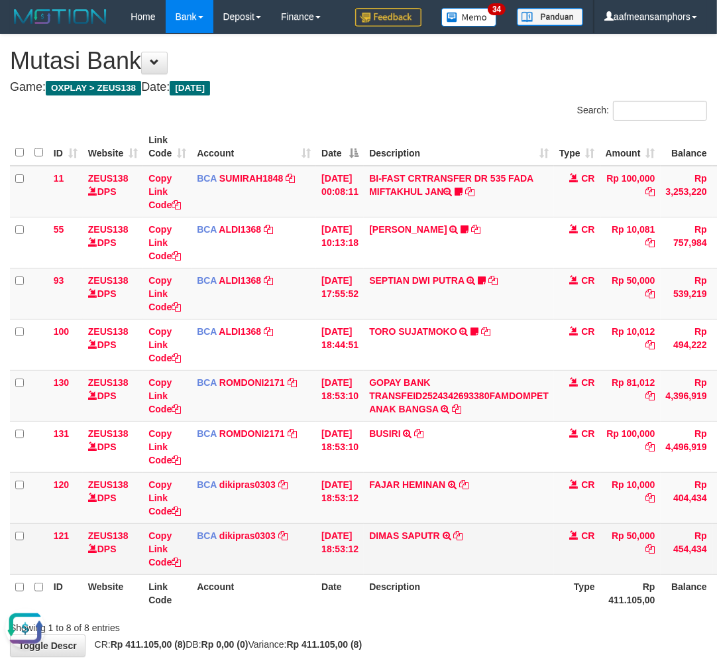
click at [535, 537] on td "DIMAS SAPUTR TRSF E-BANKING CR 3108/FTSCY/WS95051 50000.002025083198503755 TRFD…" at bounding box center [459, 548] width 190 height 51
click at [534, 537] on td "DIMAS SAPUTR TRSF E-BANKING CR 3108/FTSCY/WS95051 50000.002025083198503755 TRFD…" at bounding box center [459, 548] width 190 height 51
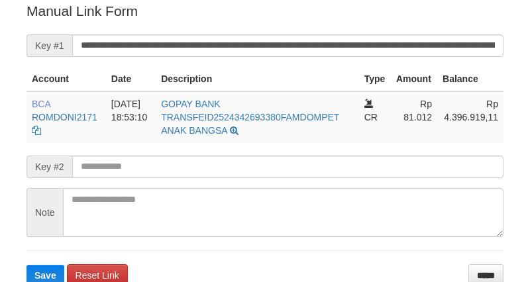
click at [338, 56] on form "**********" at bounding box center [264, 143] width 477 height 285
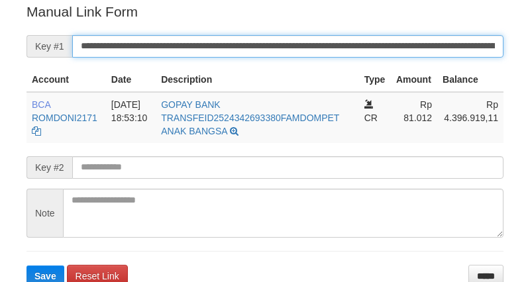
click at [297, 35] on input "**********" at bounding box center [287, 46] width 431 height 23
click at [26, 266] on button "Save" at bounding box center [45, 276] width 38 height 21
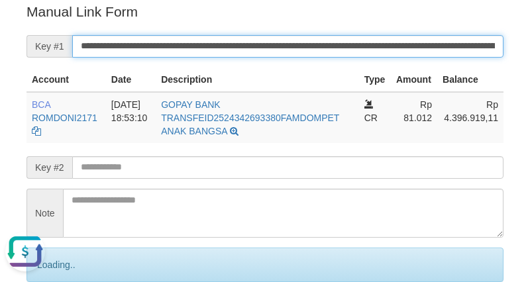
scroll to position [0, 0]
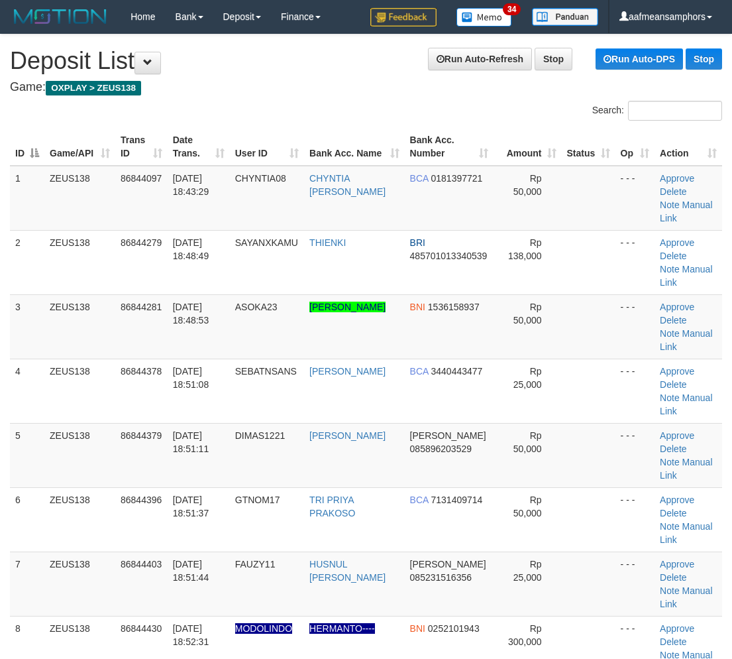
click at [231, 551] on td "FAUZY11" at bounding box center [267, 583] width 74 height 64
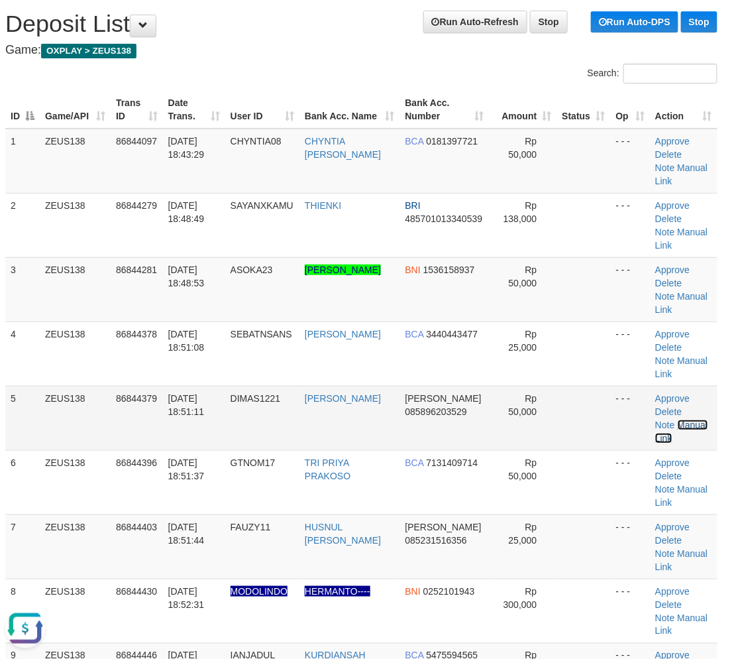
click at [684, 421] on link "Manual Link" at bounding box center [681, 431] width 52 height 24
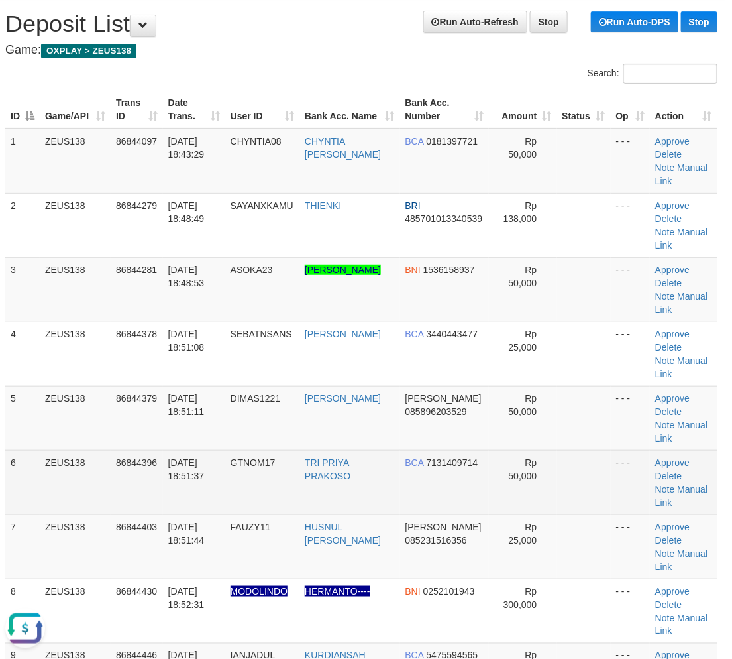
click at [171, 484] on td "31/08/2025 18:51:37" at bounding box center [194, 482] width 62 height 64
drag, startPoint x: 171, startPoint y: 484, endPoint x: 178, endPoint y: 486, distance: 6.9
click at [178, 486] on td "31/08/2025 18:51:37" at bounding box center [194, 482] width 62 height 64
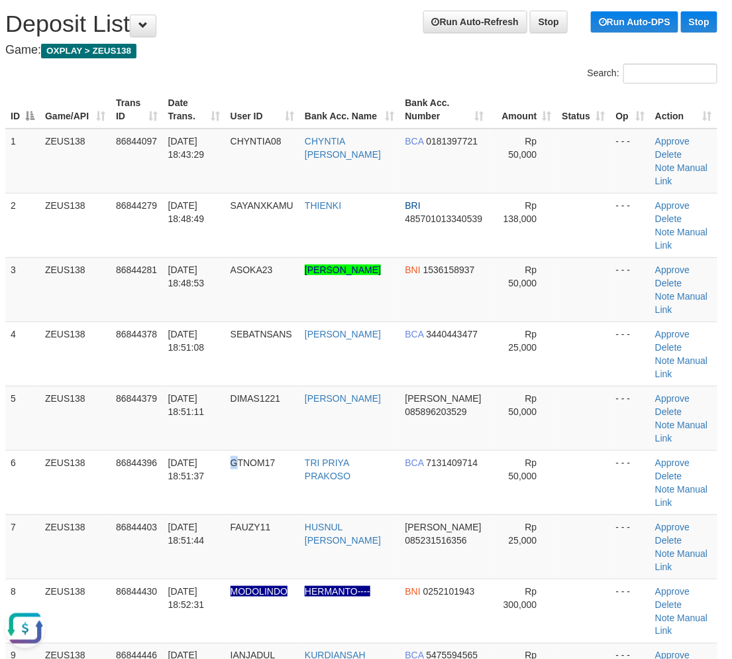
drag, startPoint x: 240, startPoint y: 502, endPoint x: 0, endPoint y: 497, distance: 240.5
click at [242, 500] on tr "6 ZEUS138 86844396 31/08/2025 18:51:37 GTNOM17 TRI PRIYA PRAKOSO BCA 7131409714…" at bounding box center [361, 482] width 712 height 64
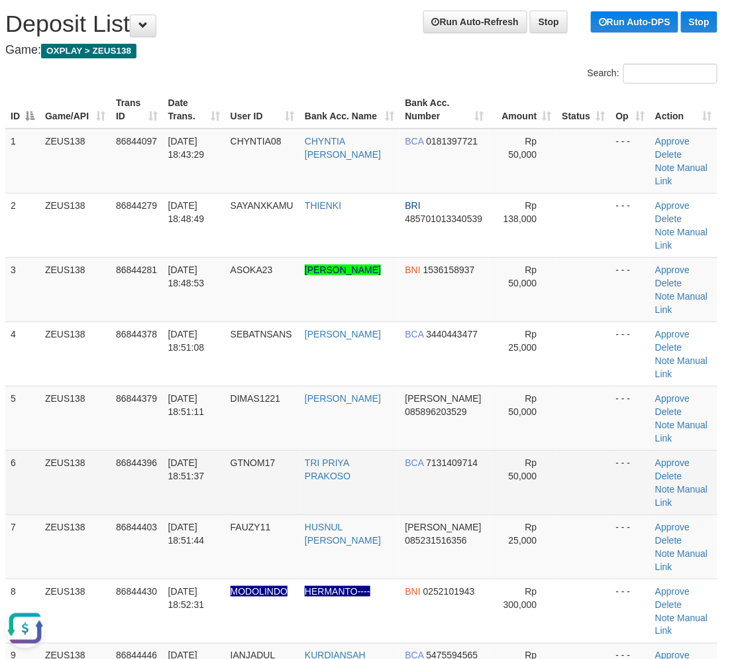
click at [246, 481] on td "GTNOM17" at bounding box center [262, 482] width 74 height 64
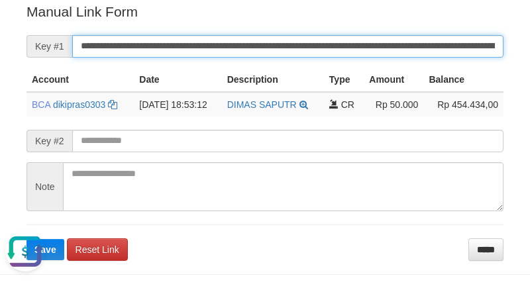
click at [348, 35] on input "**********" at bounding box center [287, 46] width 431 height 23
paste input "*"
type input "**********"
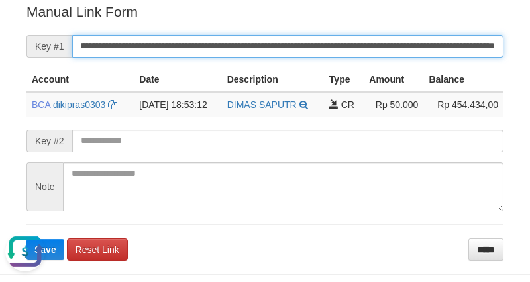
click at [26, 239] on button "Save" at bounding box center [45, 249] width 38 height 21
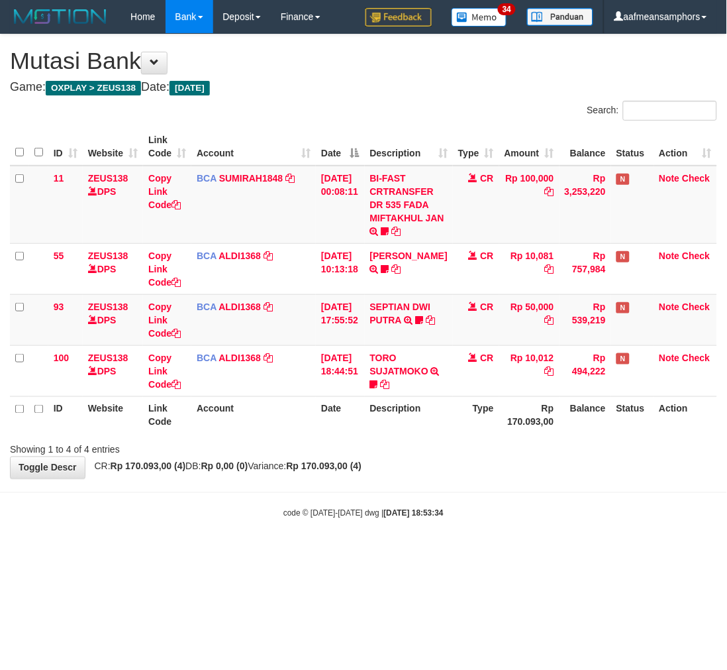
click at [447, 535] on body "Toggle navigation Home Bank Account List Load By Website Group [OXPLAY] ZEUS138…" at bounding box center [363, 276] width 727 height 553
drag, startPoint x: 481, startPoint y: 492, endPoint x: 492, endPoint y: 492, distance: 11.3
click at [485, 492] on body "Toggle navigation Home Bank Account List Load By Website Group [OXPLAY] ZEUS138…" at bounding box center [363, 276] width 727 height 553
click at [384, 512] on strong "2025/08/31 18:53:34" at bounding box center [414, 513] width 60 height 9
click at [415, 504] on body "Toggle navigation Home Bank Account List Load By Website Group [OXPLAY] ZEUS138…" at bounding box center [363, 276] width 727 height 553
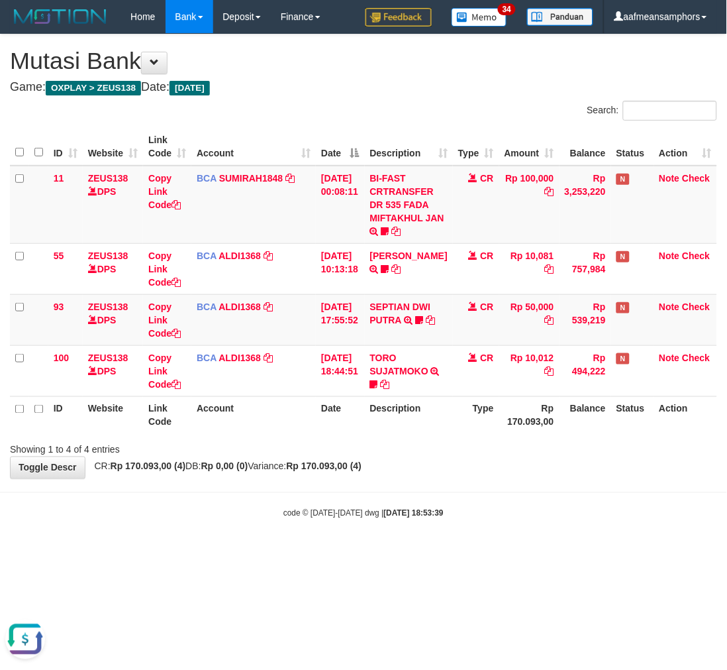
click at [391, 551] on body "Toggle navigation Home Bank Account List Load By Website Group [OXPLAY] ZEUS138…" at bounding box center [363, 276] width 727 height 553
click at [384, 551] on body "Toggle navigation Home Bank Account List Load By Website Group [OXPLAY] ZEUS138…" at bounding box center [363, 276] width 727 height 553
click at [386, 551] on body "Toggle navigation Home Bank Account List Load By Website Group [OXPLAY] ZEUS138…" at bounding box center [363, 276] width 727 height 553
click at [382, 553] on html "Toggle navigation Home Bank Account List Load By Website Group [OXPLAY] ZEUS138…" at bounding box center [363, 276] width 727 height 553
click at [380, 553] on html "Toggle navigation Home Bank Account List Load By Website Group [OXPLAY] ZEUS138…" at bounding box center [363, 276] width 727 height 553
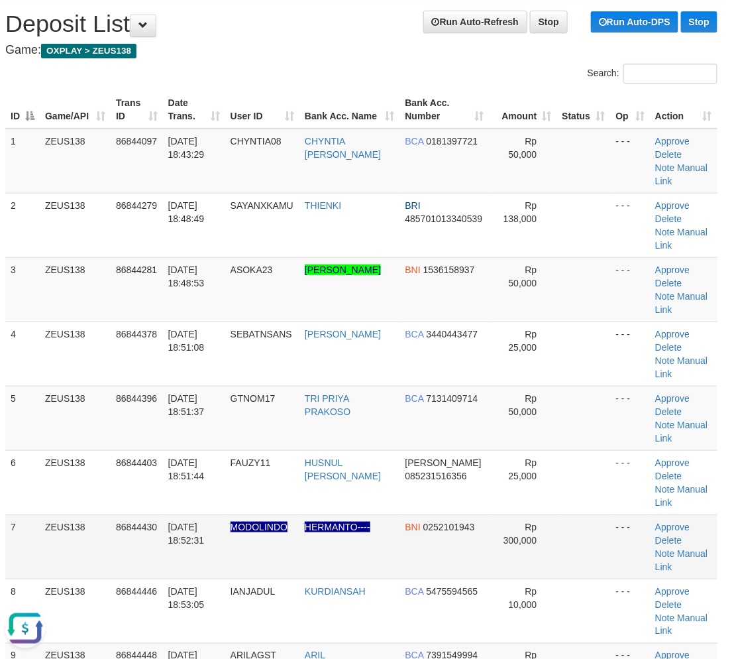
click at [712, 514] on td "Approve Delete Note Manual Link" at bounding box center [684, 546] width 68 height 64
click at [204, 436] on td "31/08/2025 18:51:37" at bounding box center [194, 418] width 62 height 64
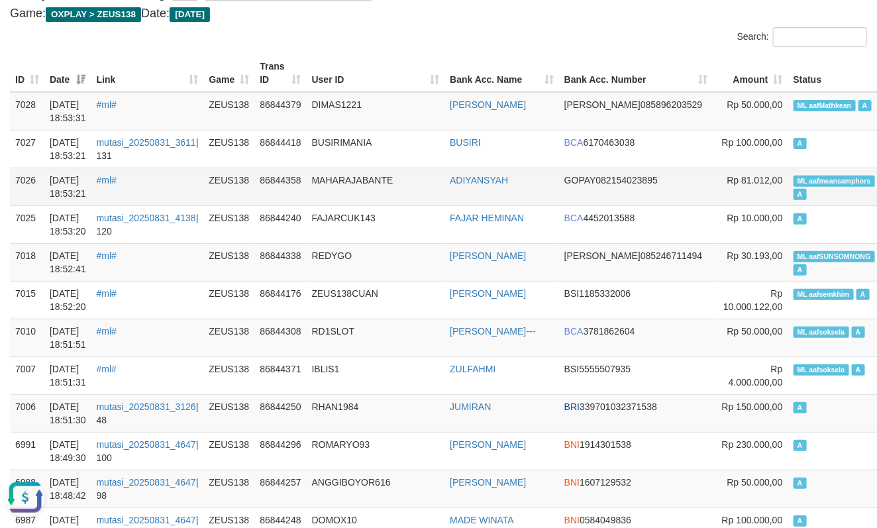
click at [354, 195] on td "MAHARAJABANTE" at bounding box center [376, 187] width 138 height 38
copy td "MAHARAJABANTE"
click at [425, 256] on td "REDYGO" at bounding box center [376, 262] width 138 height 38
copy span "ML aafmeansamph"
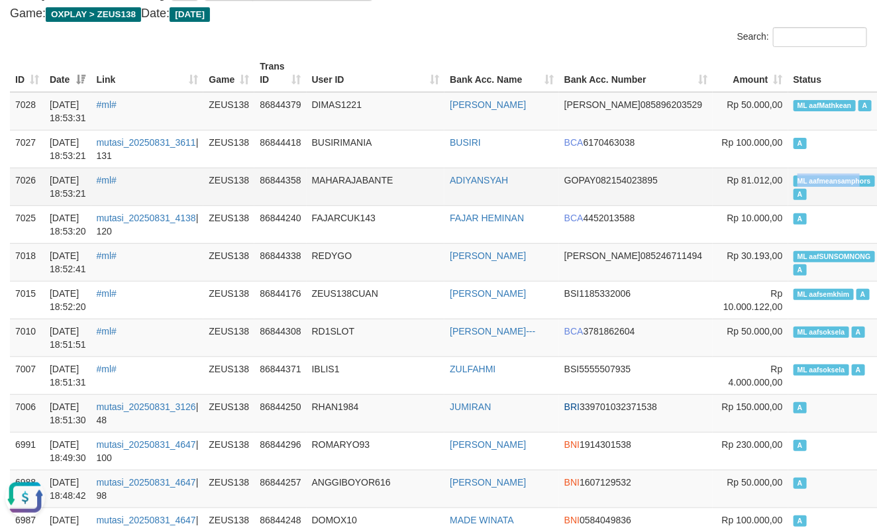
drag, startPoint x: 723, startPoint y: 181, endPoint x: 792, endPoint y: 182, distance: 68.2
click at [792, 182] on td "ML aafmeansamphors A" at bounding box center [834, 187] width 92 height 38
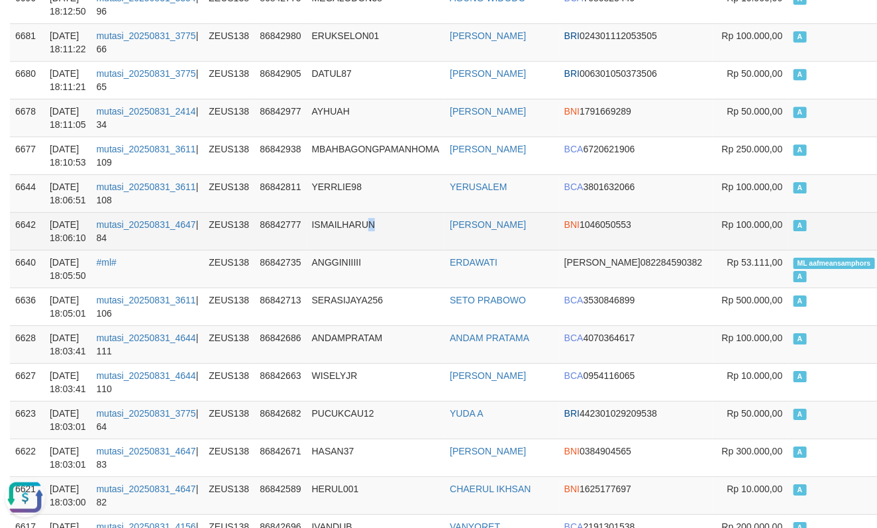
drag, startPoint x: 376, startPoint y: 225, endPoint x: 278, endPoint y: 235, distance: 97.8
click at [379, 226] on td "ISMAILHARUN" at bounding box center [376, 231] width 138 height 38
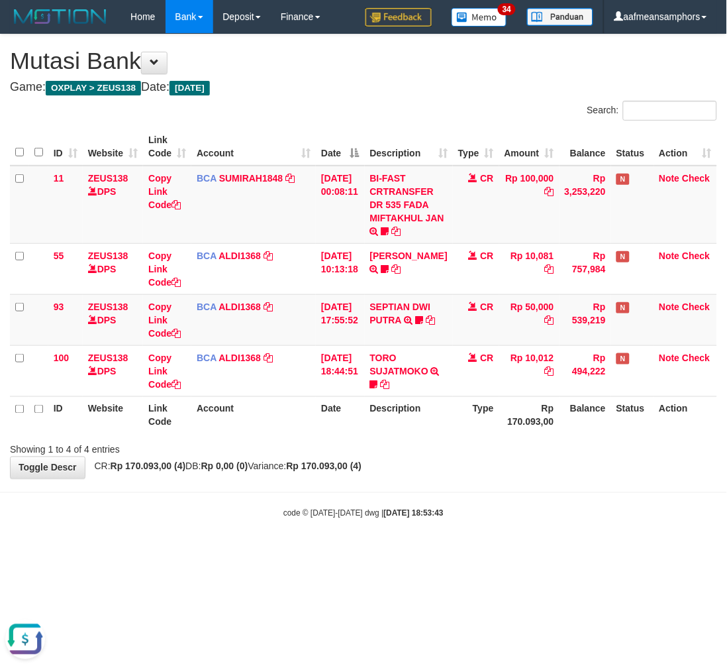
click at [494, 527] on body "Toggle navigation Home Bank Account List Load By Website Group [OXPLAY] ZEUS138…" at bounding box center [363, 276] width 727 height 553
click at [493, 527] on body "Toggle navigation Home Bank Account List Load By Website Group [OXPLAY] ZEUS138…" at bounding box center [363, 276] width 727 height 553
click at [371, 553] on html "Toggle navigation Home Bank Account List Load By Website Group [OXPLAY] ZEUS138…" at bounding box center [363, 276] width 727 height 553
click at [369, 553] on html "Toggle navigation Home Bank Account List Load By Website Group [OXPLAY] ZEUS138…" at bounding box center [363, 276] width 727 height 553
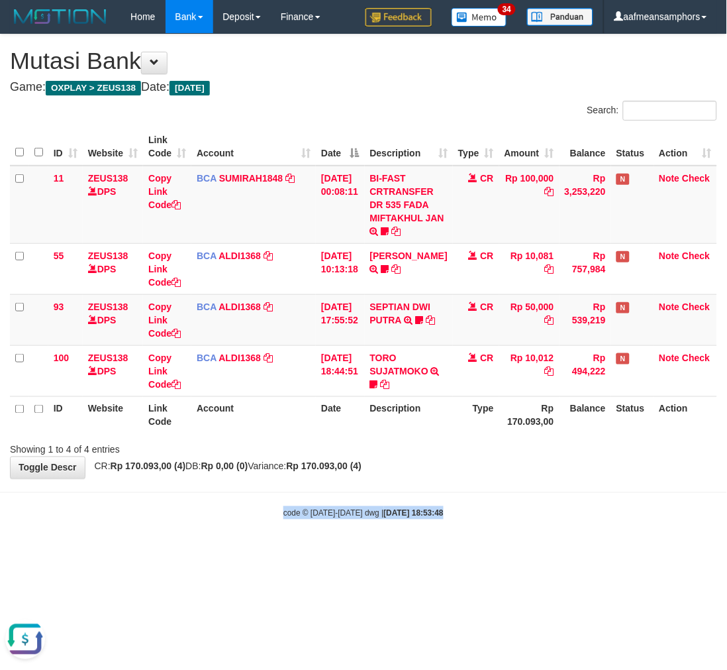
click at [369, 553] on html "Toggle navigation Home Bank Account List Load By Website Group [OXPLAY] ZEUS138…" at bounding box center [363, 276] width 727 height 553
click at [372, 553] on html "Toggle navigation Home Bank Account List Load By Website Group [OXPLAY] ZEUS138…" at bounding box center [363, 276] width 727 height 553
click at [253, 553] on html "Toggle navigation Home Bank Account List Load By Website Group [OXPLAY] ZEUS138…" at bounding box center [363, 276] width 727 height 553
click at [252, 553] on html "Toggle navigation Home Bank Account List Load By Website Group [OXPLAY] ZEUS138…" at bounding box center [363, 276] width 727 height 553
drag, startPoint x: 325, startPoint y: 535, endPoint x: 315, endPoint y: 540, distance: 11.0
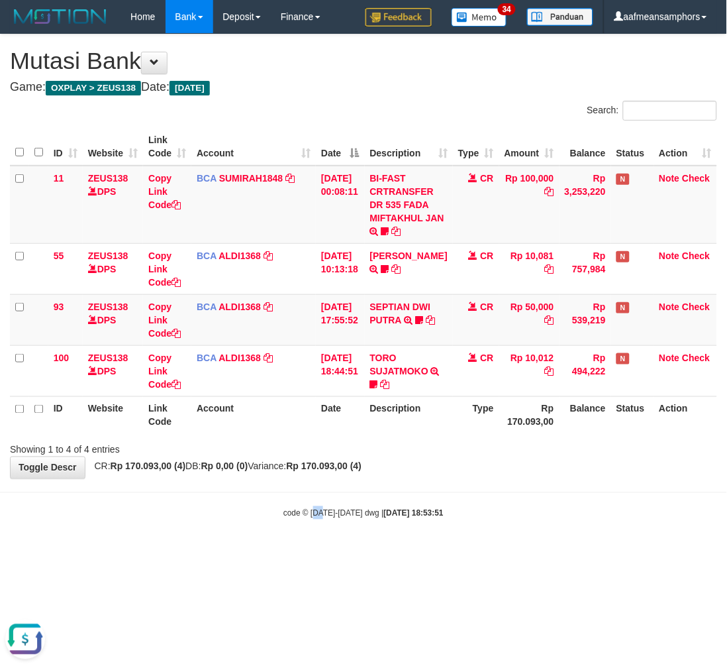
click at [315, 540] on body "Toggle navigation Home Bank Account List Load By Website Group [OXPLAY] ZEUS138…" at bounding box center [363, 276] width 727 height 553
click at [329, 532] on body "Toggle navigation Home Bank Account List Load By Website Group [OXPLAY] ZEUS138…" at bounding box center [363, 276] width 727 height 553
click at [335, 533] on body "Toggle navigation Home Bank Account List Load By Website Group [OXPLAY] ZEUS138…" at bounding box center [363, 276] width 727 height 553
click at [341, 531] on body "Toggle navigation Home Bank Account List Load By Website Group [OXPLAY] ZEUS138…" at bounding box center [363, 276] width 727 height 553
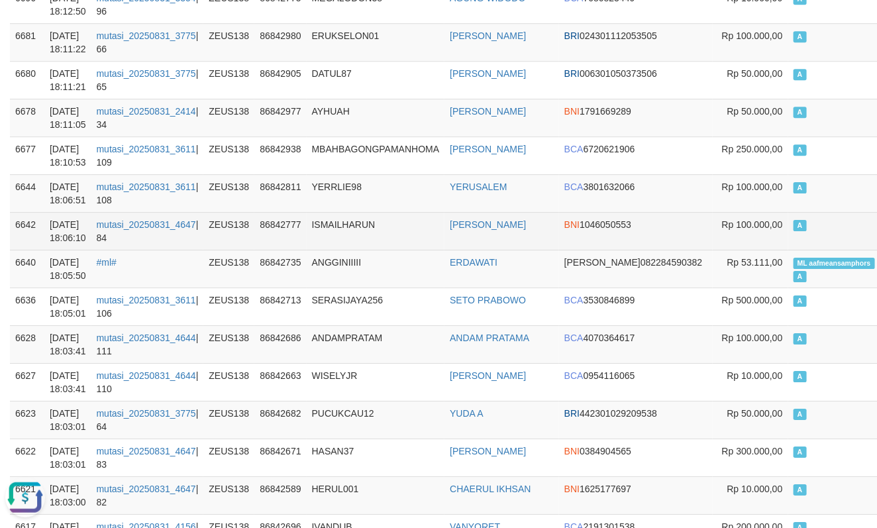
click at [399, 249] on td "ISMAILHARUN" at bounding box center [376, 231] width 138 height 38
click at [397, 248] on td "ISMAILHARUN" at bounding box center [376, 231] width 138 height 38
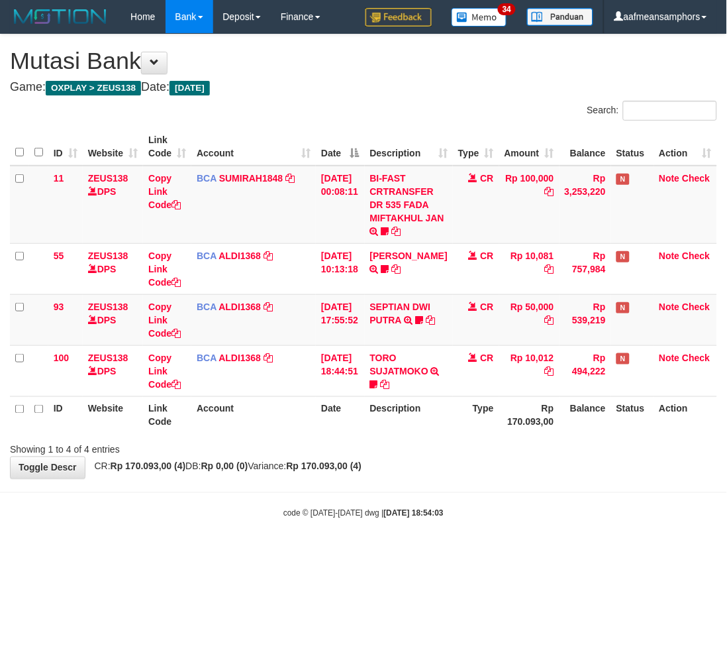
click at [451, 491] on body "Toggle navigation Home Bank Account List Load By Website Group [OXPLAY] ZEUS138…" at bounding box center [363, 276] width 727 height 553
click at [392, 474] on div "**********" at bounding box center [363, 256] width 727 height 444
click at [592, 452] on div "Showing 1 to 4 of 4 entries" at bounding box center [363, 447] width 727 height 19
click at [587, 453] on div "Showing 1 to 4 of 4 entries" at bounding box center [363, 447] width 727 height 19
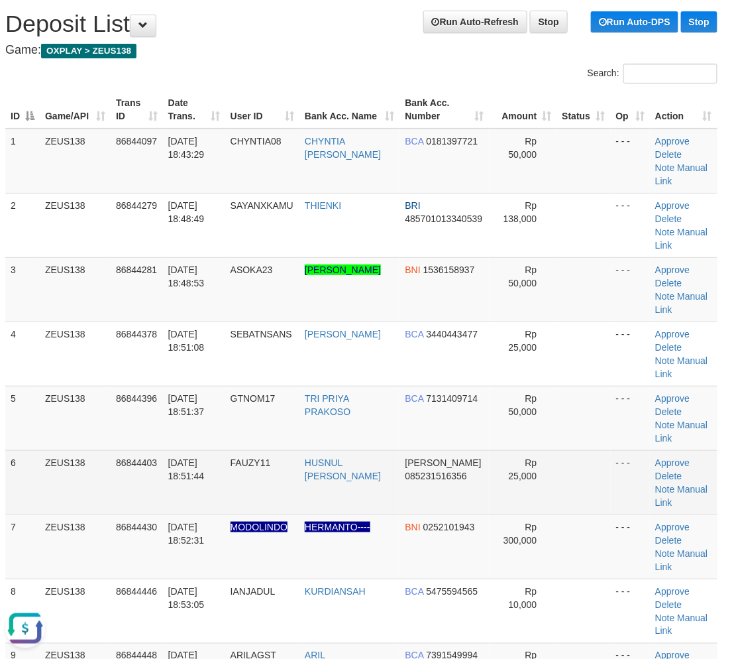
click at [447, 487] on td "[PERSON_NAME] 085231516356" at bounding box center [444, 482] width 89 height 64
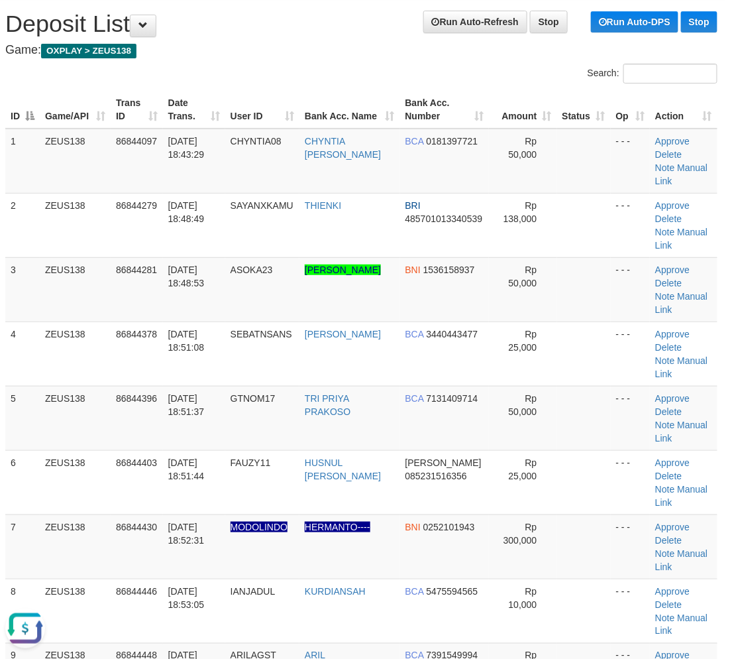
scroll to position [863, 5]
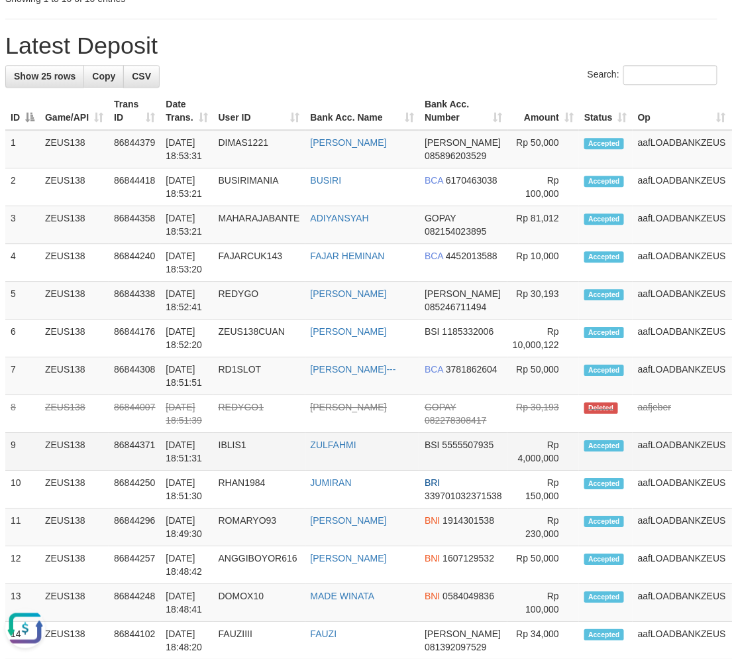
drag, startPoint x: 433, startPoint y: 458, endPoint x: 380, endPoint y: 465, distance: 53.4
click at [433, 458] on td "BSI 5555507935" at bounding box center [463, 452] width 88 height 38
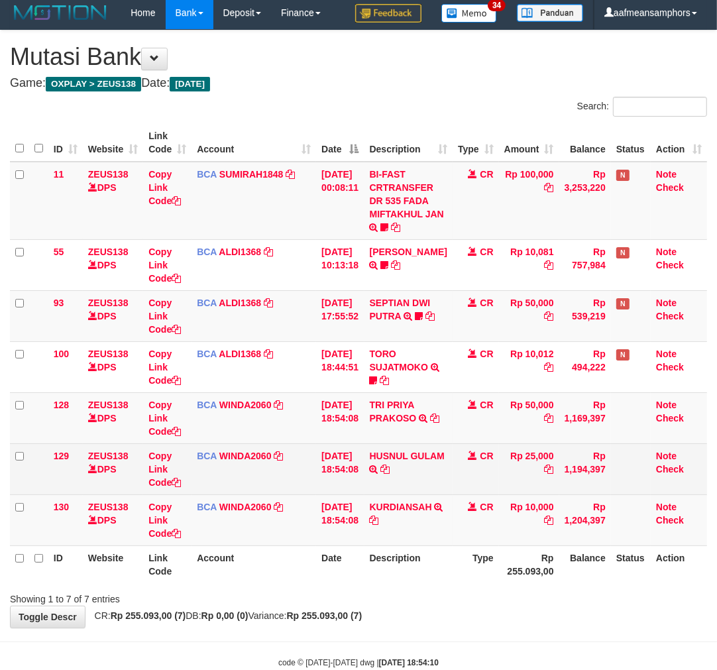
scroll to position [35, 0]
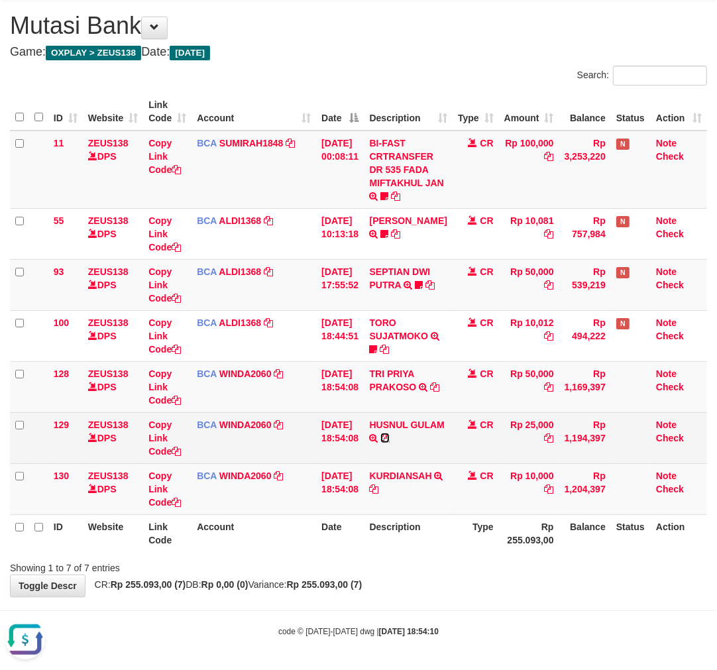
click at [390, 433] on icon at bounding box center [384, 437] width 9 height 9
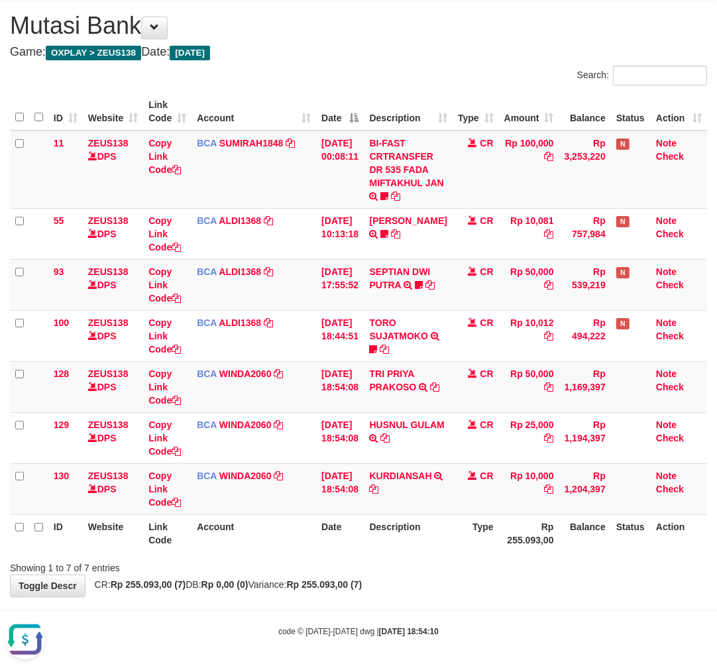
drag, startPoint x: 442, startPoint y: 592, endPoint x: 329, endPoint y: 517, distance: 135.2
click at [422, 578] on div "**********" at bounding box center [358, 297] width 717 height 597
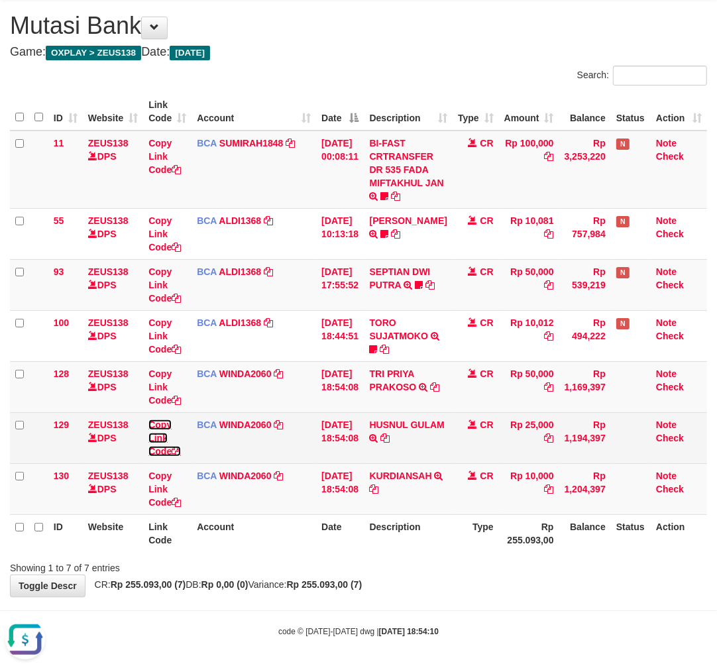
click at [156, 438] on link "Copy Link Code" at bounding box center [164, 437] width 32 height 37
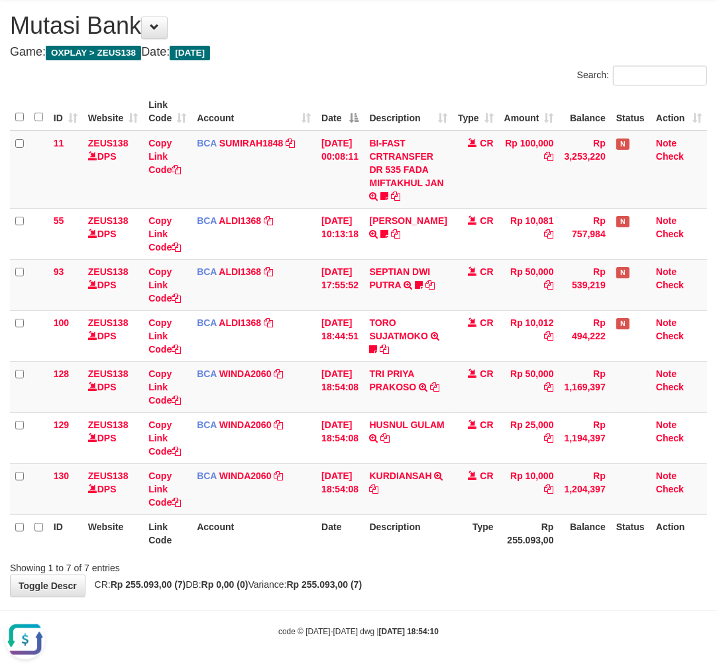
scroll to position [212, 0]
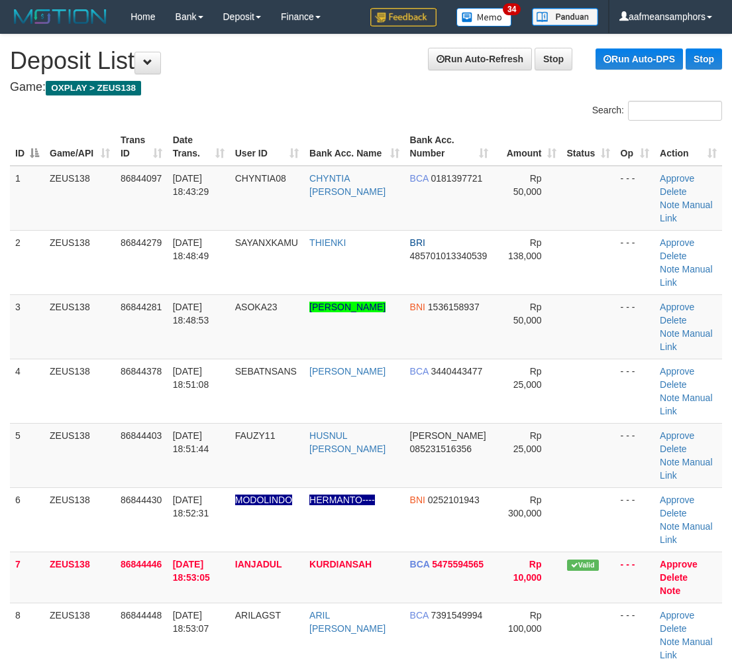
scroll to position [759, 0]
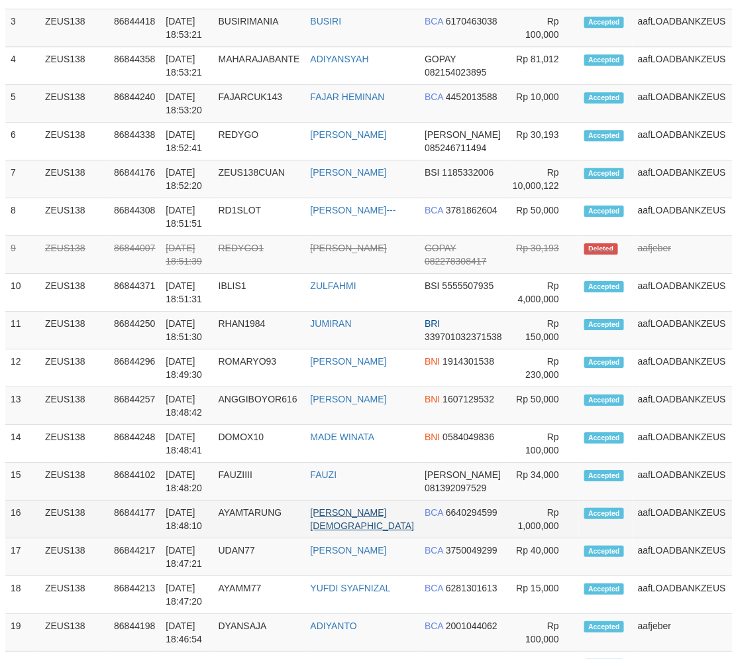
click at [339, 527] on tbody "1 ZEUS138 86844396 [DATE] 18:54:10 GTNOM17 TRI PRIYA PRAKOSO BCA 7131409714" at bounding box center [395, 405] width 780 height 945
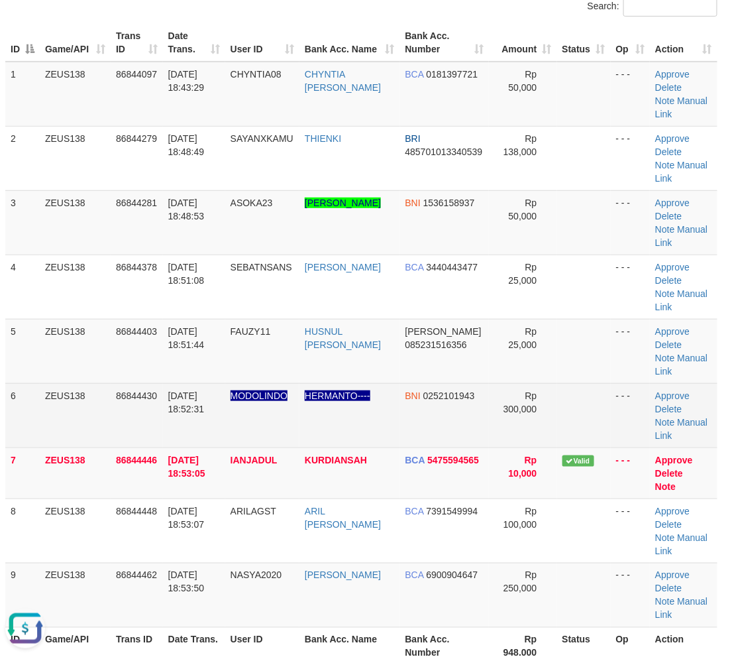
scroll to position [0, 0]
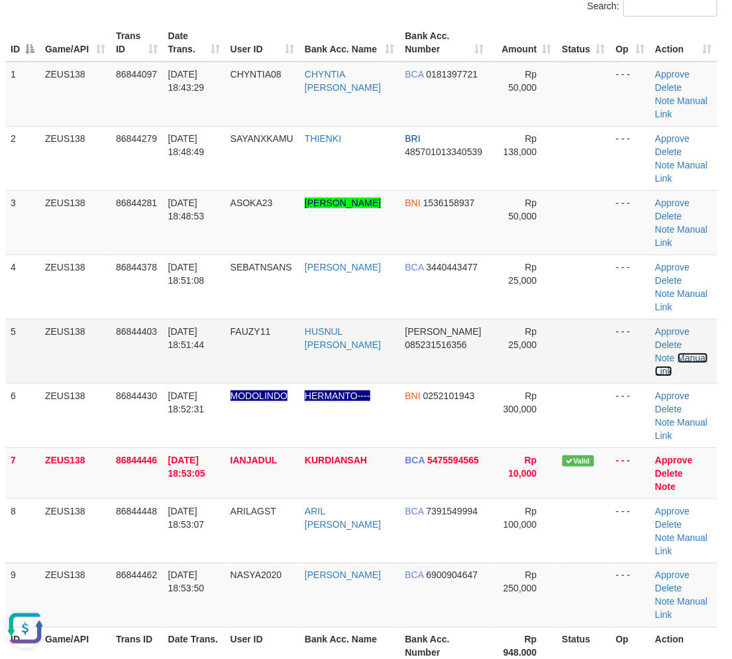
click at [681, 354] on link "Manual Link" at bounding box center [681, 364] width 52 height 24
click at [696, 354] on link "Manual Link" at bounding box center [681, 364] width 52 height 24
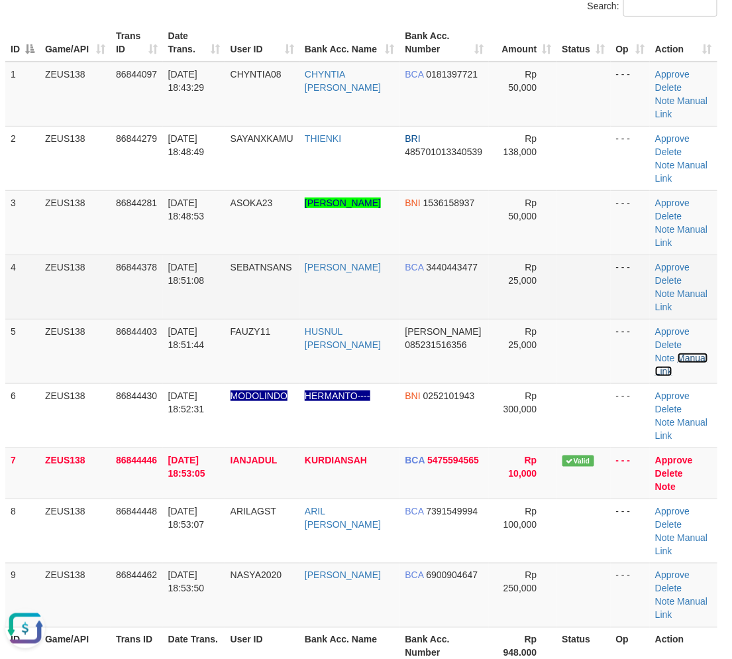
click at [655, 352] on link "Manual Link" at bounding box center [681, 364] width 52 height 24
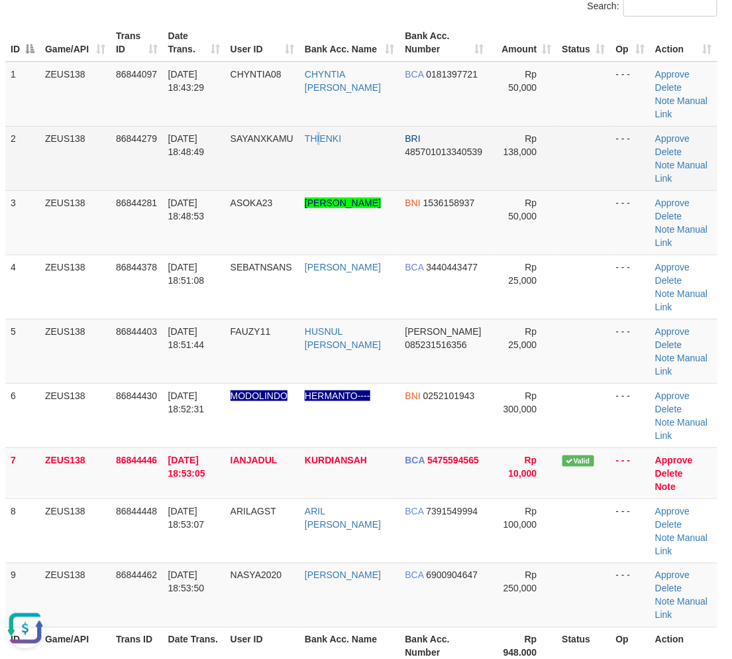
click at [323, 164] on td "THIENKI" at bounding box center [349, 158] width 101 height 64
drag, startPoint x: 323, startPoint y: 164, endPoint x: 313, endPoint y: 174, distance: 13.6
click at [329, 166] on td "THIENKI" at bounding box center [349, 158] width 101 height 64
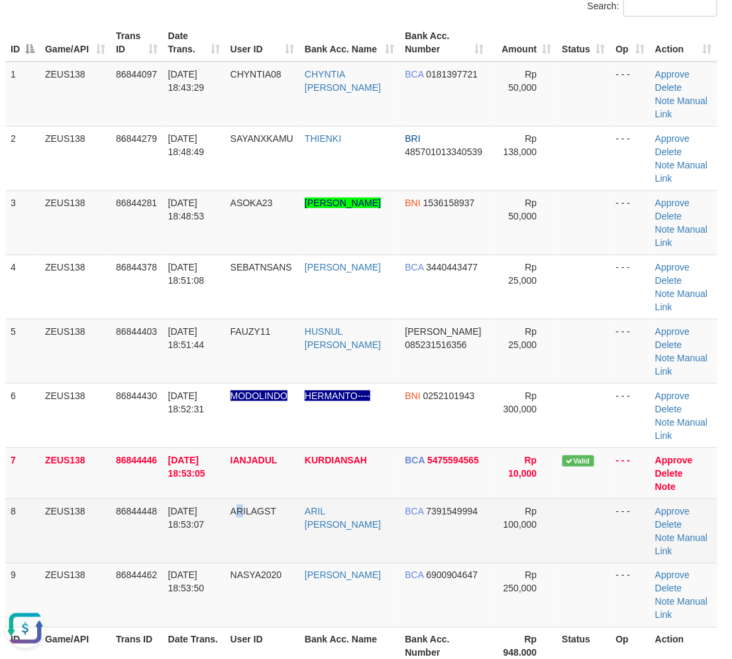
click at [240, 500] on td "ARILAGST" at bounding box center [262, 530] width 74 height 64
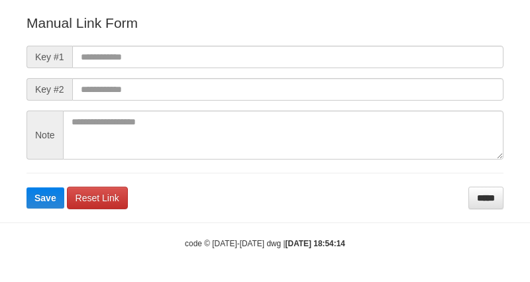
scroll to position [147, 0]
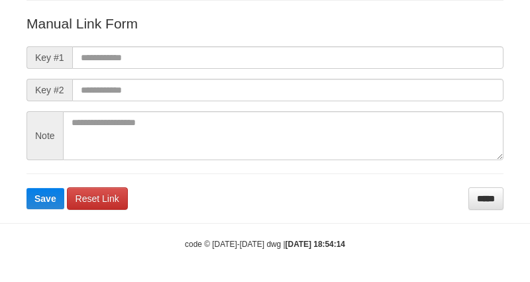
click at [337, 42] on form "Manual Link Form Key #1 Key #2 Note Save Reset Link *****" at bounding box center [264, 112] width 477 height 196
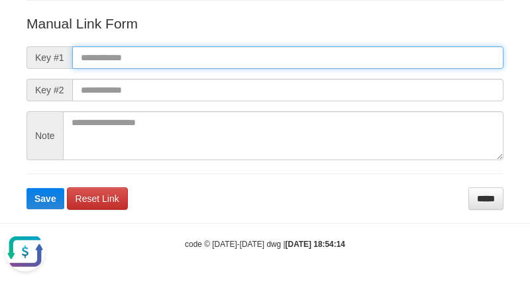
scroll to position [0, 0]
click at [325, 60] on input "text" at bounding box center [287, 57] width 431 height 23
paste input "**********"
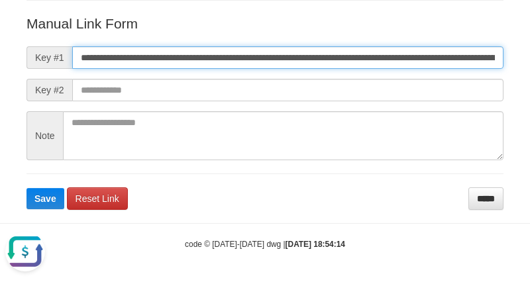
scroll to position [0, 961]
type input "**********"
click at [26, 188] on button "Save" at bounding box center [45, 198] width 38 height 21
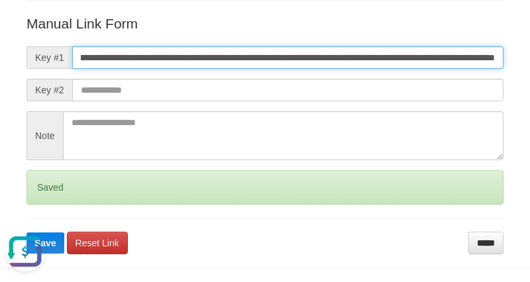
click at [26, 233] on button "Save" at bounding box center [45, 243] width 38 height 21
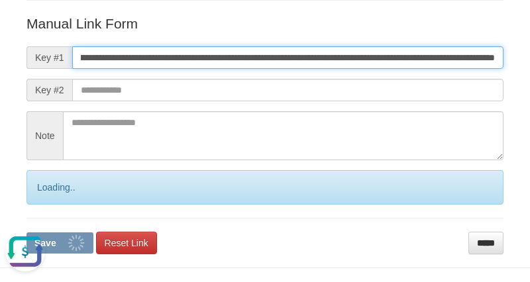
click at [26, 233] on button "Save" at bounding box center [59, 243] width 67 height 21
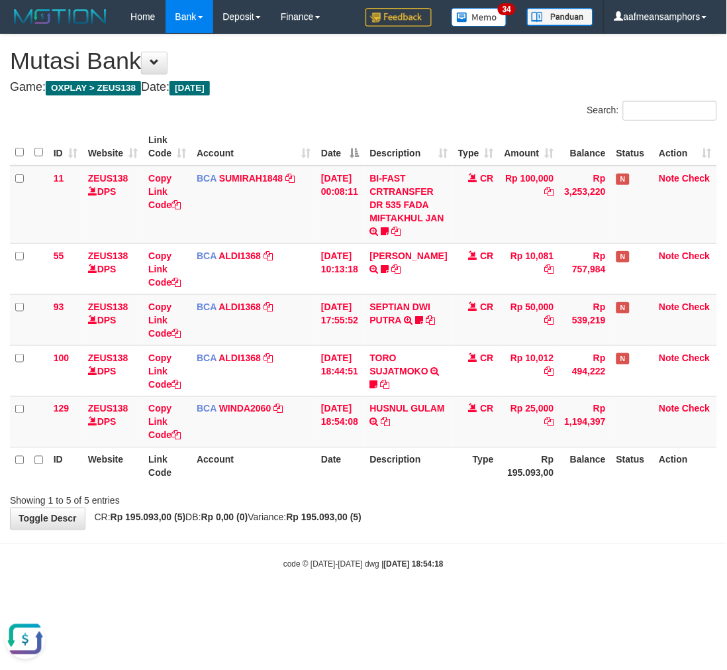
click at [485, 541] on body "Toggle navigation Home Bank Account List Load By Website Group [OXPLAY] ZEUS138…" at bounding box center [363, 302] width 727 height 604
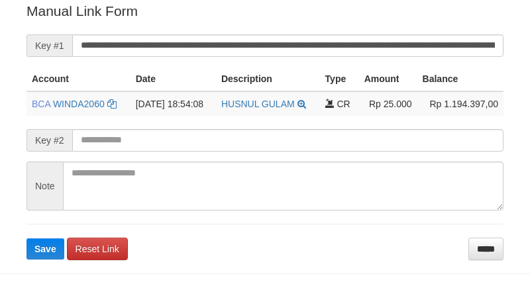
click at [26, 238] on button "Save" at bounding box center [45, 248] width 38 height 21
click at [350, 42] on input "**********" at bounding box center [287, 45] width 431 height 23
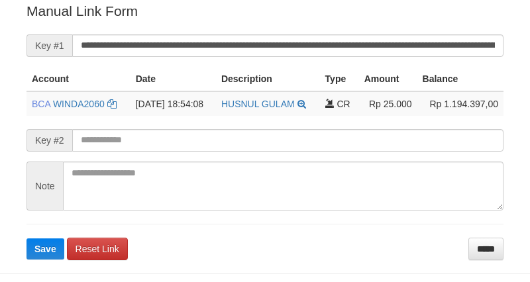
click at [26, 238] on button "Save" at bounding box center [45, 248] width 38 height 21
click at [319, 42] on input "**********" at bounding box center [287, 45] width 431 height 23
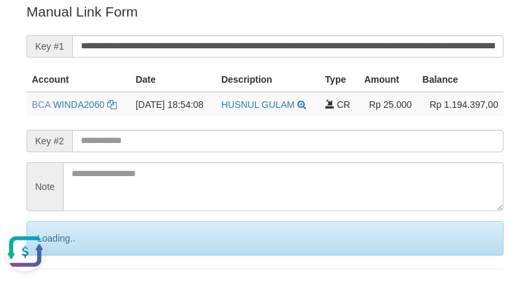
scroll to position [0, 0]
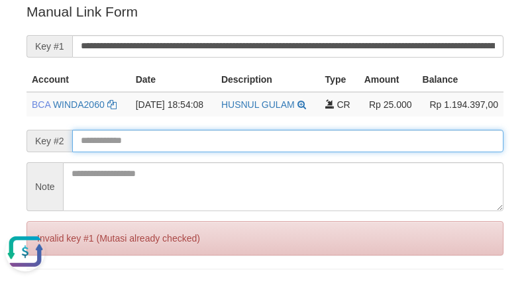
click at [386, 140] on input "text" at bounding box center [287, 141] width 431 height 23
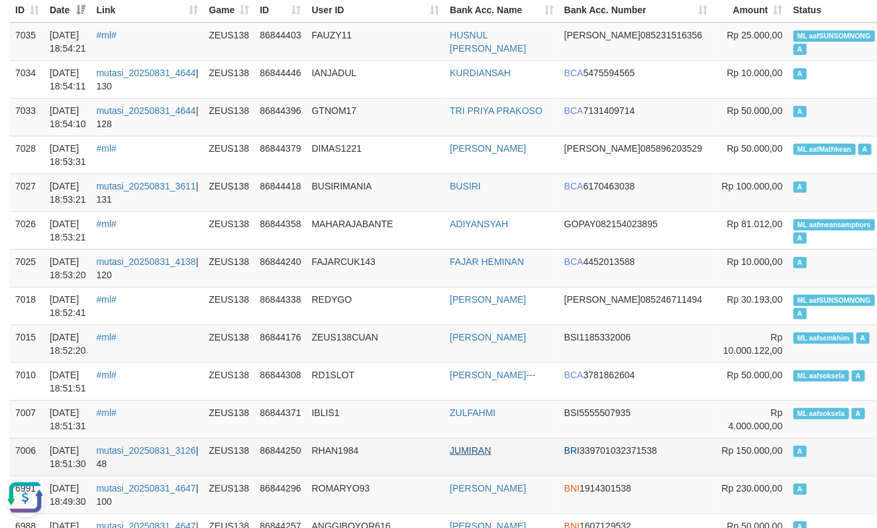
scroll to position [147, 0]
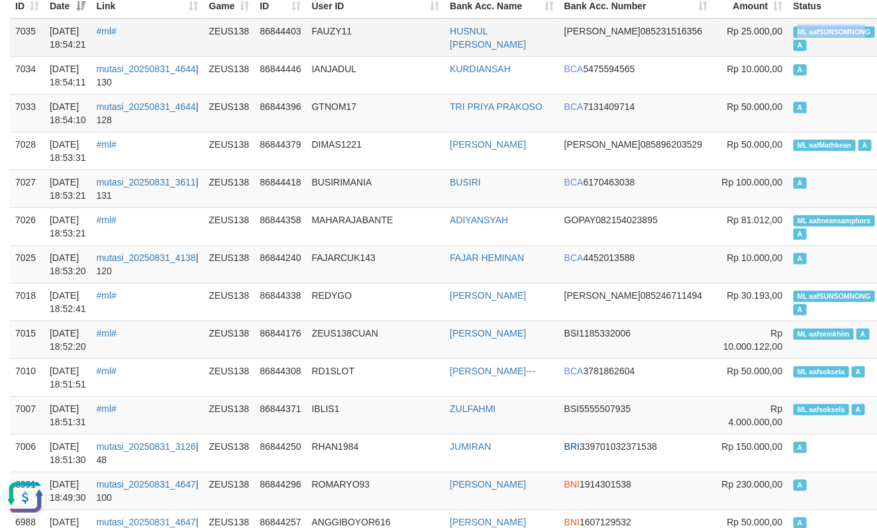
drag, startPoint x: 721, startPoint y: 27, endPoint x: 796, endPoint y: 34, distance: 75.8
click at [796, 34] on td "ML aafSUNSOMNONG A" at bounding box center [834, 38] width 92 height 38
copy span "ML aafSUNSOMNON"
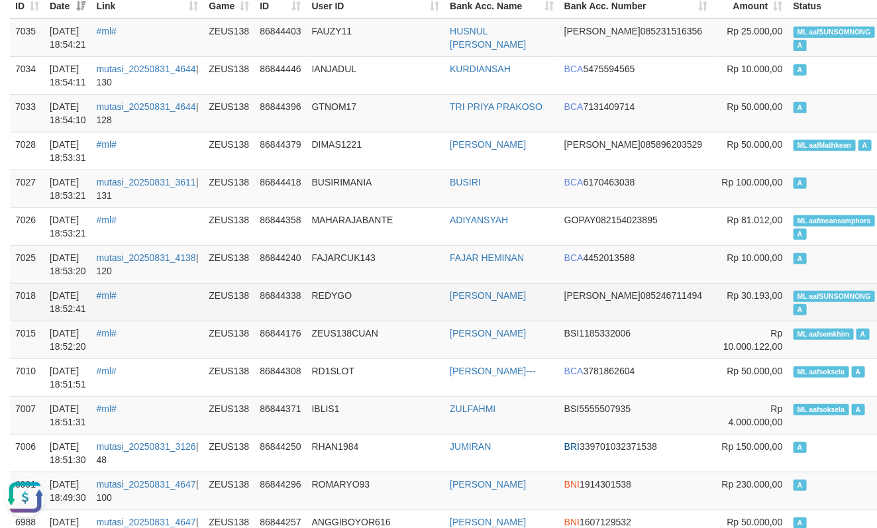
click at [386, 301] on td "REDYGO" at bounding box center [376, 302] width 138 height 38
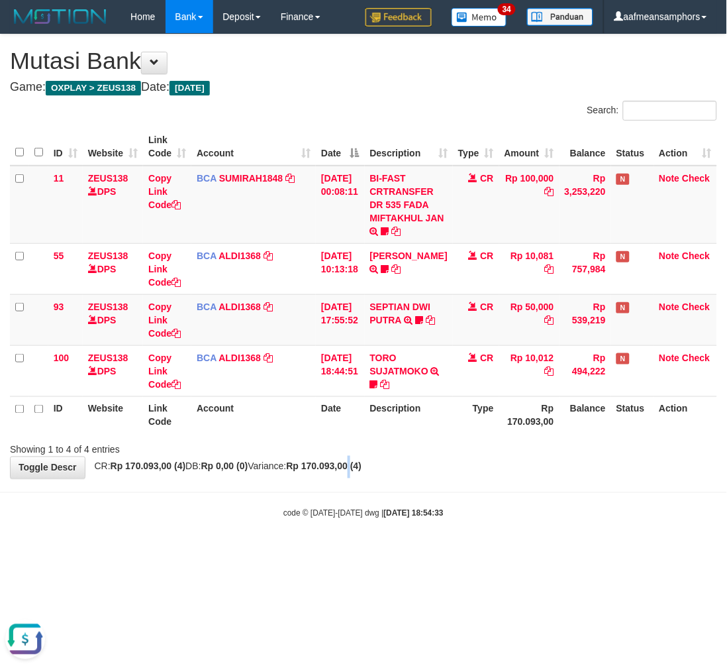
click at [362, 468] on strong "Rp 170.093,00 (4)" at bounding box center [325, 466] width 76 height 11
click at [449, 510] on div "code © 2012-2018 dwg | 2025/08/31 18:54:44" at bounding box center [363, 512] width 727 height 13
click at [448, 510] on div "code © 2012-2018 dwg | 2025/08/31 18:54:44" at bounding box center [363, 512] width 727 height 13
click at [433, 509] on strong "2025/08/31 18:54:44" at bounding box center [414, 513] width 60 height 9
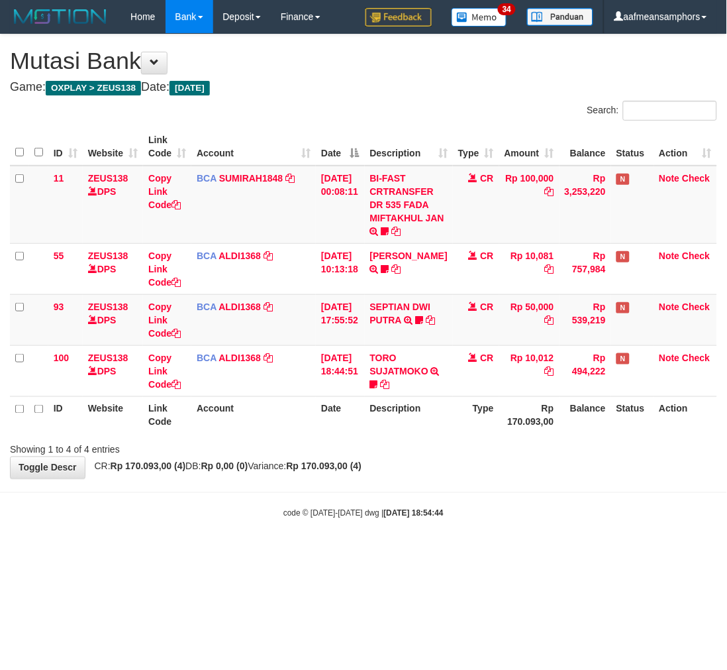
click at [440, 506] on div "code © 2012-2018 dwg | 2025/08/31 18:54:44" at bounding box center [363, 512] width 727 height 13
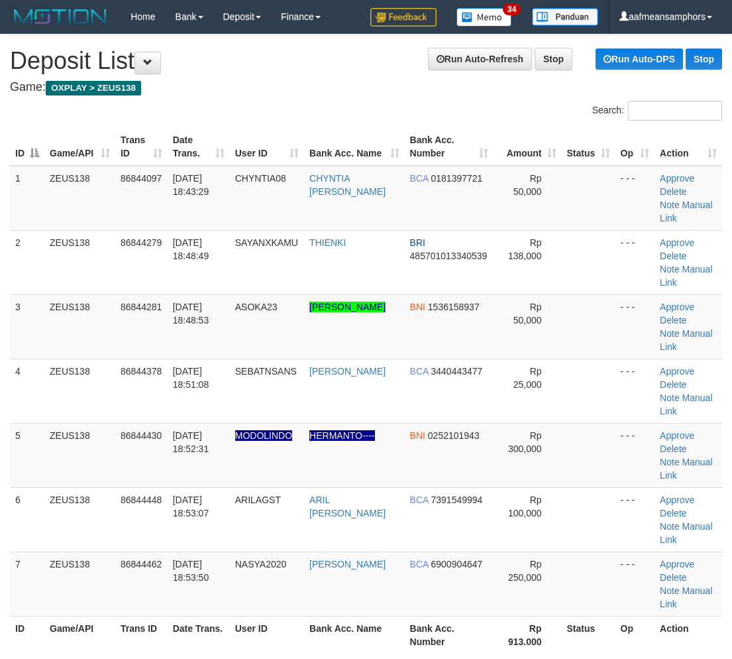
scroll to position [24, 0]
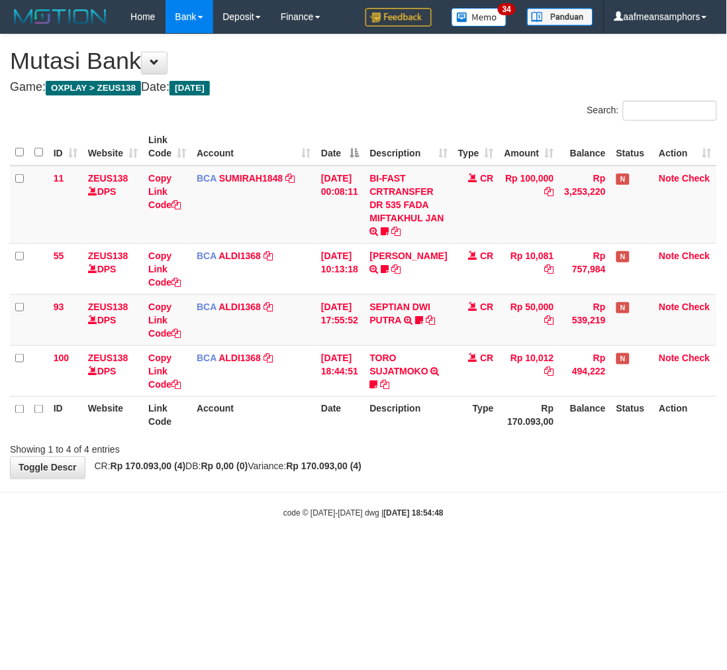
click at [472, 494] on body "Toggle navigation Home Bank Account List Load By Website Group [OXPLAY] ZEUS138…" at bounding box center [363, 276] width 727 height 553
click at [467, 488] on body "Toggle navigation Home Bank Account List Load By Website Group [OXPLAY] ZEUS138…" at bounding box center [363, 276] width 727 height 553
click at [465, 489] on body "Toggle navigation Home Bank Account List Load By Website Group [OXPLAY] ZEUS138…" at bounding box center [363, 276] width 727 height 553
drag, startPoint x: 461, startPoint y: 488, endPoint x: 453, endPoint y: 491, distance: 8.4
click at [453, 491] on body "Toggle navigation Home Bank Account List Load By Website Group [OXPLAY] ZEUS138…" at bounding box center [363, 276] width 727 height 553
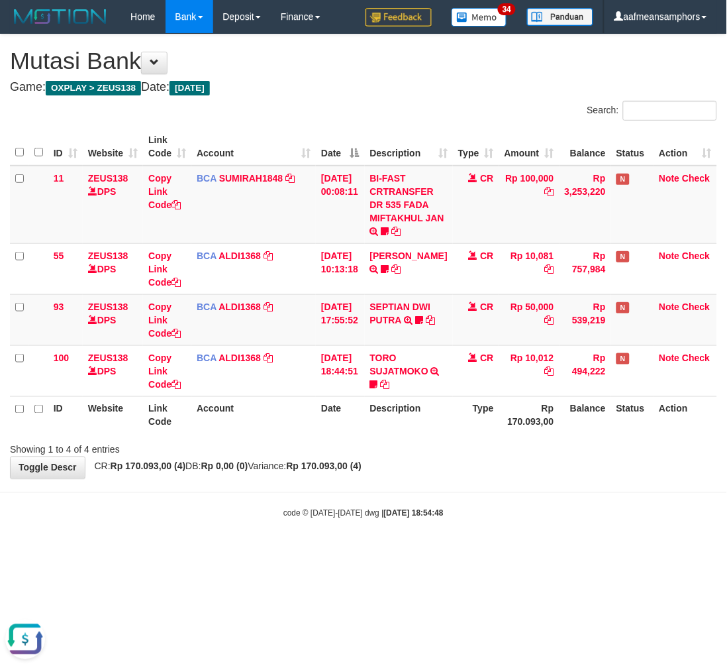
click at [454, 492] on hr at bounding box center [363, 492] width 727 height 1
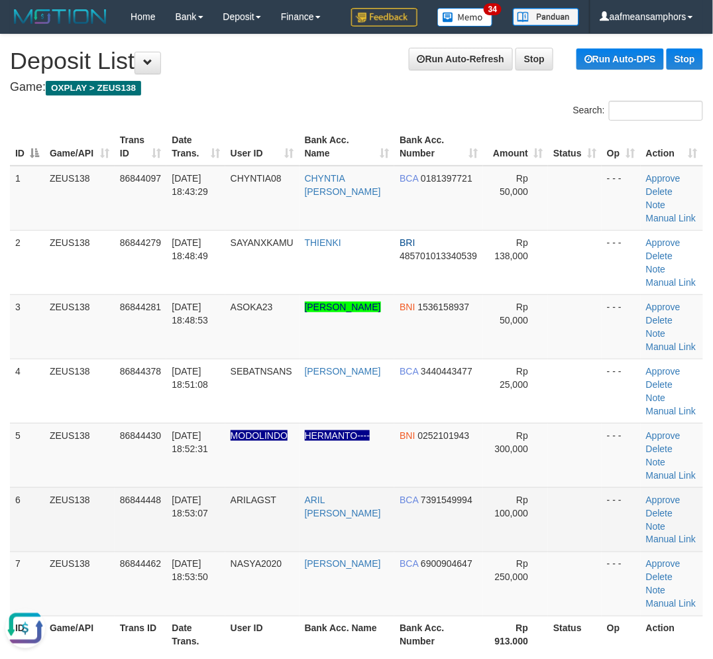
click at [242, 543] on tr "6 ZEUS138 86844448 [DATE] 18:53:07 ARILAGST [PERSON_NAME] BCA 7391549994 Rp 100…" at bounding box center [356, 519] width 693 height 64
click at [146, 529] on td "86844448" at bounding box center [141, 519] width 52 height 64
click at [149, 530] on td "86844448" at bounding box center [141, 519] width 52 height 64
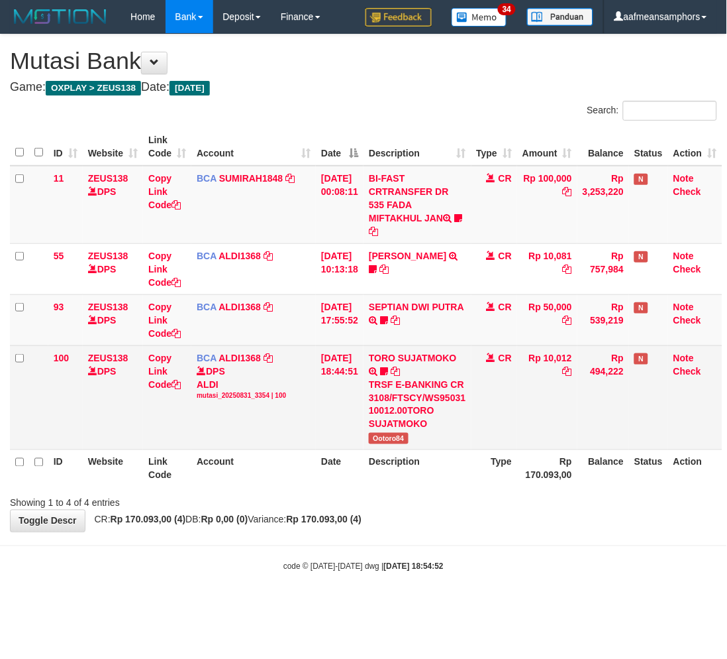
click at [396, 444] on td "TORO SUJATMOKO TRSF E-BANKING CR 3108/FTSCY/WS95031 10012.00TORO SUJATMOKO Ooto…" at bounding box center [417, 397] width 107 height 104
click at [396, 443] on td "TORO SUJATMOKO TRSF E-BANKING CR 3108/FTSCY/WS95031 10012.00TORO SUJATMOKO Ooto…" at bounding box center [417, 397] width 107 height 104
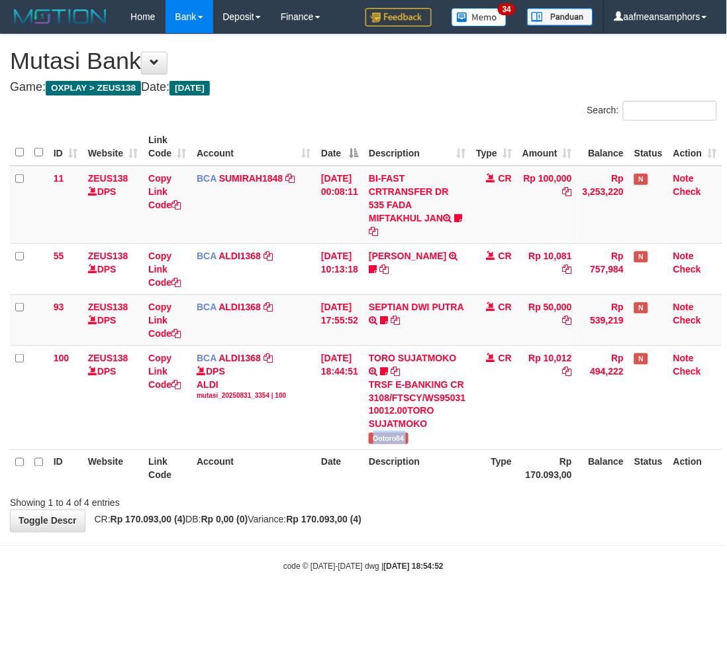
copy tr "Ootoro84"
click at [458, 534] on body "Toggle navigation Home Bank Account List Load By Website Group [OXPLAY] ZEUS138…" at bounding box center [363, 303] width 727 height 606
click at [451, 534] on body "Toggle navigation Home Bank Account List Load By Website Group [OXPLAY] ZEUS138…" at bounding box center [363, 303] width 727 height 606
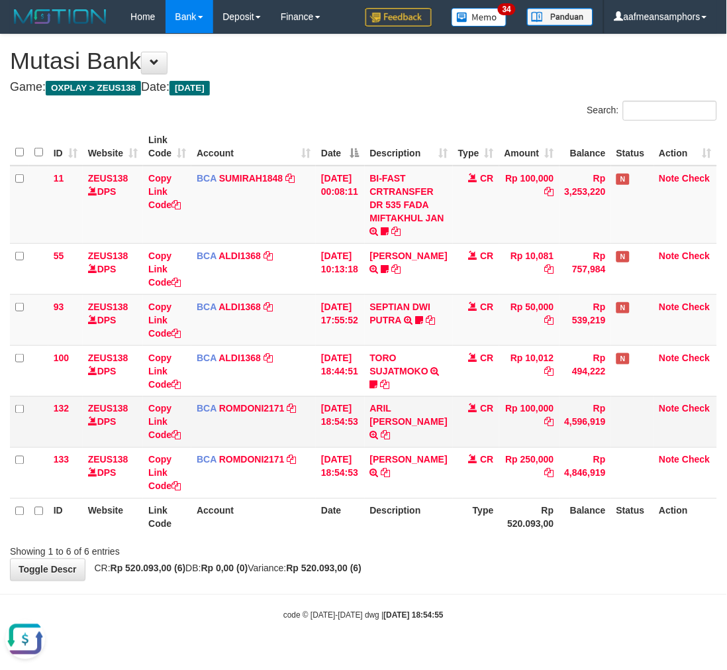
click at [391, 431] on icon at bounding box center [386, 435] width 9 height 9
click at [551, 571] on div "**********" at bounding box center [363, 307] width 727 height 546
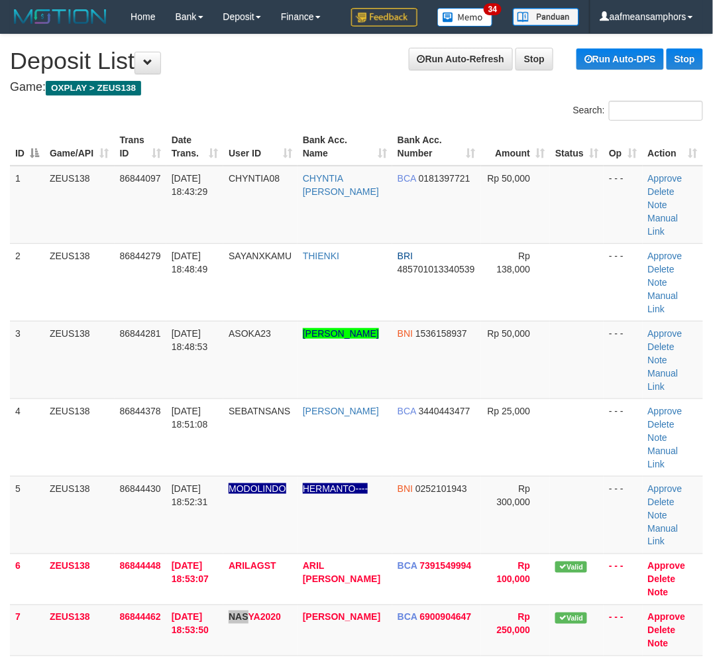
click at [256, 604] on td "NASYA2020" at bounding box center [260, 629] width 74 height 51
drag, startPoint x: 674, startPoint y: 458, endPoint x: 623, endPoint y: 468, distance: 52.0
click at [674, 523] on link "Manual Link" at bounding box center [663, 535] width 30 height 24
click at [678, 523] on link "Manual Link" at bounding box center [663, 535] width 30 height 24
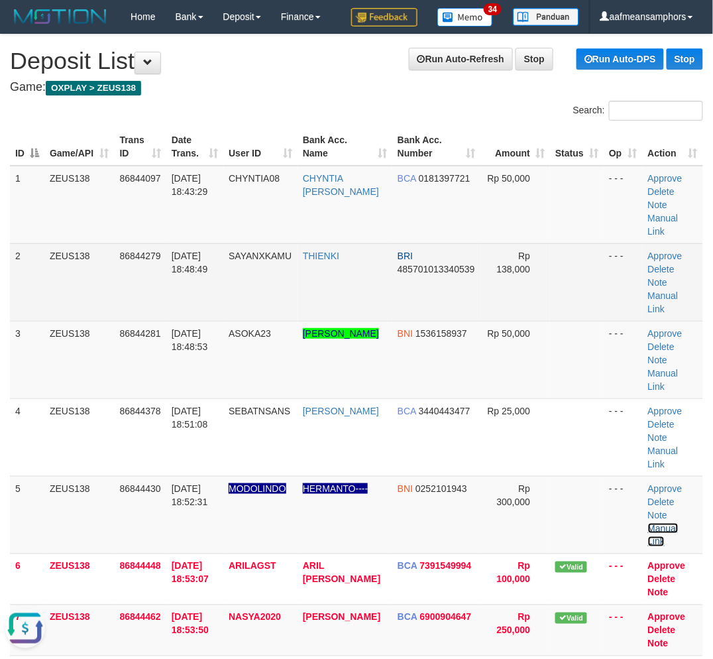
click at [648, 523] on link "Manual Link" at bounding box center [663, 535] width 30 height 24
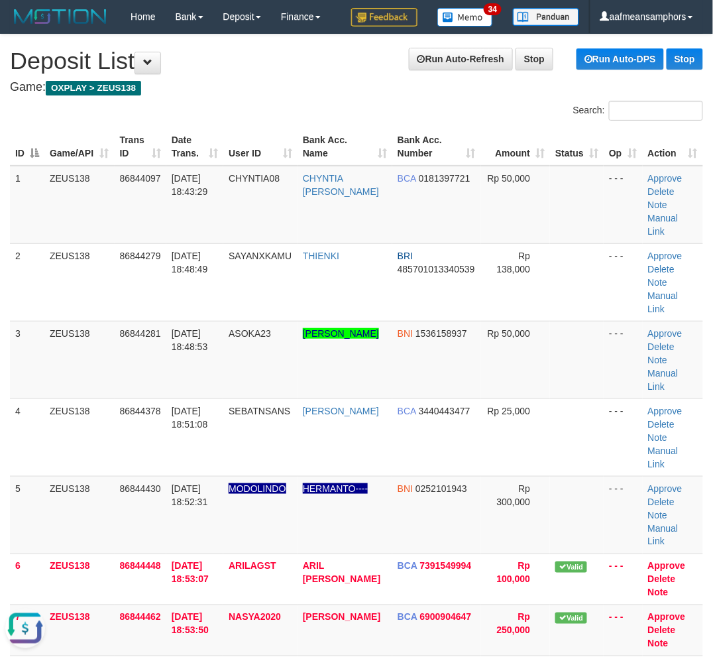
drag, startPoint x: 235, startPoint y: 70, endPoint x: 1, endPoint y: 301, distance: 328.9
click at [235, 73] on h1 "Run Auto-Refresh Stop Run Auto-DPS Stop Deposit List" at bounding box center [356, 61] width 693 height 26
click at [158, 476] on td "86844430" at bounding box center [141, 515] width 52 height 78
drag, startPoint x: 157, startPoint y: 424, endPoint x: 2, endPoint y: 457, distance: 158.5
click at [160, 476] on td "86844430" at bounding box center [141, 515] width 52 height 78
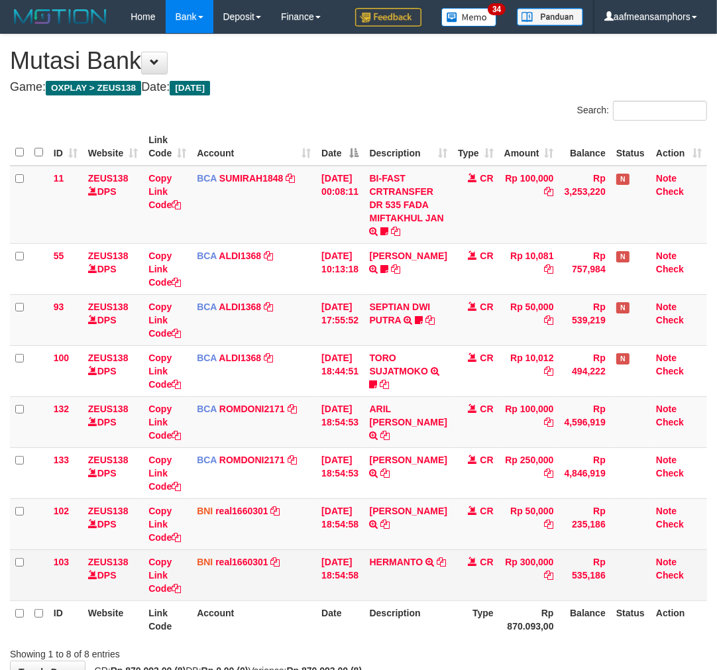
click at [548, 580] on td "Rp 300,000" at bounding box center [529, 574] width 60 height 51
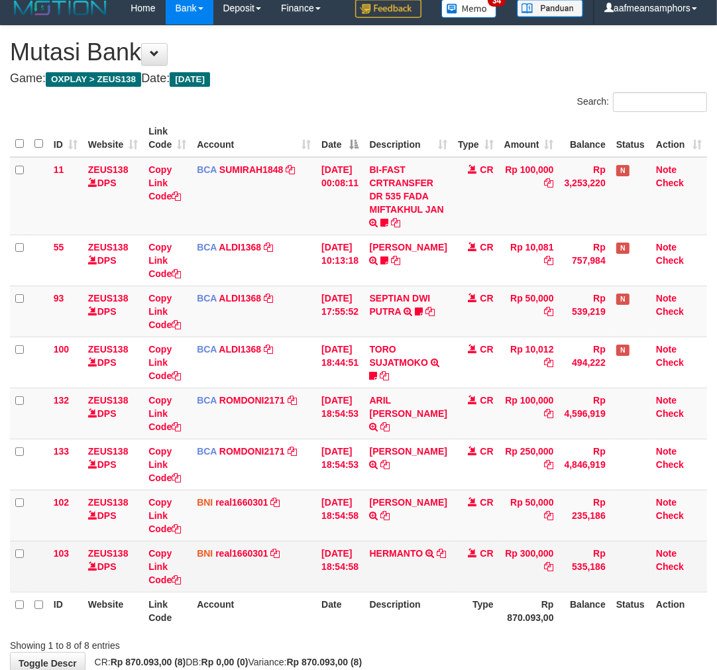
scroll to position [86, 0]
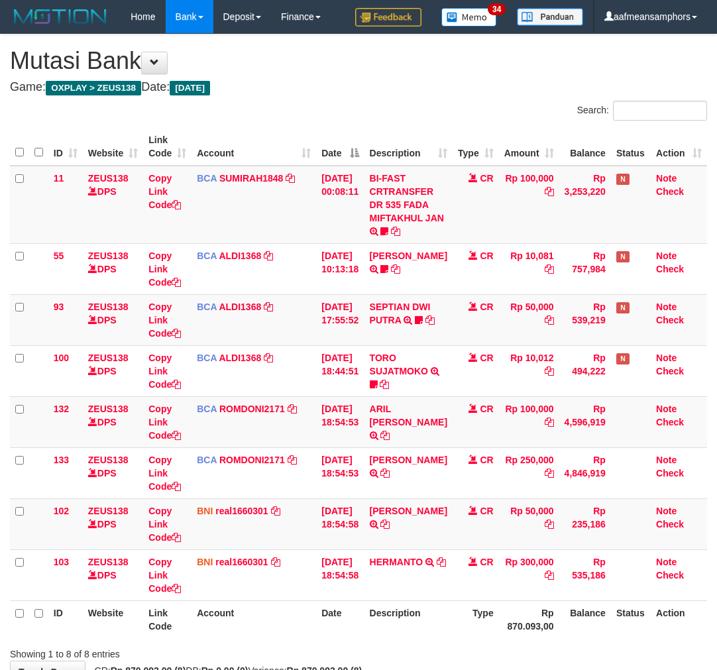
scroll to position [86, 0]
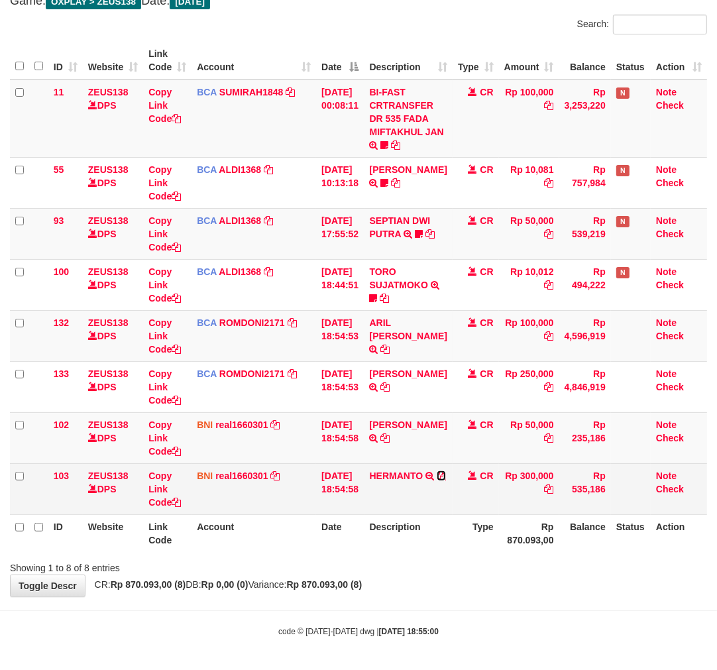
click at [437, 480] on icon at bounding box center [441, 475] width 9 height 9
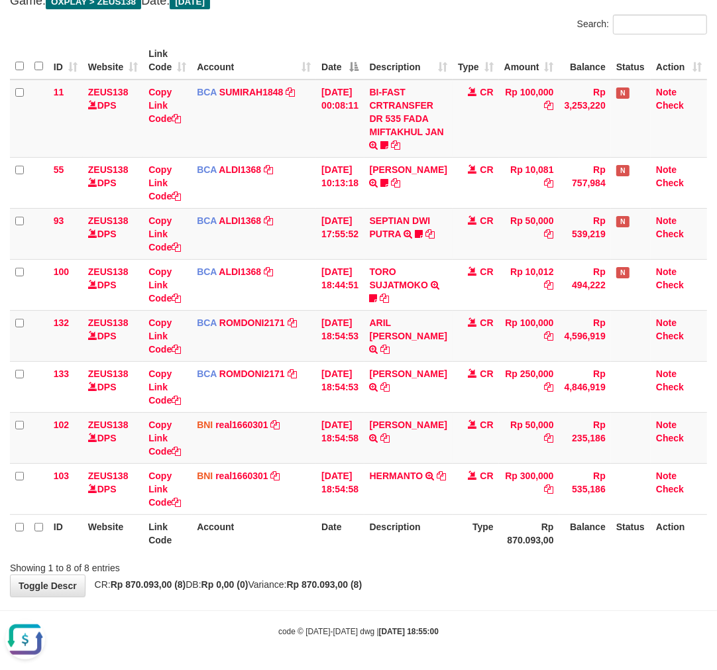
scroll to position [0, 0]
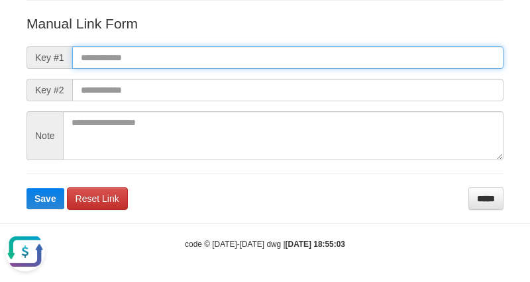
paste input "**********"
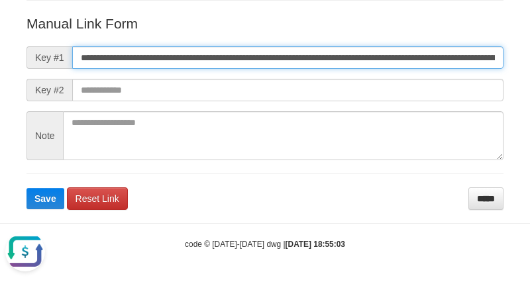
click at [350, 62] on input "**********" at bounding box center [287, 57] width 431 height 23
type input "**********"
click at [26, 188] on button "Save" at bounding box center [45, 198] width 38 height 21
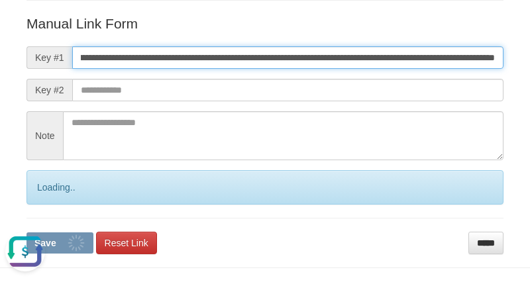
click at [26, 233] on button "Save" at bounding box center [59, 243] width 67 height 21
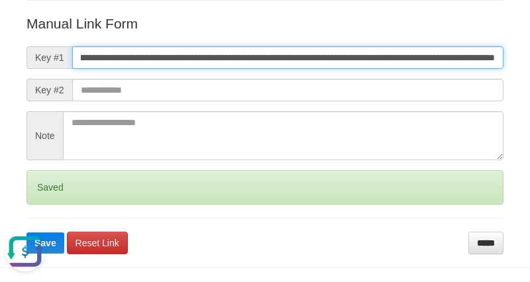
click at [26, 233] on button "Save" at bounding box center [45, 243] width 38 height 21
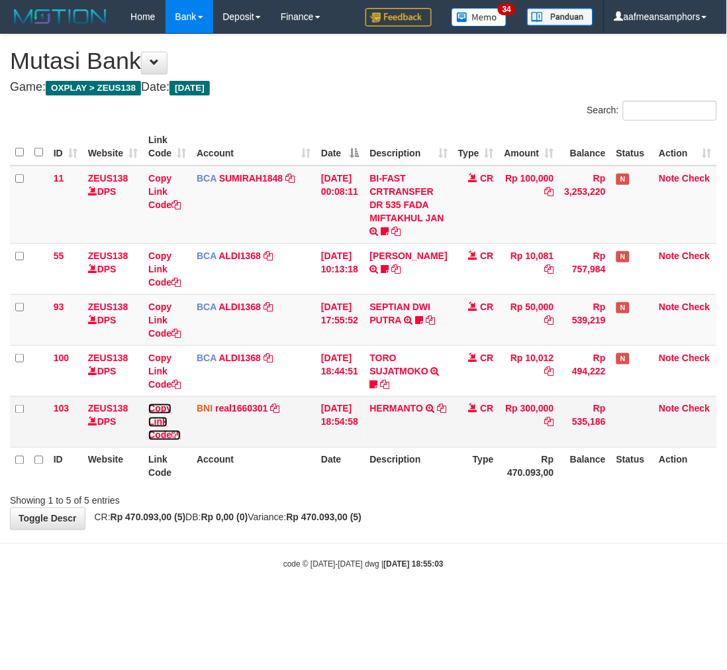
drag, startPoint x: 156, startPoint y: 417, endPoint x: 184, endPoint y: 407, distance: 29.5
click at [156, 417] on link "Copy Link Code" at bounding box center [164, 421] width 32 height 37
click at [559, 604] on html "Toggle navigation Home Bank Account List Load By Website Group [OXPLAY] ZEUS138…" at bounding box center [363, 302] width 727 height 604
drag, startPoint x: 559, startPoint y: 605, endPoint x: 551, endPoint y: 602, distance: 8.6
click at [553, 604] on html "Toggle navigation Home Bank Account List Load By Website Group [OXPLAY] ZEUS138…" at bounding box center [363, 302] width 727 height 604
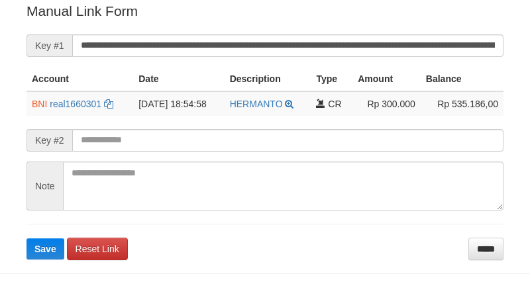
click at [347, 45] on input "**********" at bounding box center [287, 45] width 431 height 23
click at [26, 238] on button "Save" at bounding box center [45, 248] width 38 height 21
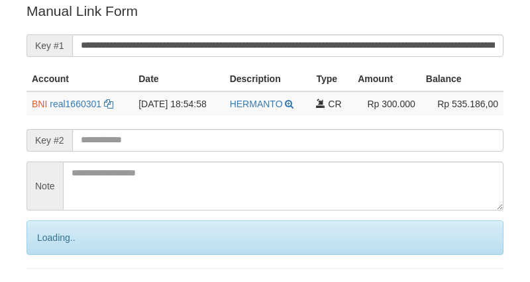
scroll to position [268, 0]
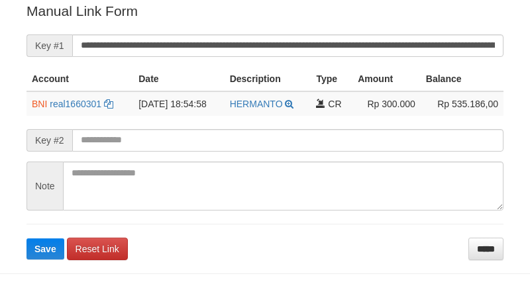
click at [313, 40] on input "**********" at bounding box center [287, 45] width 431 height 23
click at [26, 238] on button "Save" at bounding box center [45, 248] width 38 height 21
click at [313, 40] on input "**********" at bounding box center [287, 45] width 431 height 23
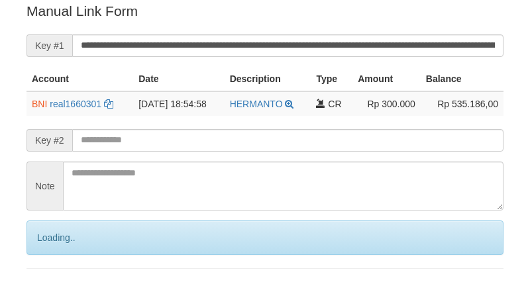
scroll to position [268, 0]
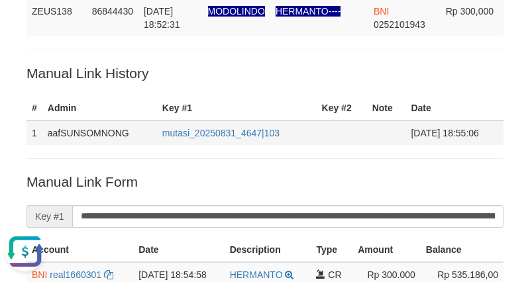
scroll to position [0, 0]
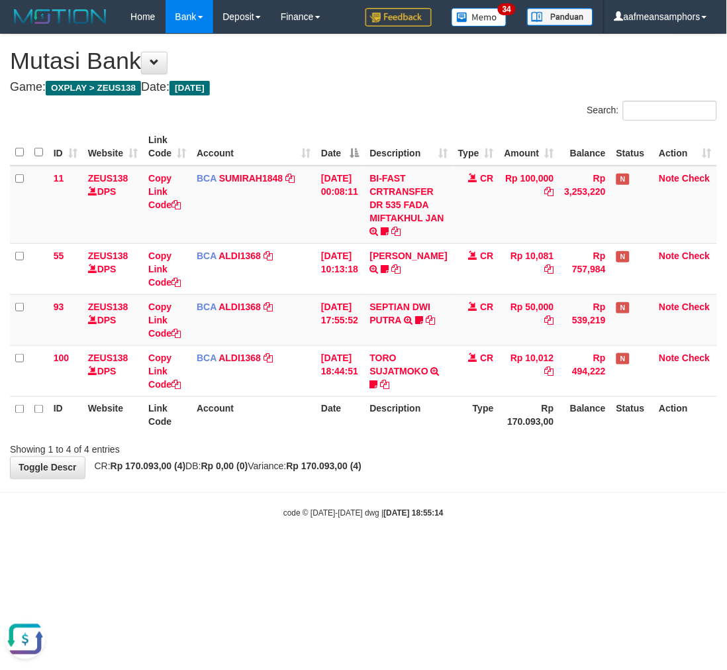
click at [305, 525] on body "Toggle navigation Home Bank Account List Load By Website Group [OXPLAY] ZEUS138…" at bounding box center [363, 276] width 727 height 553
click at [305, 524] on body "Toggle navigation Home Bank Account List Load By Website Group [OXPLAY] ZEUS138…" at bounding box center [363, 276] width 727 height 553
click at [327, 523] on body "Toggle navigation Home Bank Account List Load By Website Group [OXPLAY] ZEUS138…" at bounding box center [363, 276] width 727 height 553
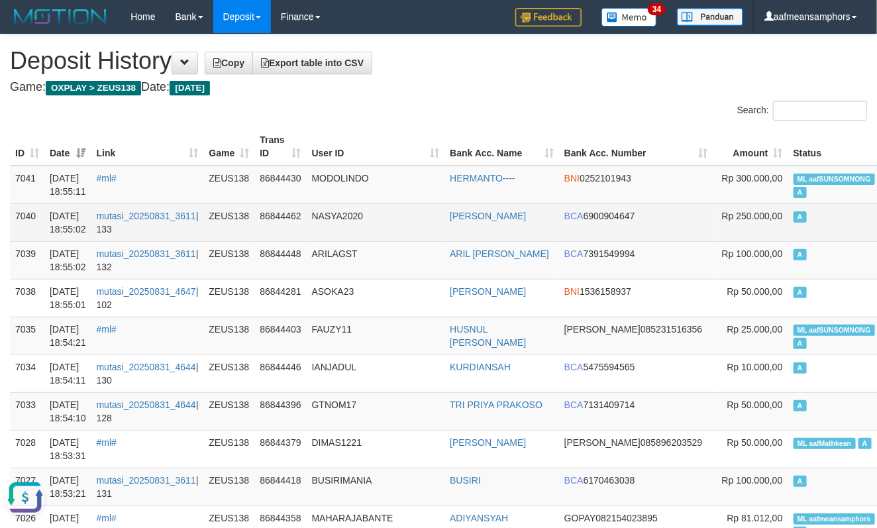
drag, startPoint x: 747, startPoint y: 227, endPoint x: 754, endPoint y: 229, distance: 7.4
click at [788, 229] on td "A" at bounding box center [834, 222] width 92 height 38
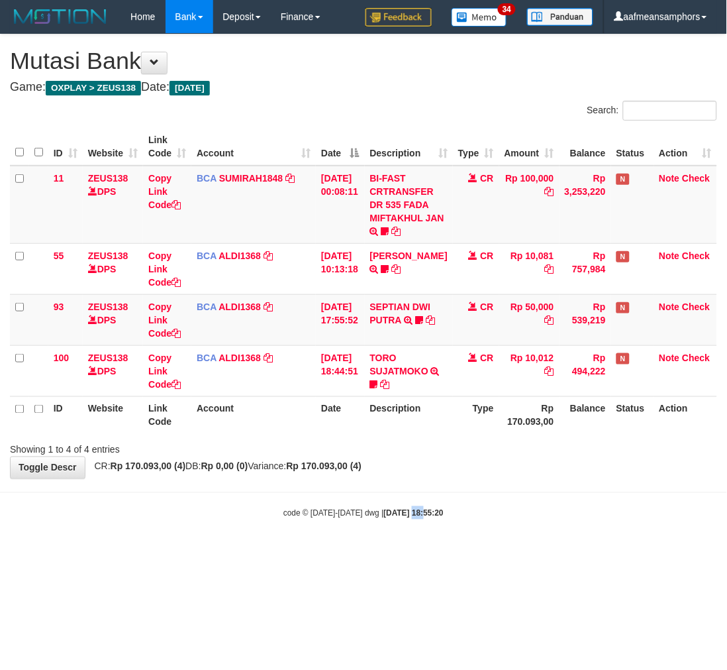
click at [399, 520] on body "Toggle navigation Home Bank Account List Load By Website Group [OXPLAY] ZEUS138…" at bounding box center [363, 276] width 727 height 553
drag, startPoint x: 399, startPoint y: 520, endPoint x: 438, endPoint y: 506, distance: 41.5
click at [399, 520] on body "Toggle navigation Home Bank Account List Load By Website Group [OXPLAY] ZEUS138…" at bounding box center [363, 276] width 727 height 553
drag, startPoint x: 464, startPoint y: 494, endPoint x: 474, endPoint y: 499, distance: 11.0
click at [468, 500] on body "Toggle navigation Home Bank Account List Load By Website Group [OXPLAY] ZEUS138…" at bounding box center [363, 276] width 727 height 553
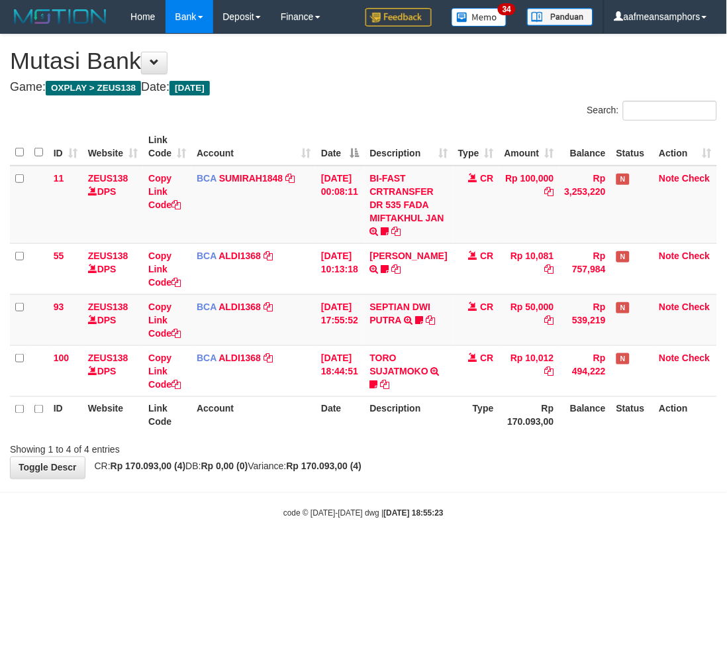
click at [384, 509] on strong "[DATE] 18:55:23" at bounding box center [414, 513] width 60 height 9
click at [384, 509] on strong "2025/08/31 18:55:23" at bounding box center [414, 513] width 60 height 9
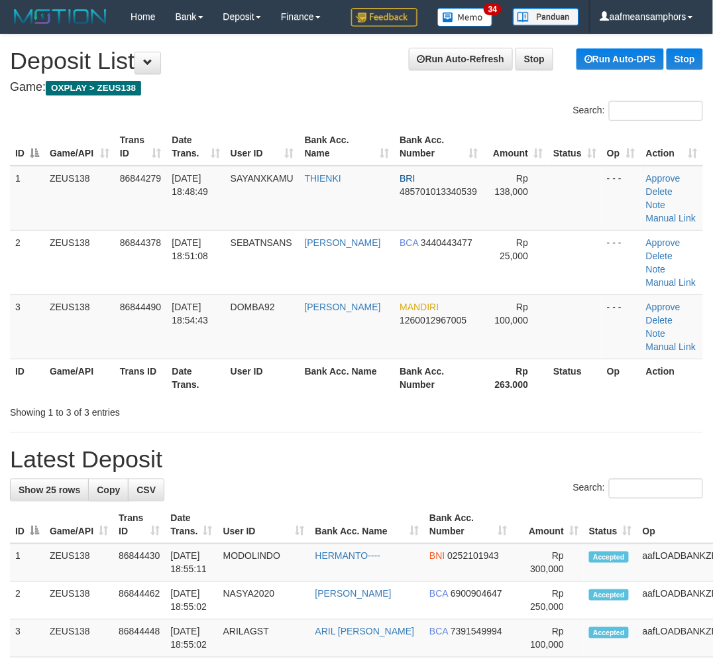
click at [256, 404] on div "Showing 1 to 3 of 3 entries" at bounding box center [148, 409] width 277 height 19
drag, startPoint x: 256, startPoint y: 402, endPoint x: 3, endPoint y: 441, distance: 256.6
click at [256, 403] on div "Showing 1 to 3 of 3 entries" at bounding box center [148, 409] width 277 height 19
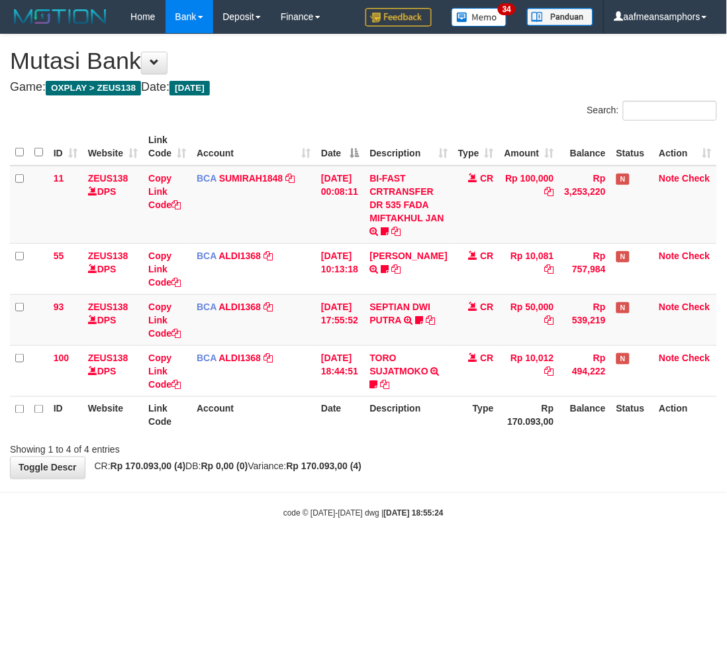
click at [504, 484] on body "Toggle navigation Home Bank Account List Load By Website Group [OXPLAY] ZEUS138…" at bounding box center [363, 276] width 727 height 553
click at [486, 488] on body "Toggle navigation Home Bank Account List Load By Website Group [OXPLAY] ZEUS138…" at bounding box center [363, 276] width 727 height 553
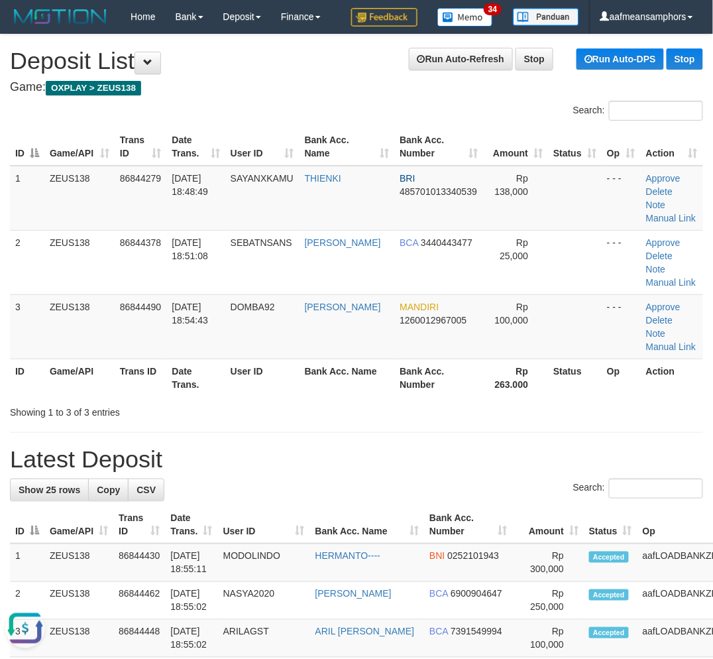
click at [624, 457] on h1 "Latest Deposit" at bounding box center [356, 459] width 693 height 26
drag, startPoint x: 627, startPoint y: 455, endPoint x: 564, endPoint y: 439, distance: 64.4
click at [604, 449] on h1 "Latest Deposit" at bounding box center [356, 459] width 693 height 26
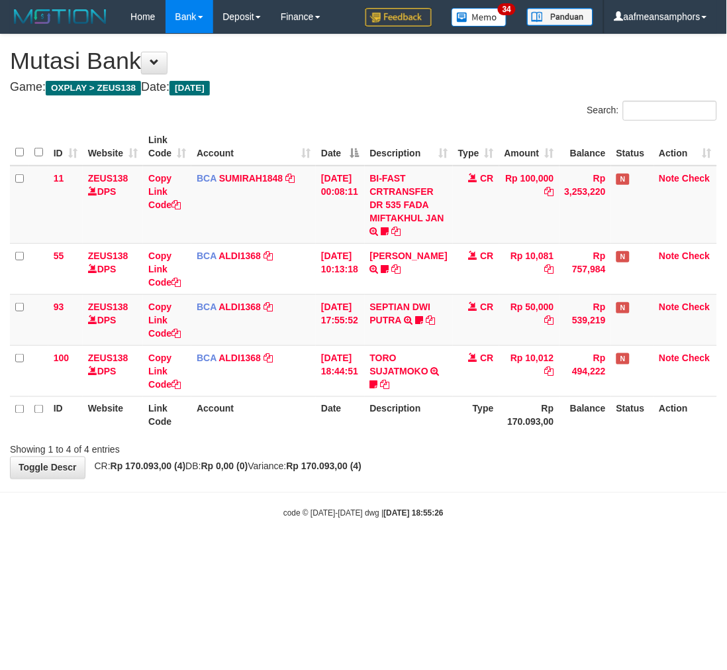
click at [442, 553] on html "Toggle navigation Home Bank Account List Load By Website Group [OXPLAY] ZEUS138…" at bounding box center [363, 276] width 727 height 553
click at [433, 539] on body "Toggle navigation Home Bank Account List Load By Website Group [OXPLAY] ZEUS138…" at bounding box center [363, 276] width 727 height 553
click at [458, 492] on body "Toggle navigation Home Bank Account List Load By Website Group [OXPLAY] ZEUS138…" at bounding box center [363, 276] width 727 height 553
click at [456, 484] on body "Toggle navigation Home Bank Account List Load By Website Group [OXPLAY] ZEUS138…" at bounding box center [363, 276] width 727 height 553
click at [528, 534] on body "Toggle navigation Home Bank Account List Load By Website Group [OXPLAY] ZEUS138…" at bounding box center [363, 276] width 727 height 553
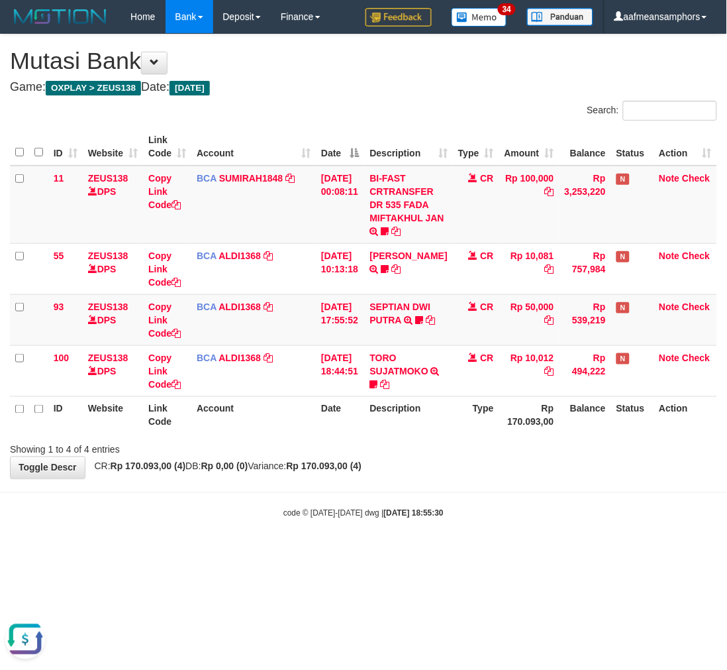
click at [528, 534] on body "Toggle navigation Home Bank Account List Load By Website Group [OXPLAY] ZEUS138…" at bounding box center [363, 276] width 727 height 553
click at [531, 521] on body "Toggle navigation Home Bank Account List Load By Website Group [OXPLAY] ZEUS138…" at bounding box center [363, 276] width 727 height 553
click at [492, 518] on div "code © 2012-2018 dwg | 2025/08/31 18:55:38" at bounding box center [363, 512] width 727 height 13
click at [491, 518] on div "code © 2012-2018 dwg | 2025/08/31 18:55:38" at bounding box center [363, 512] width 727 height 13
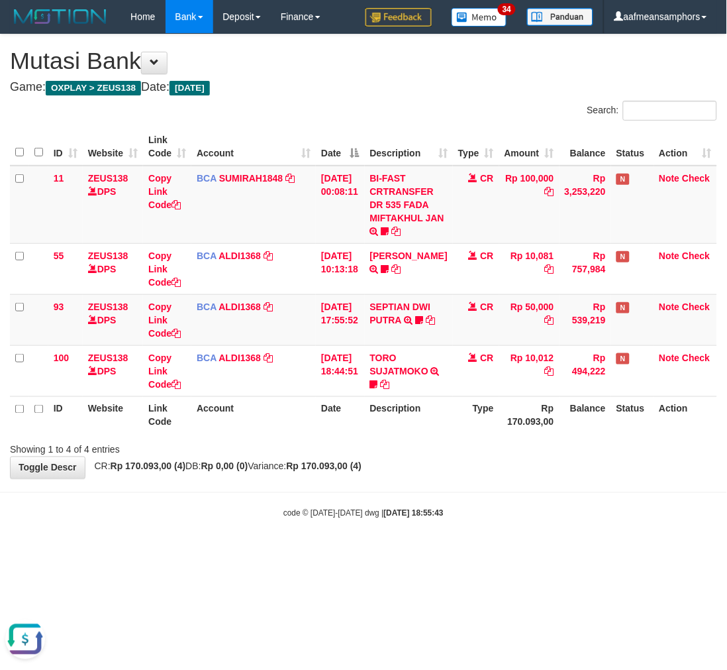
drag, startPoint x: 515, startPoint y: 486, endPoint x: 509, endPoint y: 494, distance: 9.4
click at [514, 488] on body "Toggle navigation Home Bank Account List Load By Website Group [OXPLAY] ZEUS138…" at bounding box center [363, 276] width 727 height 553
click at [510, 494] on body "Toggle navigation Home Bank Account List Load By Website Group [OXPLAY] ZEUS138…" at bounding box center [363, 276] width 727 height 553
click at [526, 490] on body "Toggle navigation Home Bank Account List Load By Website Group [OXPLAY] ZEUS138…" at bounding box center [363, 276] width 727 height 553
click at [525, 490] on body "Toggle navigation Home Bank Account List Load By Website Group [OXPLAY] ZEUS138…" at bounding box center [363, 276] width 727 height 553
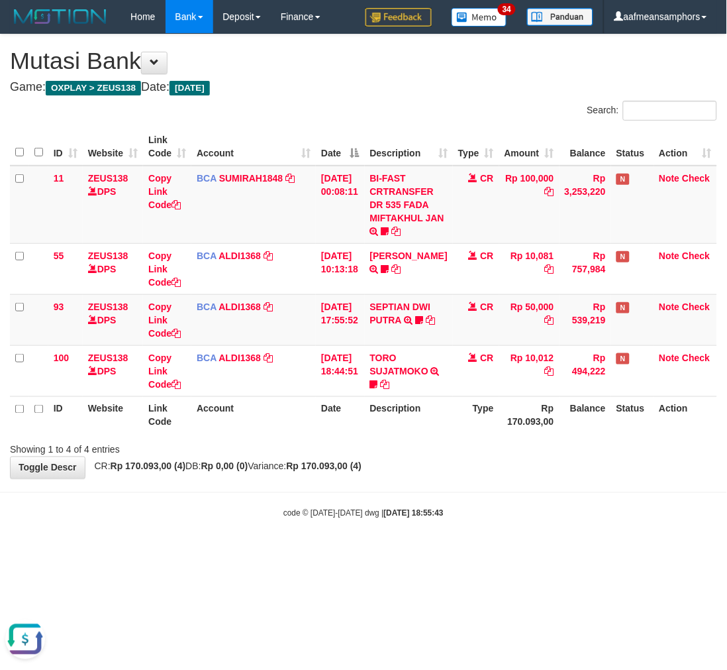
click at [511, 492] on body "Toggle navigation Home Bank Account List Load By Website Group [OXPLAY] ZEUS138…" at bounding box center [363, 276] width 727 height 553
drag, startPoint x: 0, startPoint y: 0, endPoint x: 517, endPoint y: 482, distance: 706.8
click at [513, 484] on body "Toggle navigation Home Bank Account List Load By Website Group [OXPLAY] ZEUS138…" at bounding box center [363, 276] width 727 height 553
click at [505, 484] on body "Toggle navigation Home Bank Account List Load By Website Group [OXPLAY] ZEUS138…" at bounding box center [363, 276] width 727 height 553
click at [525, 478] on div "**********" at bounding box center [363, 256] width 727 height 444
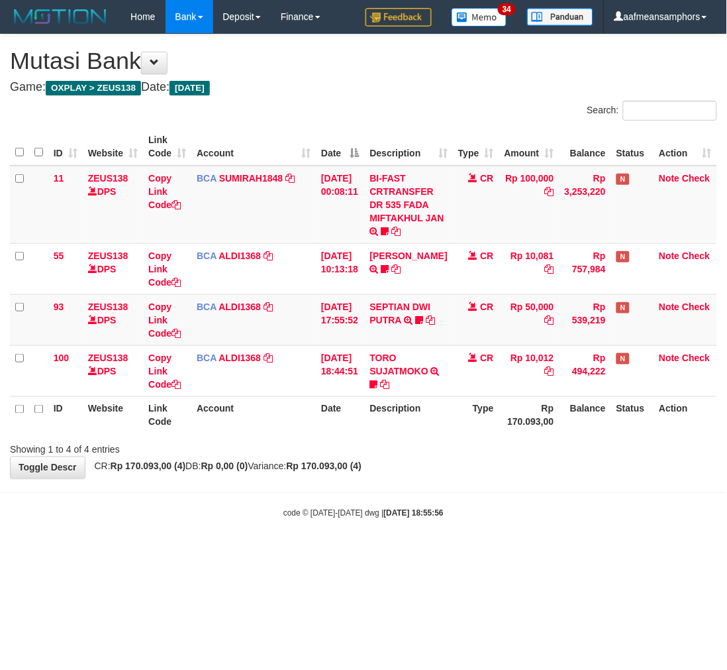
drag, startPoint x: 0, startPoint y: 0, endPoint x: 525, endPoint y: 478, distance: 710.0
click at [525, 478] on body "Toggle navigation Home Bank Account List Load By Website Group [OXPLAY] ZEUS138…" at bounding box center [363, 276] width 727 height 553
click at [525, 478] on div "**********" at bounding box center [363, 256] width 727 height 444
click at [529, 471] on div "**********" at bounding box center [363, 256] width 727 height 444
click at [575, 497] on body "Toggle navigation Home Bank Account List Load By Website Group [OXPLAY] ZEUS138…" at bounding box center [363, 276] width 727 height 553
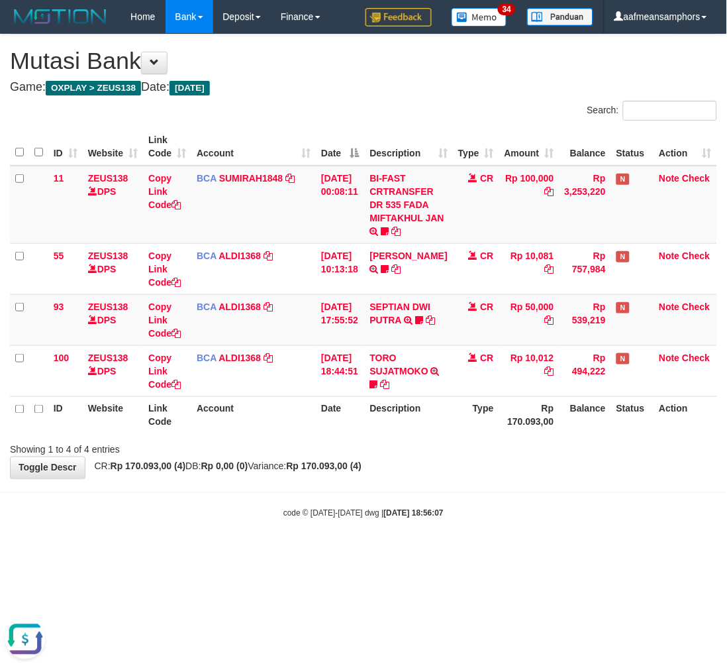
click at [566, 491] on body "Toggle navigation Home Bank Account List Load By Website Group [OXPLAY] ZEUS138…" at bounding box center [363, 276] width 727 height 553
click at [561, 486] on body "Toggle navigation Home Bank Account List Load By Website Group [OXPLAY] ZEUS138…" at bounding box center [363, 276] width 727 height 553
click at [555, 492] on hr at bounding box center [363, 492] width 727 height 1
